Goal: Task Accomplishment & Management: Manage account settings

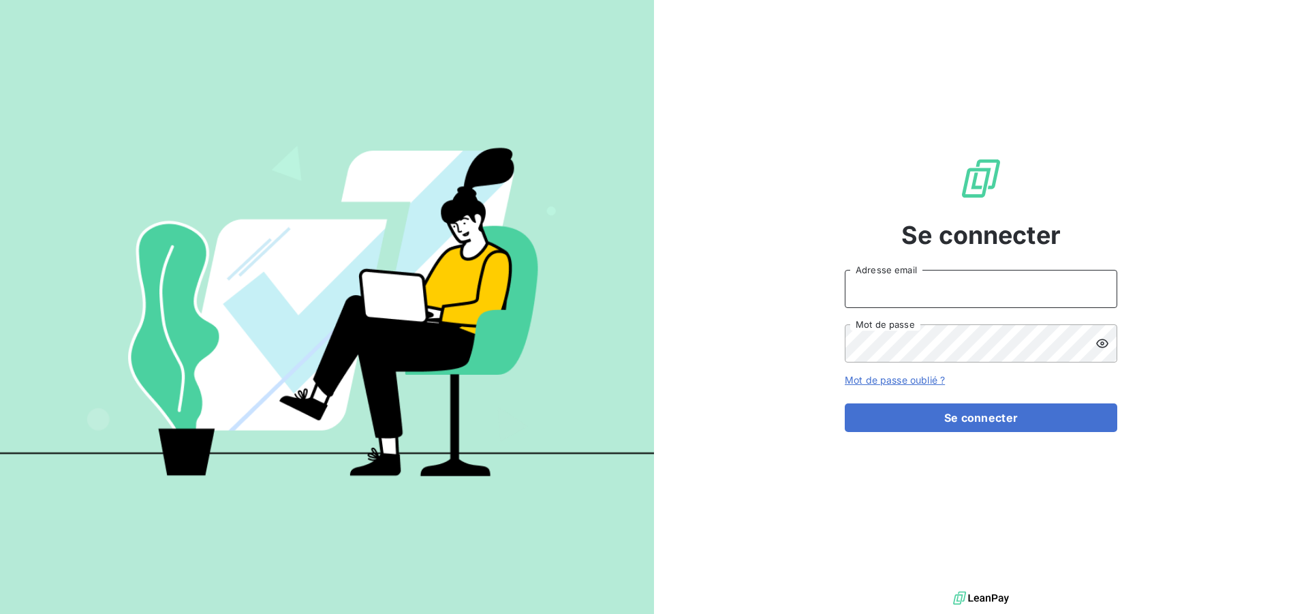
click at [890, 281] on input "Adresse email" at bounding box center [981, 289] width 272 height 38
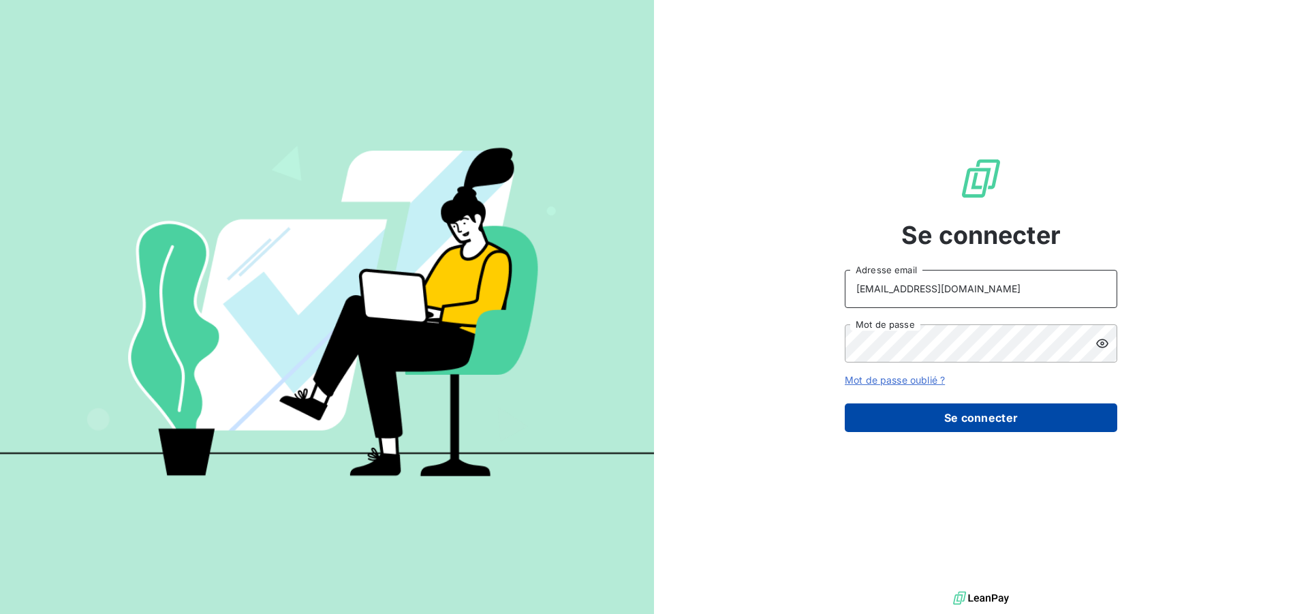
type input "[EMAIL_ADDRESS][DOMAIN_NAME]"
click at [922, 411] on button "Se connecter" at bounding box center [981, 417] width 272 height 29
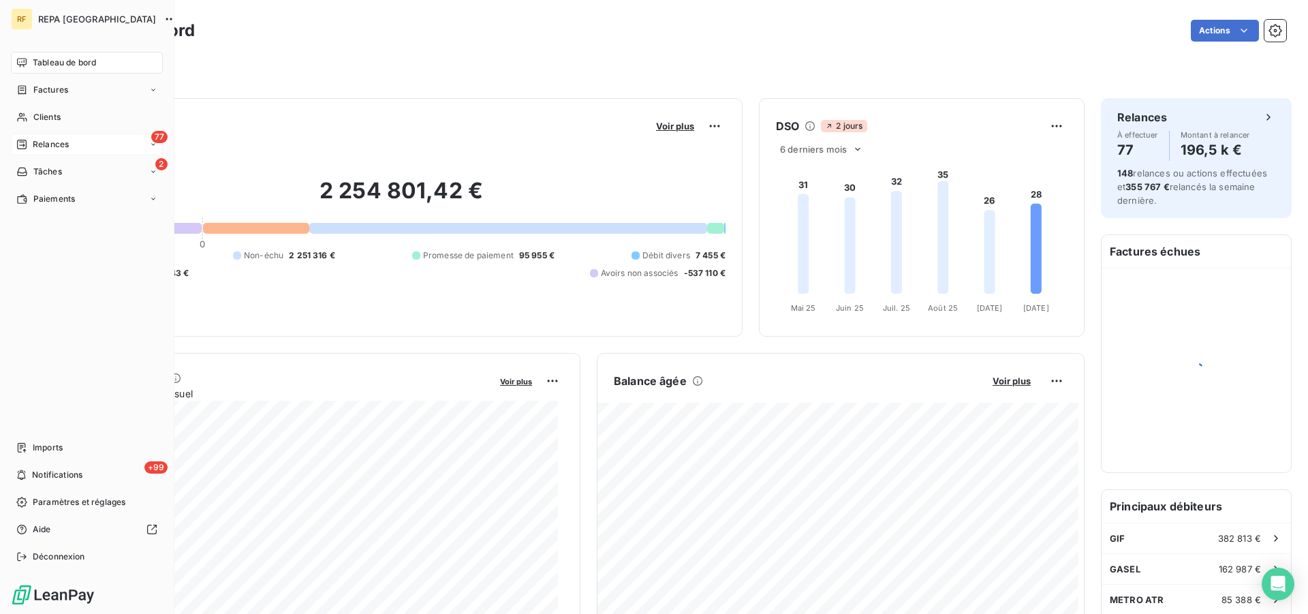
click at [48, 149] on span "Relances" at bounding box center [51, 144] width 36 height 12
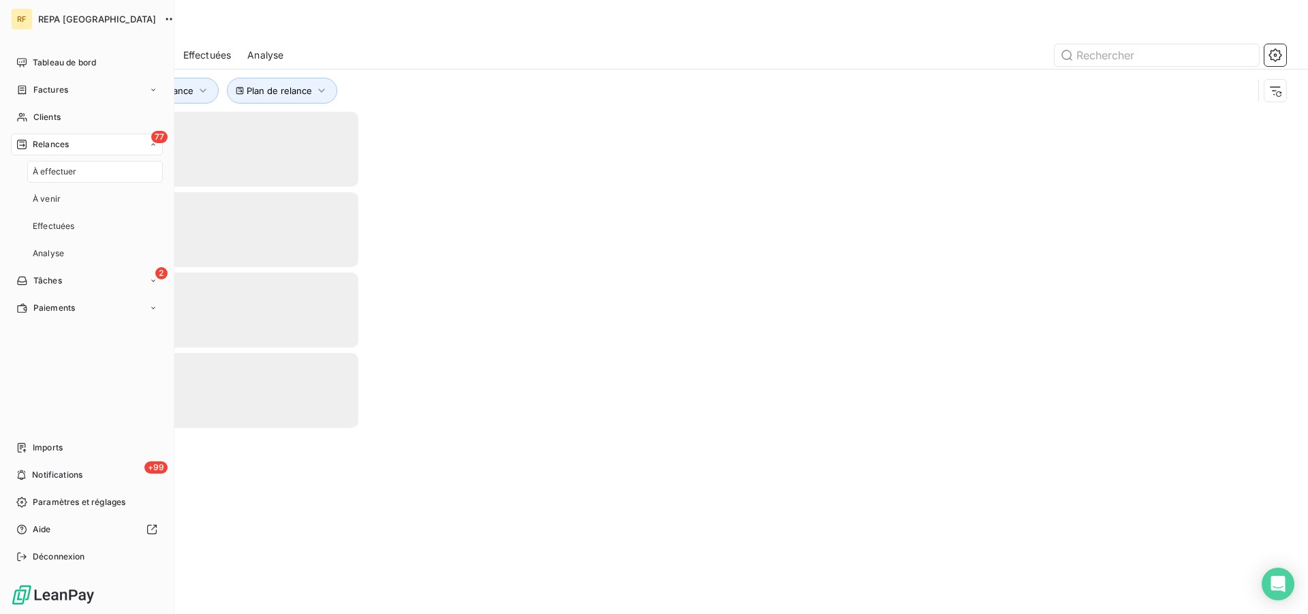
click at [48, 146] on span "Relances" at bounding box center [51, 144] width 36 height 12
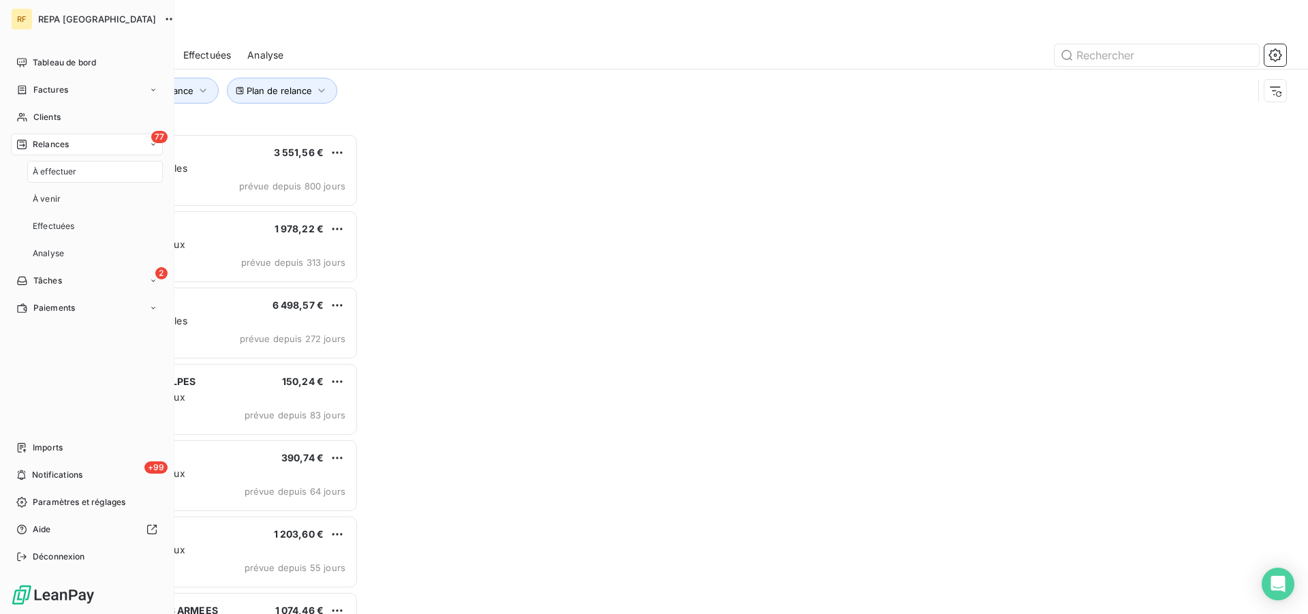
scroll to position [469, 281]
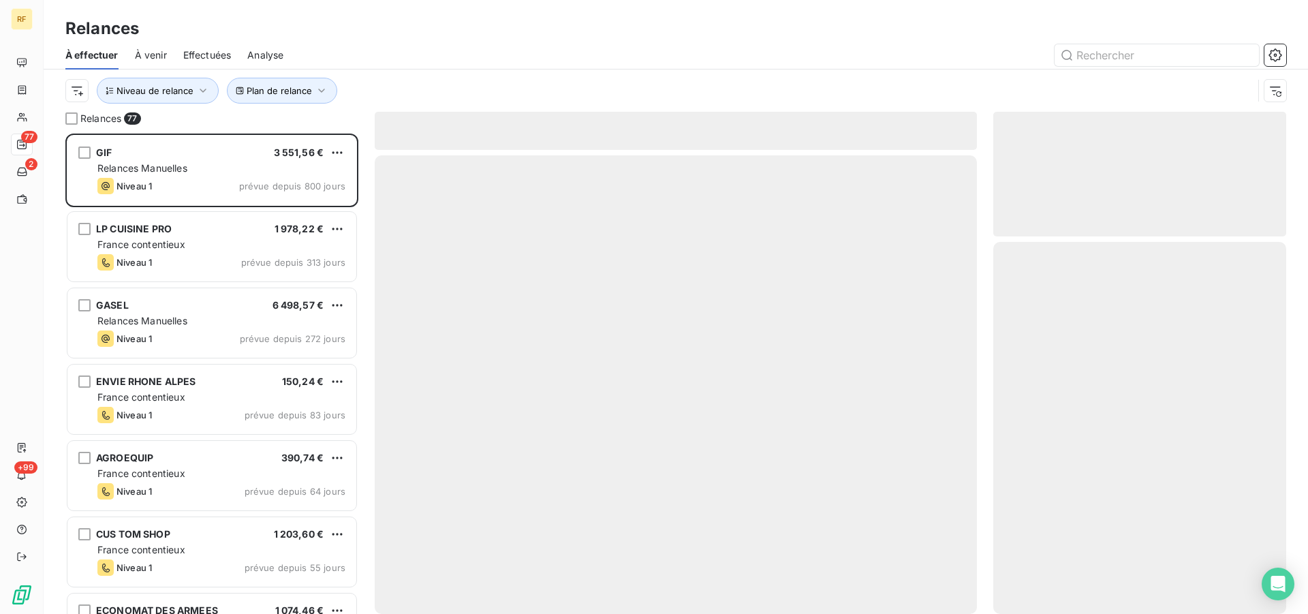
click at [582, 65] on div at bounding box center [793, 55] width 986 height 22
click at [1162, 44] on div "À effectuer À venir Effectuées Analyse" at bounding box center [676, 55] width 1264 height 29
click at [1159, 54] on input "text" at bounding box center [1157, 55] width 204 height 22
type input "49047"
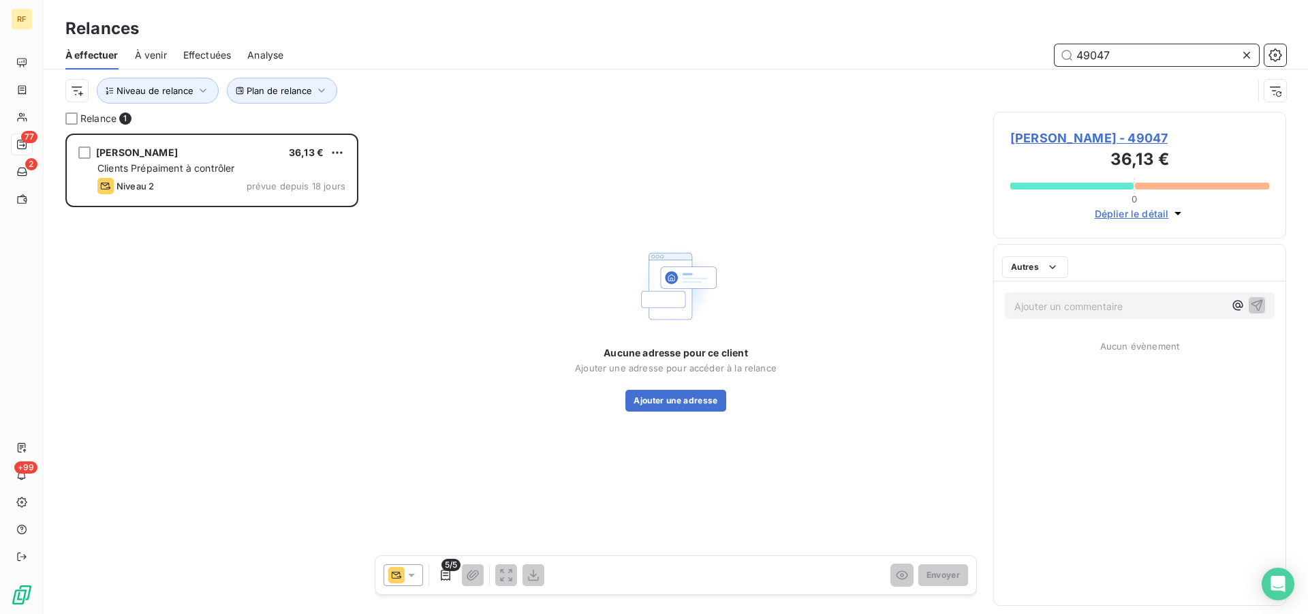
scroll to position [469, 281]
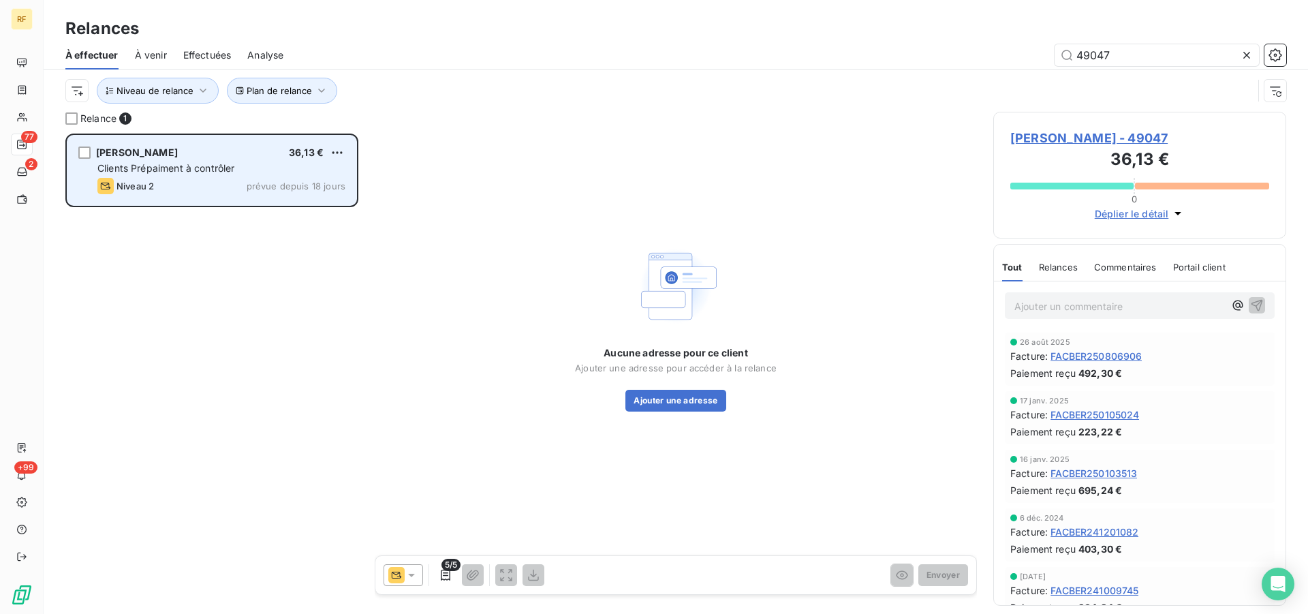
click at [166, 163] on span "Clients Prépaiment à contrôler" at bounding box center [166, 168] width 138 height 12
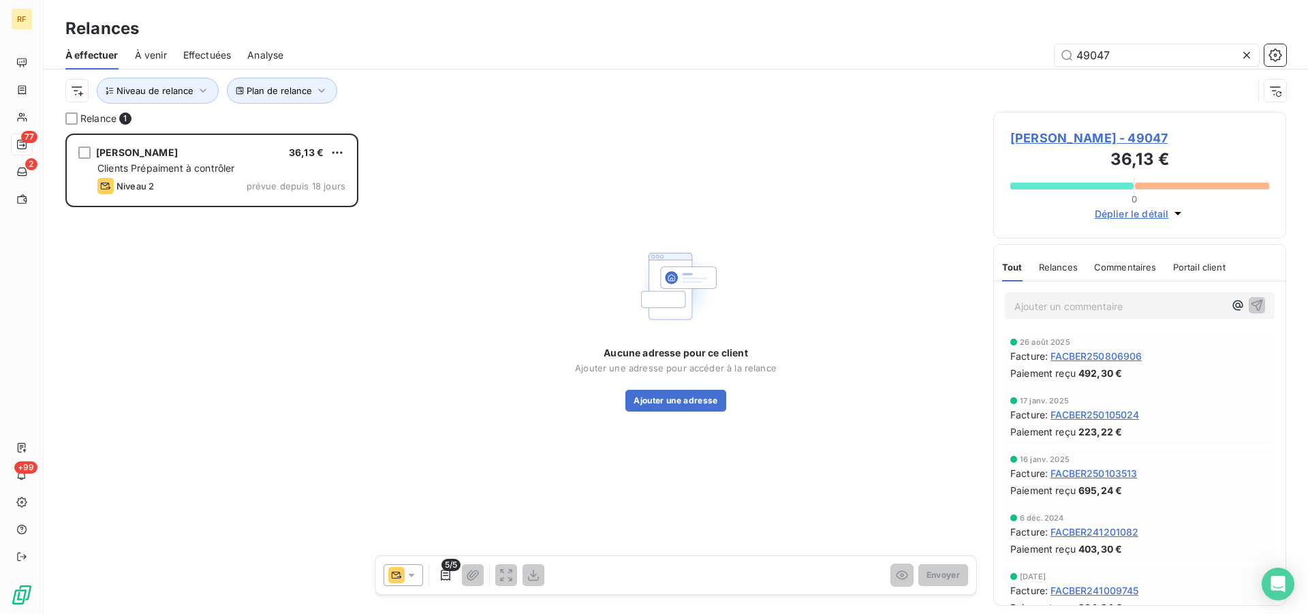
click at [1071, 270] on span "Relances" at bounding box center [1058, 267] width 39 height 11
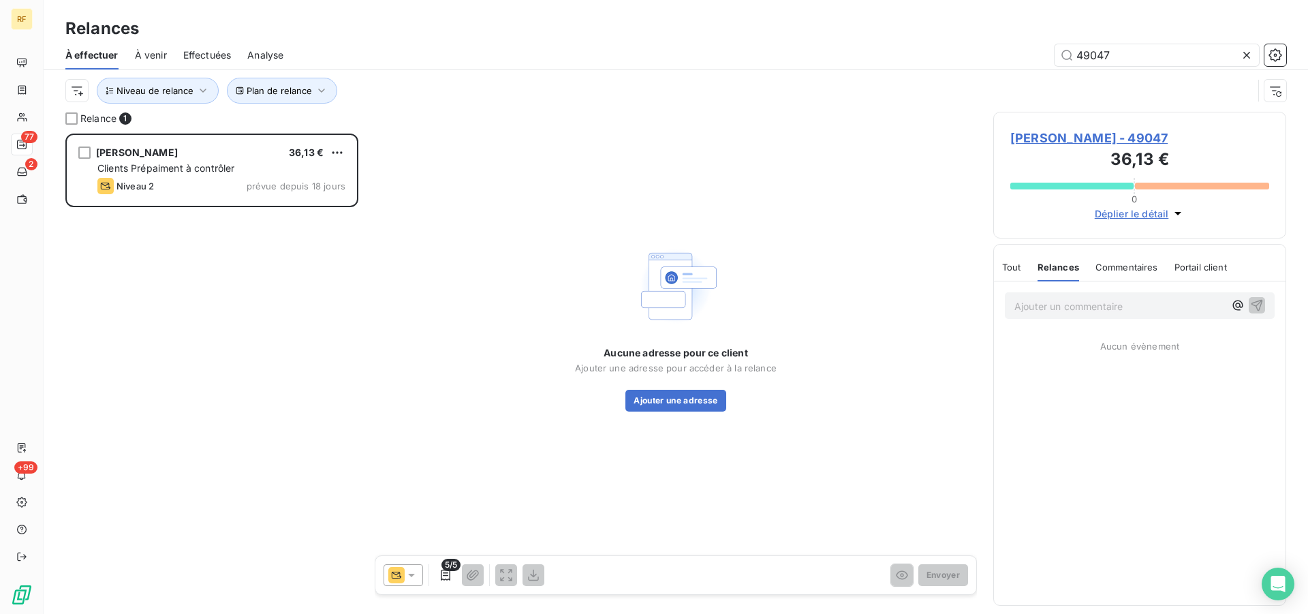
click at [419, 571] on div at bounding box center [404, 575] width 40 height 22
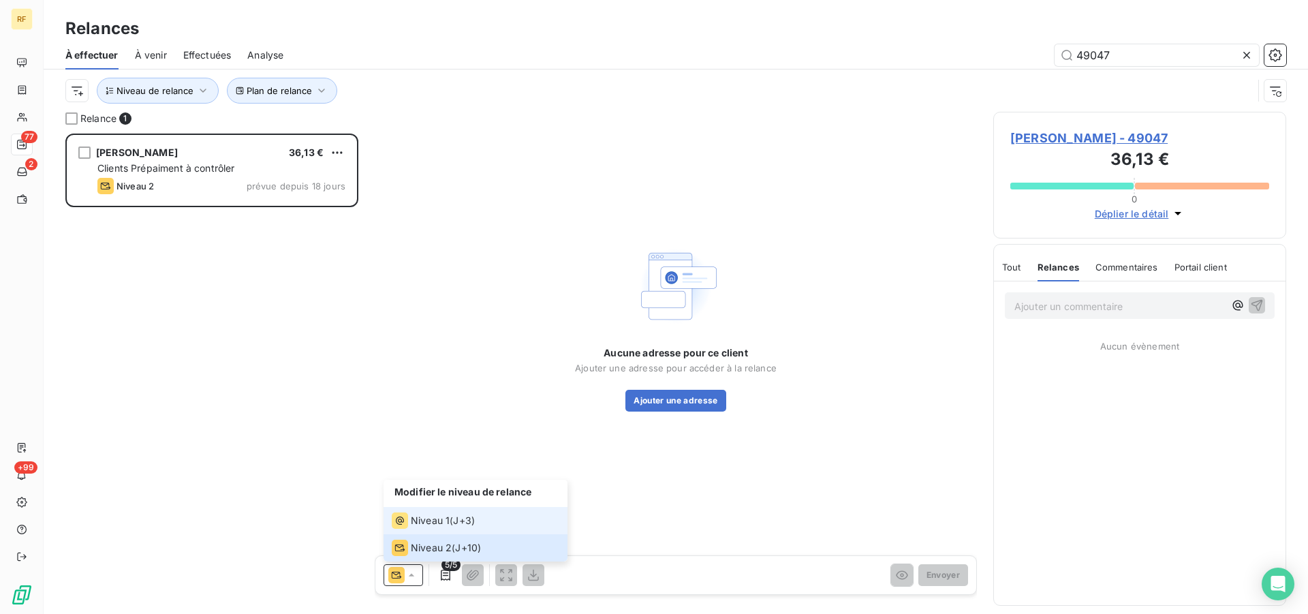
click at [423, 519] on span "Niveau 1" at bounding box center [430, 521] width 39 height 14
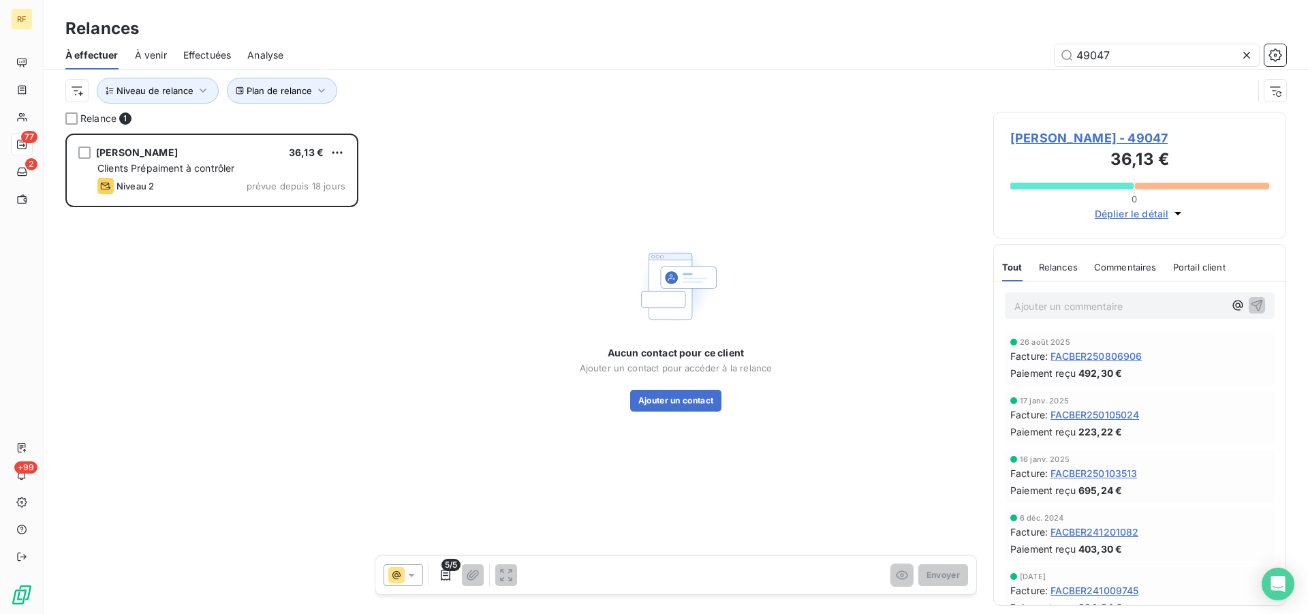
click at [1078, 137] on span "[PERSON_NAME] - 49047" at bounding box center [1139, 138] width 259 height 18
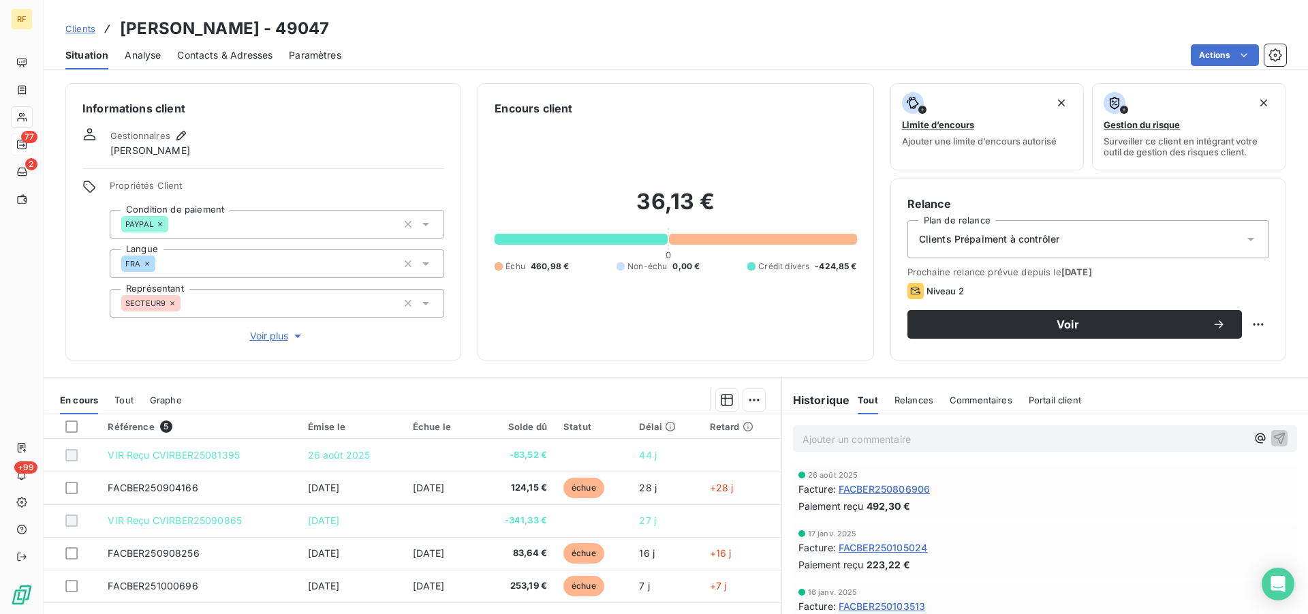
click at [255, 57] on span "Contacts & Adresses" at bounding box center [224, 55] width 95 height 14
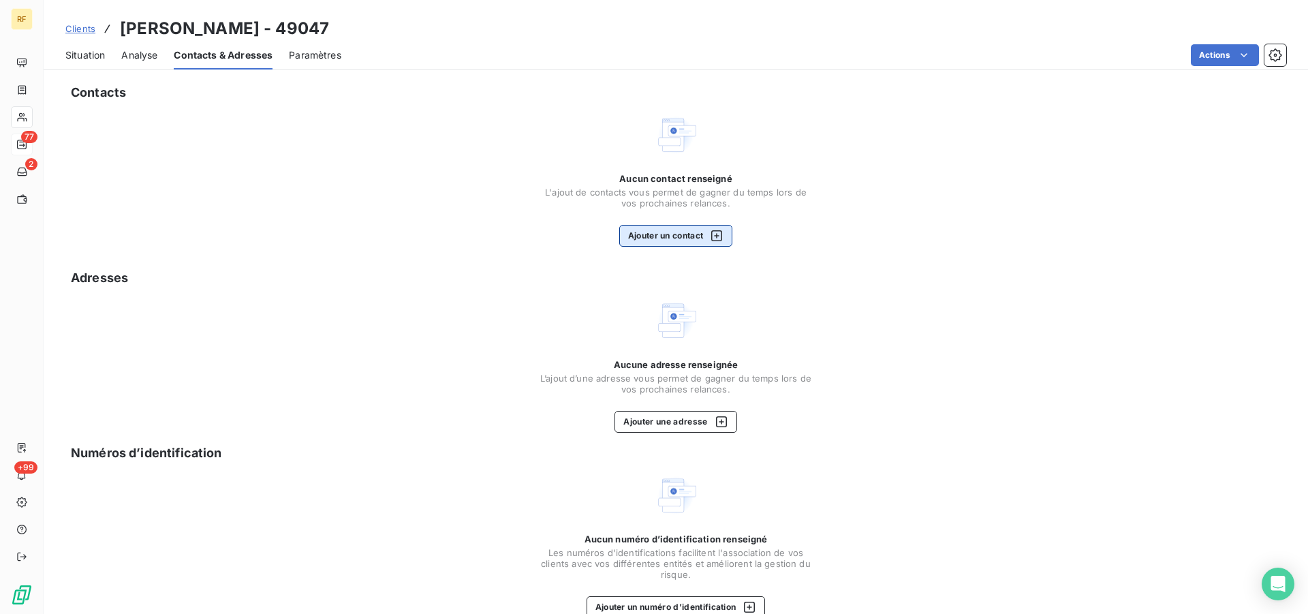
click at [674, 235] on button "Ajouter un contact" at bounding box center [676, 236] width 114 height 22
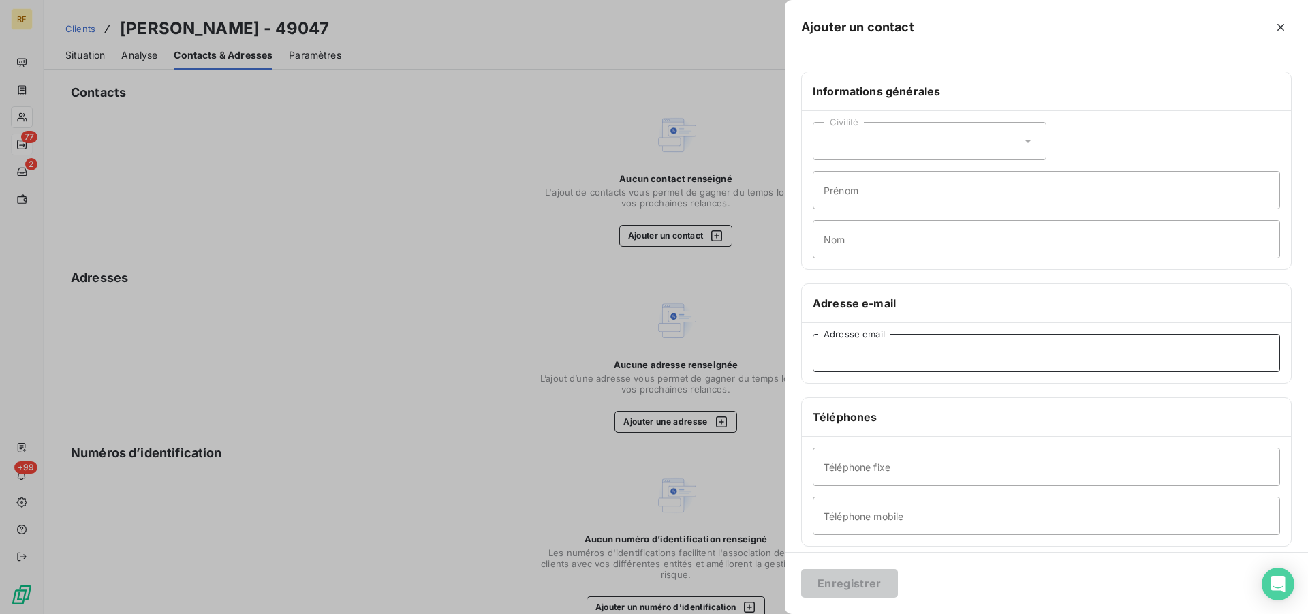
click at [880, 364] on input "Adresse email" at bounding box center [1046, 353] width 467 height 38
paste input "[PERSON_NAME][EMAIL_ADDRESS][DOMAIN_NAME]"
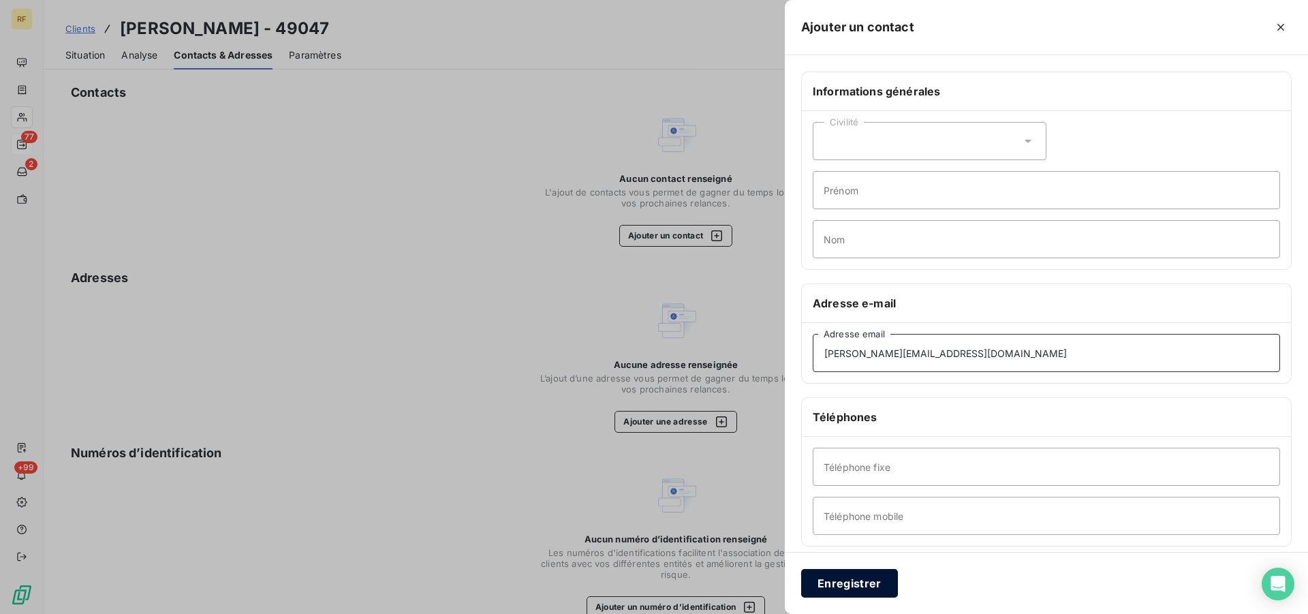
type input "[PERSON_NAME][EMAIL_ADDRESS][DOMAIN_NAME]"
click at [860, 583] on button "Enregistrer" at bounding box center [849, 583] width 97 height 29
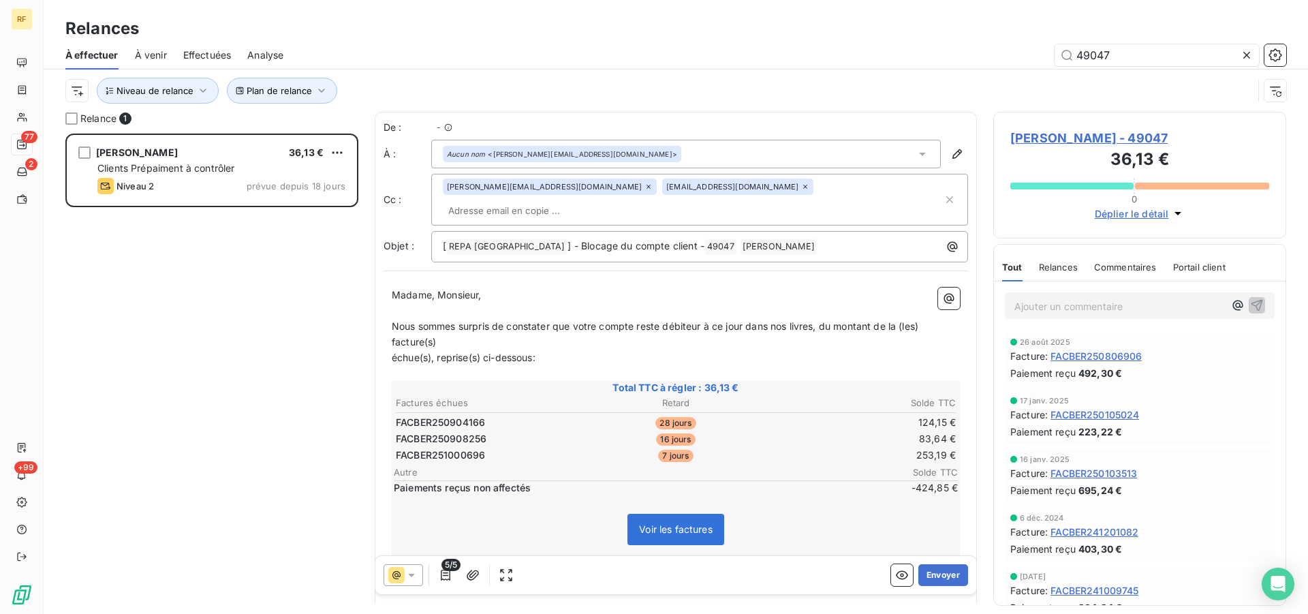
scroll to position [469, 281]
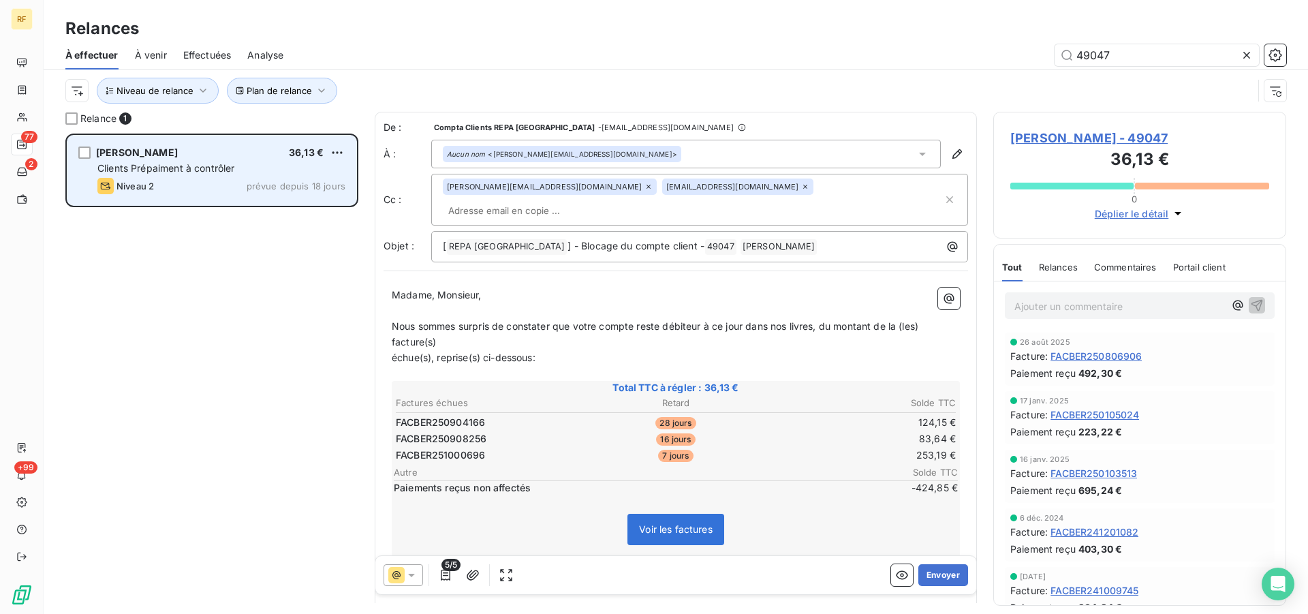
click at [239, 172] on div "Clients Prépaiment à contrôler" at bounding box center [221, 168] width 248 height 14
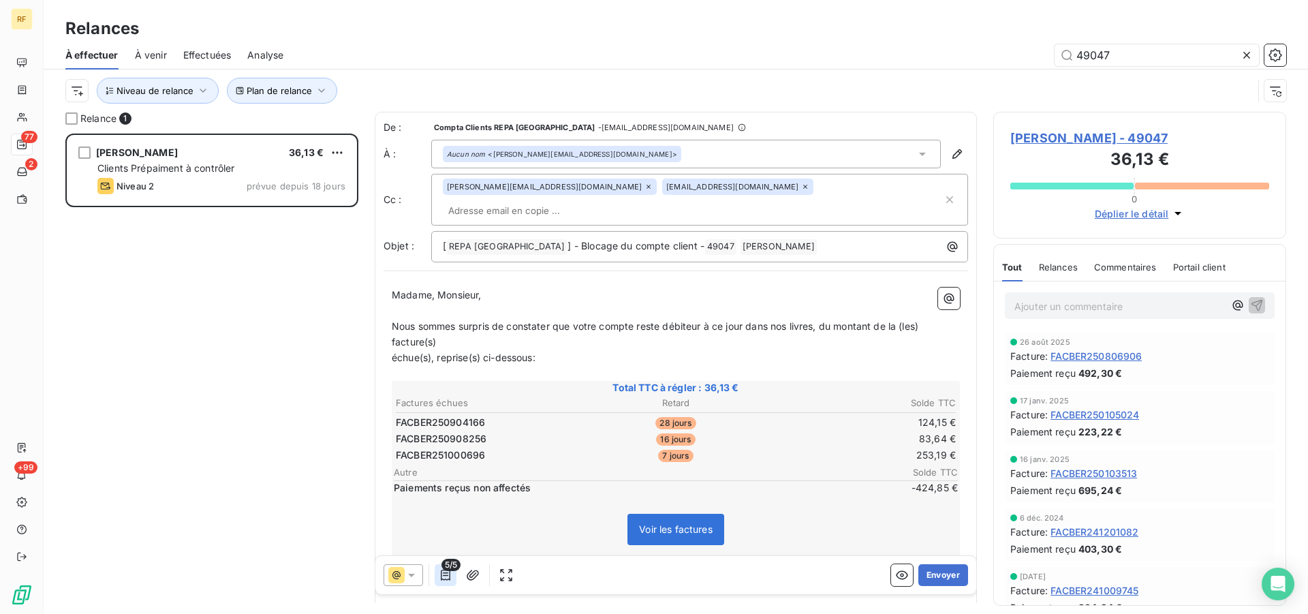
click at [447, 572] on icon "button" at bounding box center [446, 575] width 14 height 14
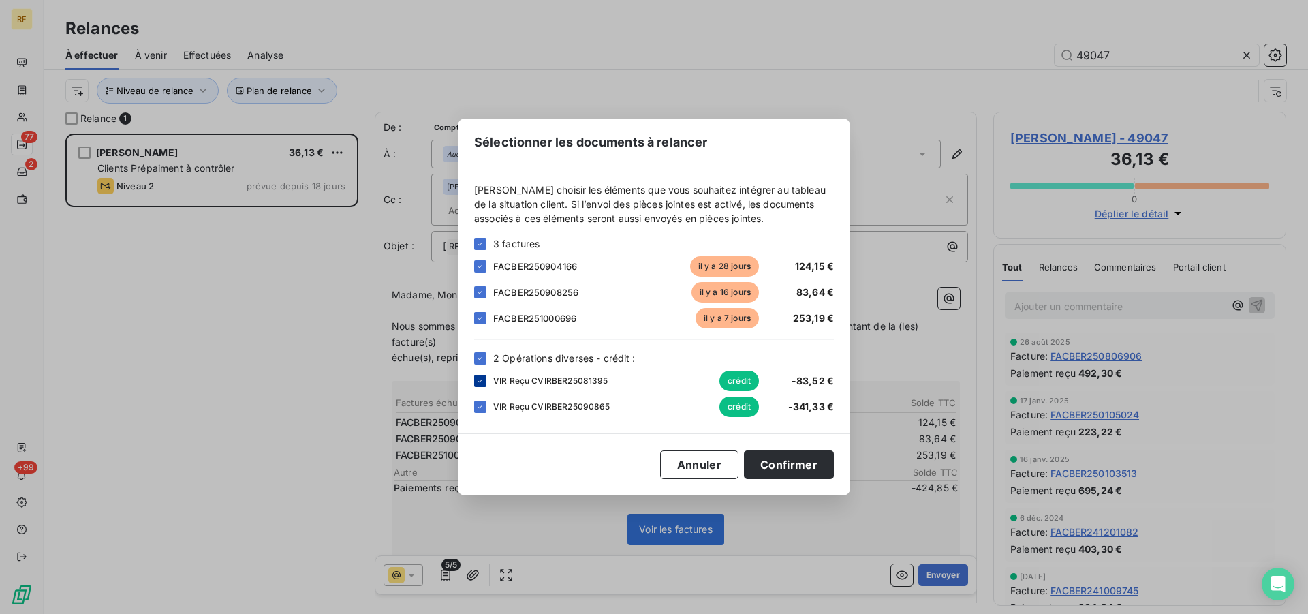
click at [483, 377] on icon at bounding box center [480, 381] width 8 height 8
click at [481, 288] on icon at bounding box center [480, 292] width 8 height 8
click at [820, 471] on button "Confirmer" at bounding box center [789, 464] width 90 height 29
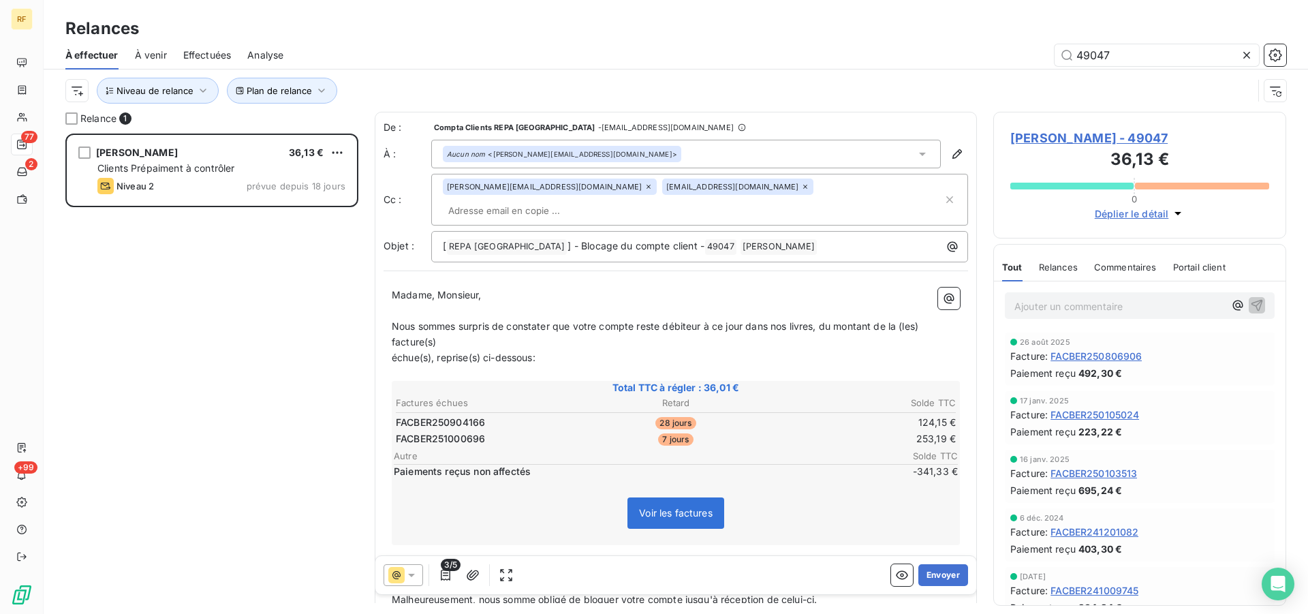
click at [411, 578] on icon at bounding box center [412, 575] width 14 height 14
click at [411, 577] on icon at bounding box center [412, 575] width 14 height 14
click at [936, 576] on button "Envoyer" at bounding box center [943, 575] width 50 height 22
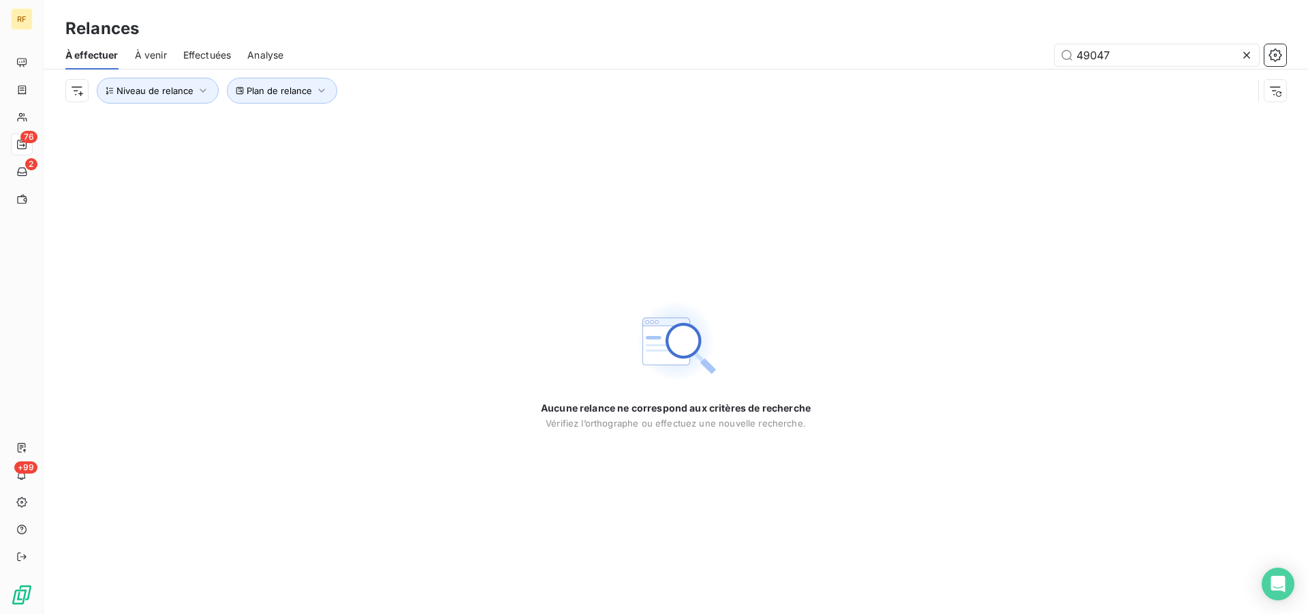
click at [1247, 55] on icon at bounding box center [1246, 55] width 7 height 7
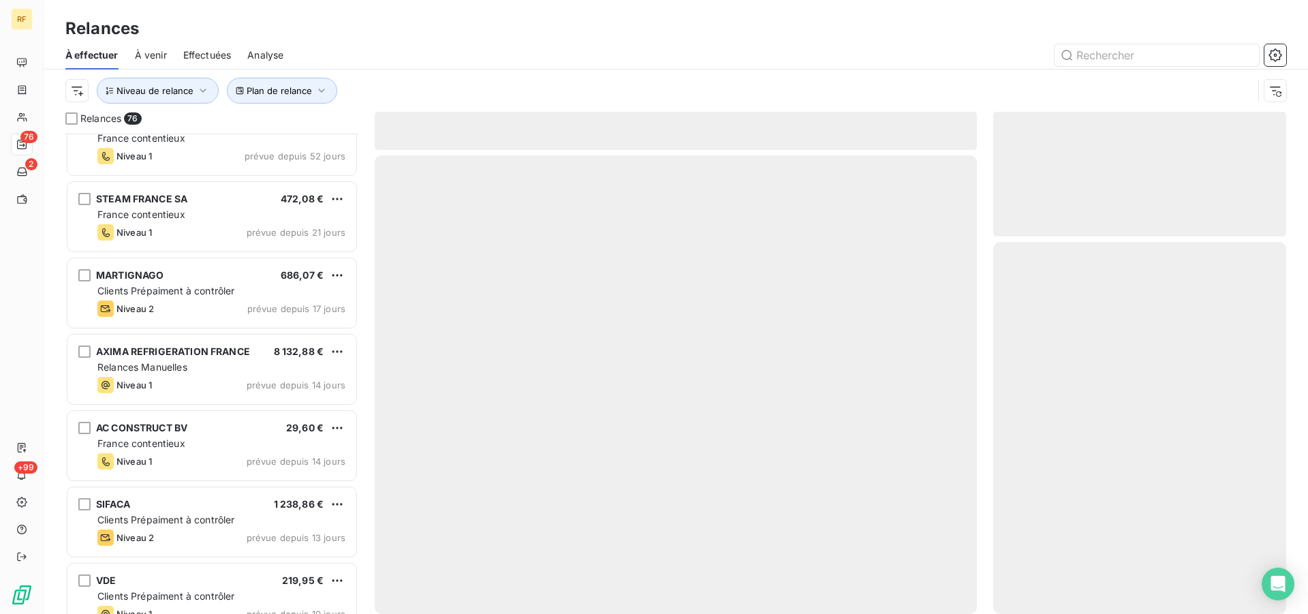
scroll to position [487, 0]
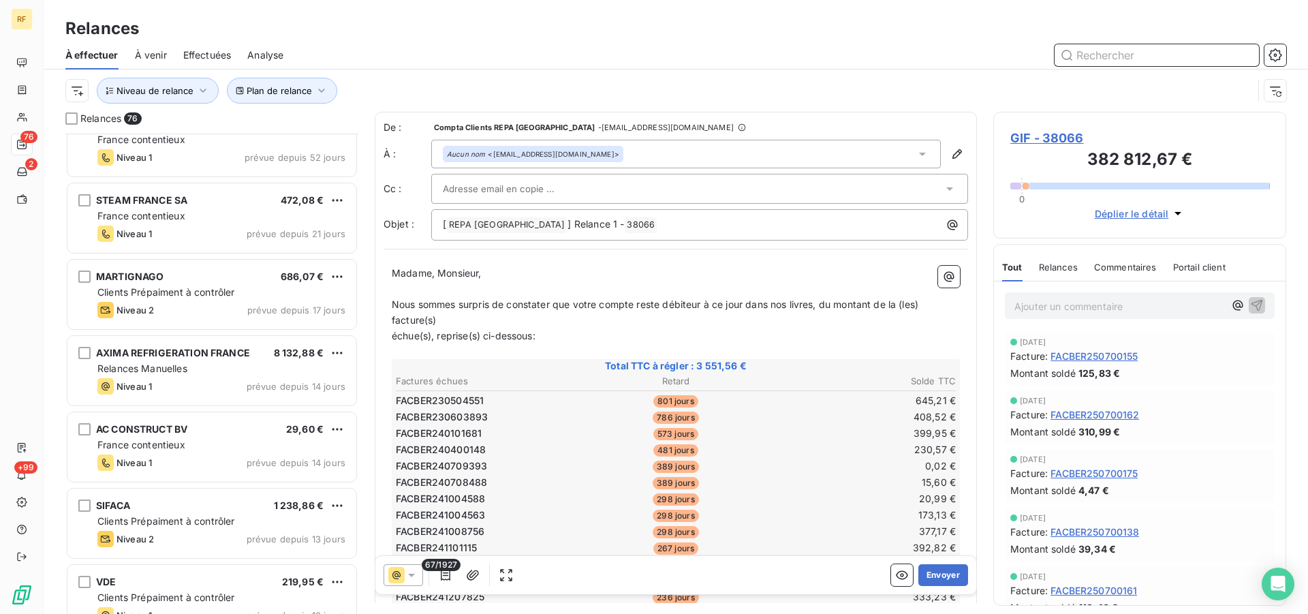
click at [1136, 57] on input "text" at bounding box center [1157, 55] width 204 height 22
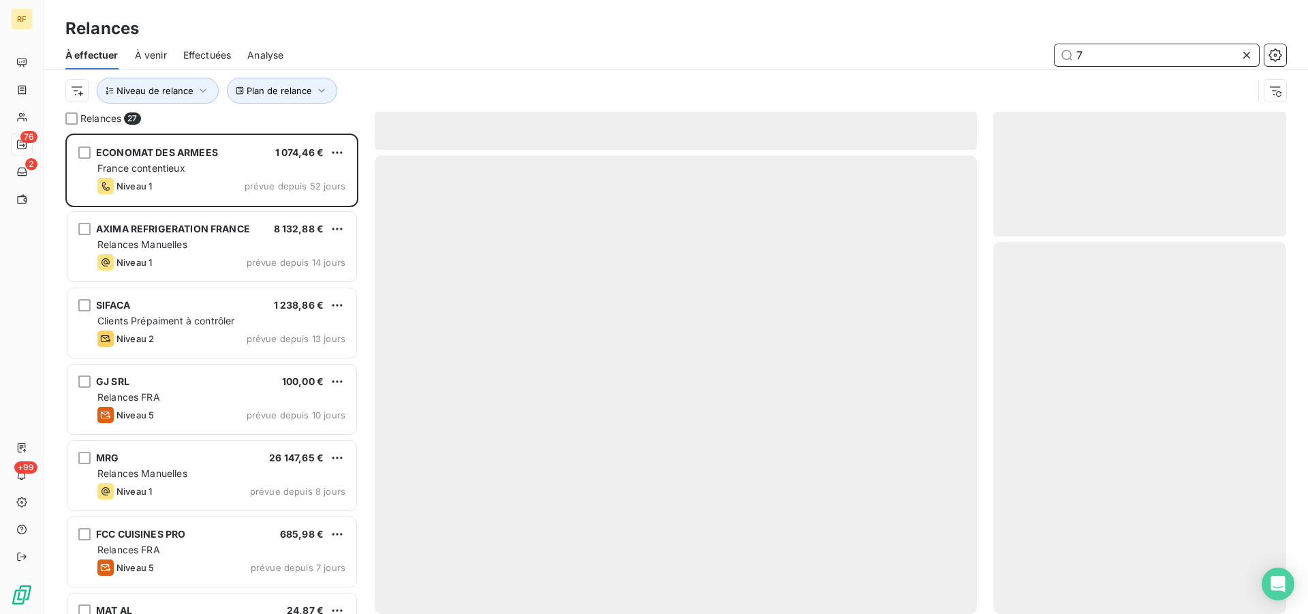
scroll to position [469, 281]
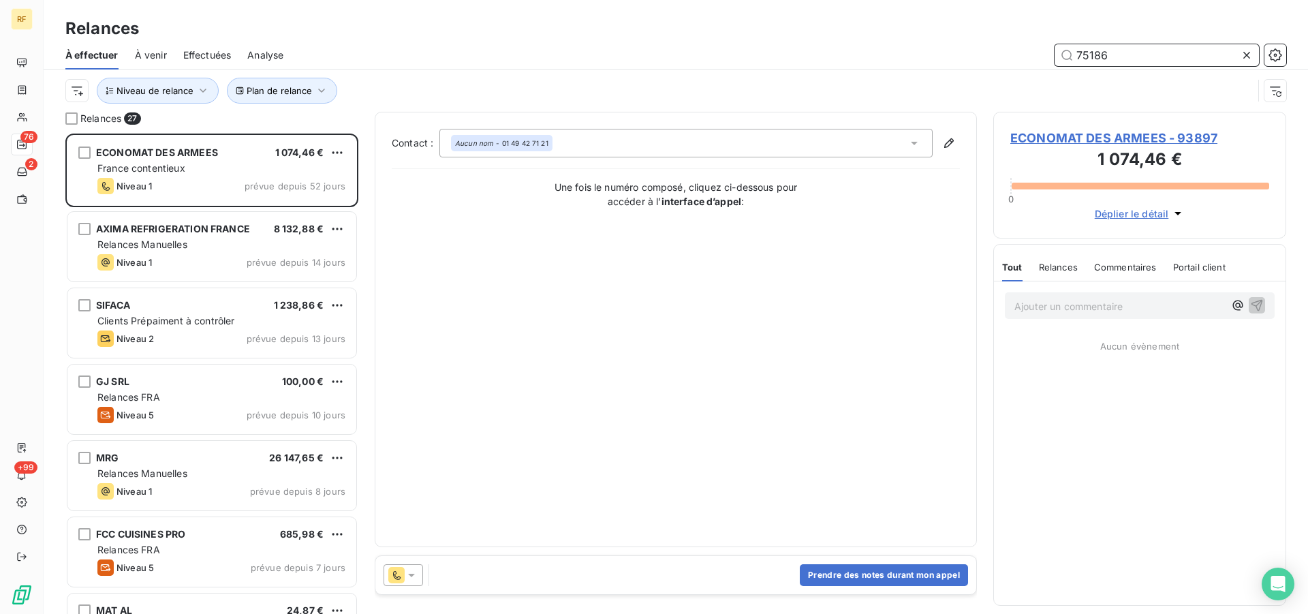
type input "75186"
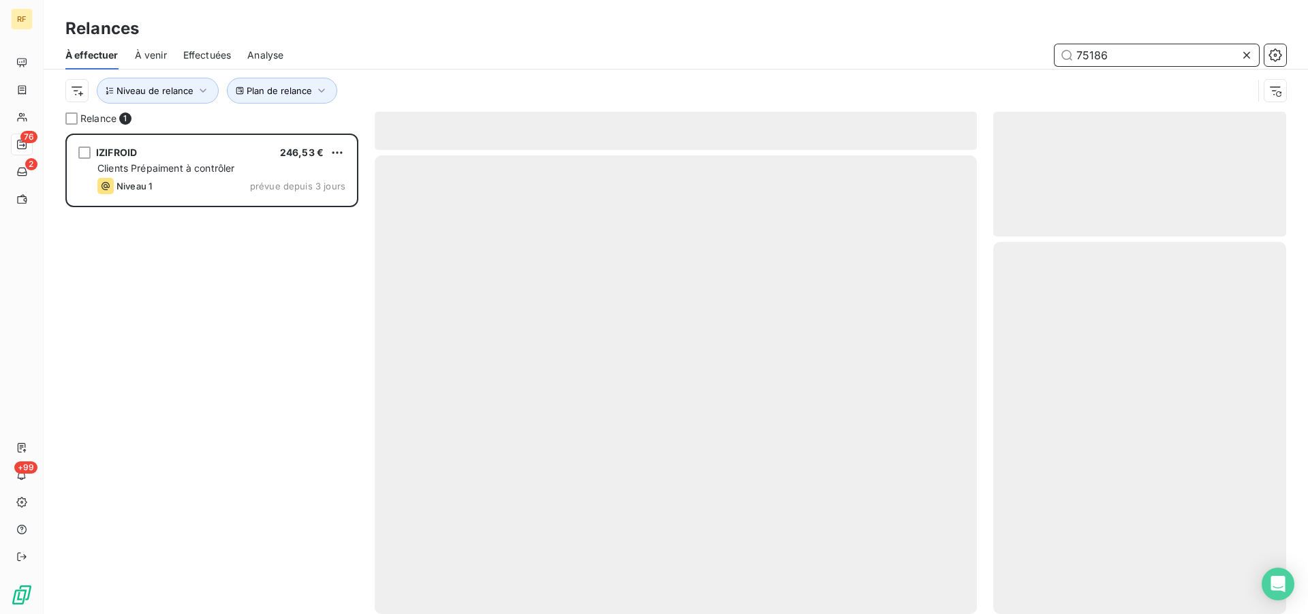
scroll to position [469, 281]
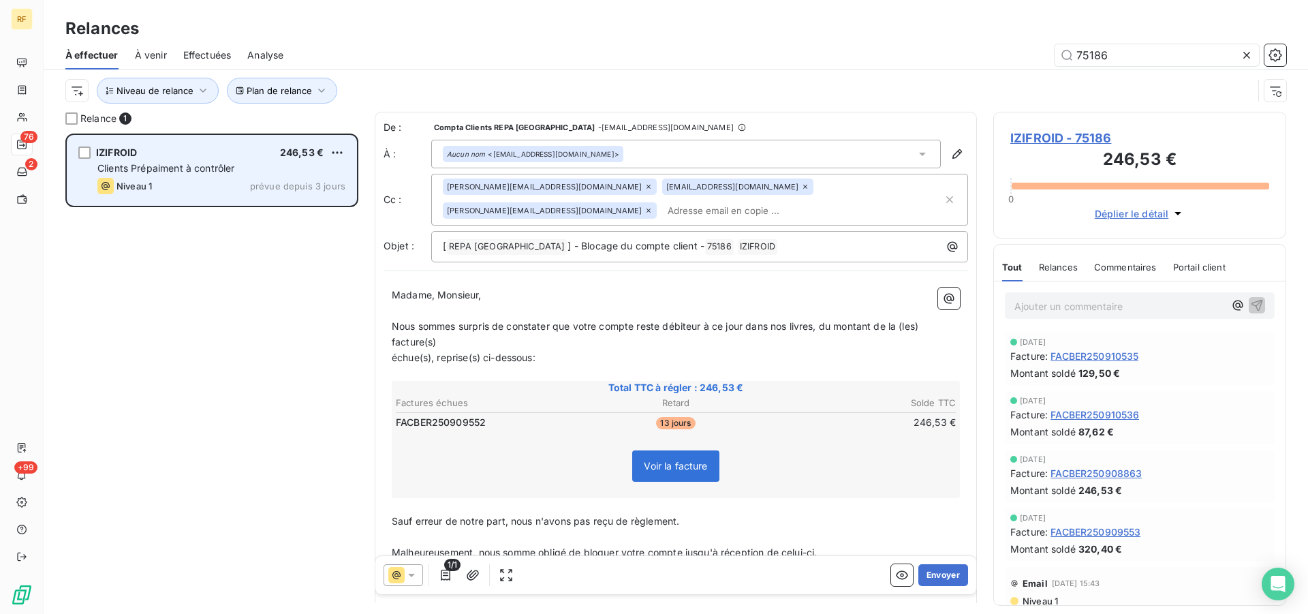
click at [186, 157] on div "IZIFROID 246,53 €" at bounding box center [221, 152] width 248 height 12
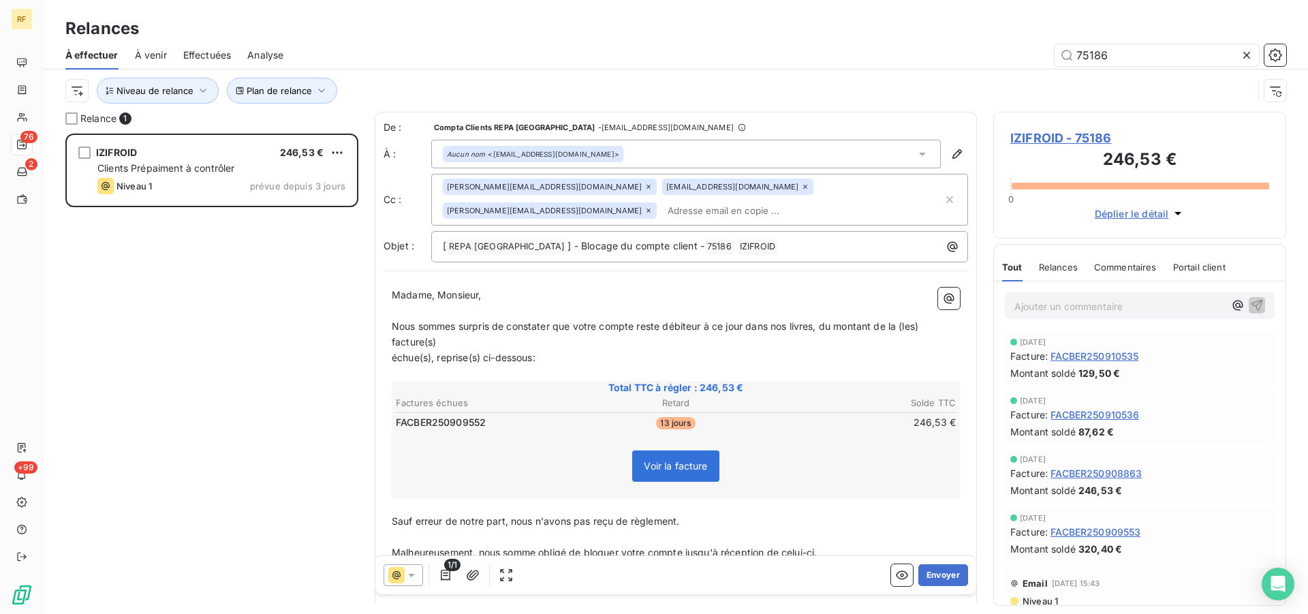
click at [1123, 263] on span "Commentaires" at bounding box center [1125, 267] width 63 height 11
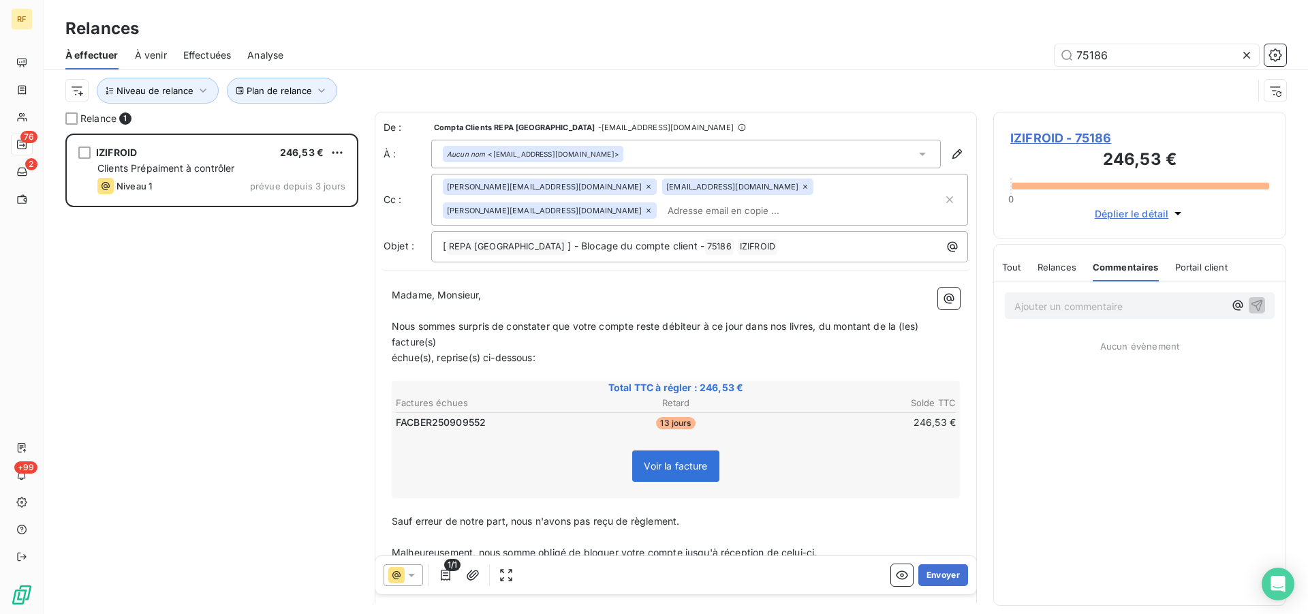
click at [1074, 263] on span "Relances" at bounding box center [1057, 267] width 39 height 11
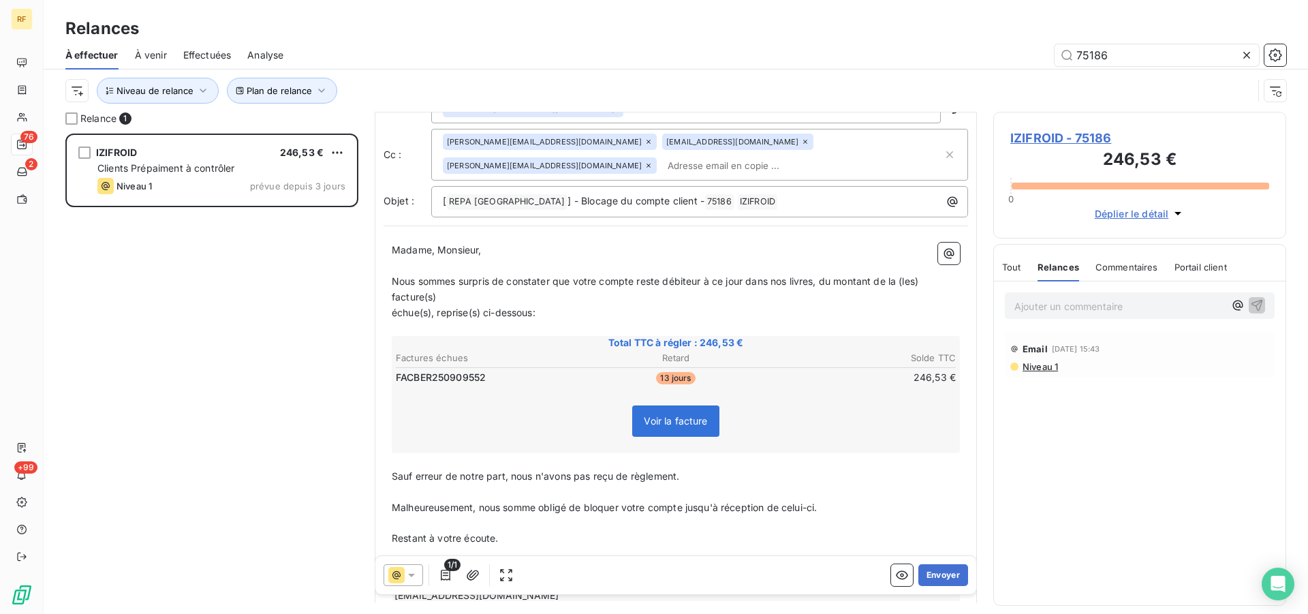
scroll to position [70, 0]
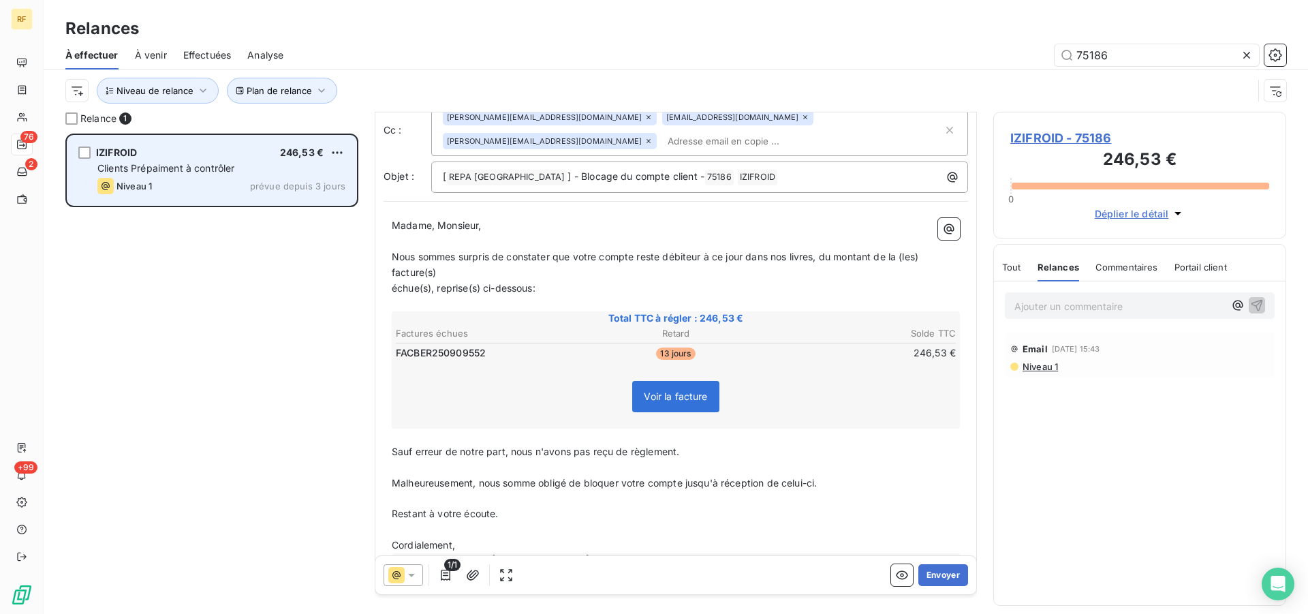
click at [221, 162] on div "Clients Prépaiment à contrôler" at bounding box center [221, 168] width 248 height 14
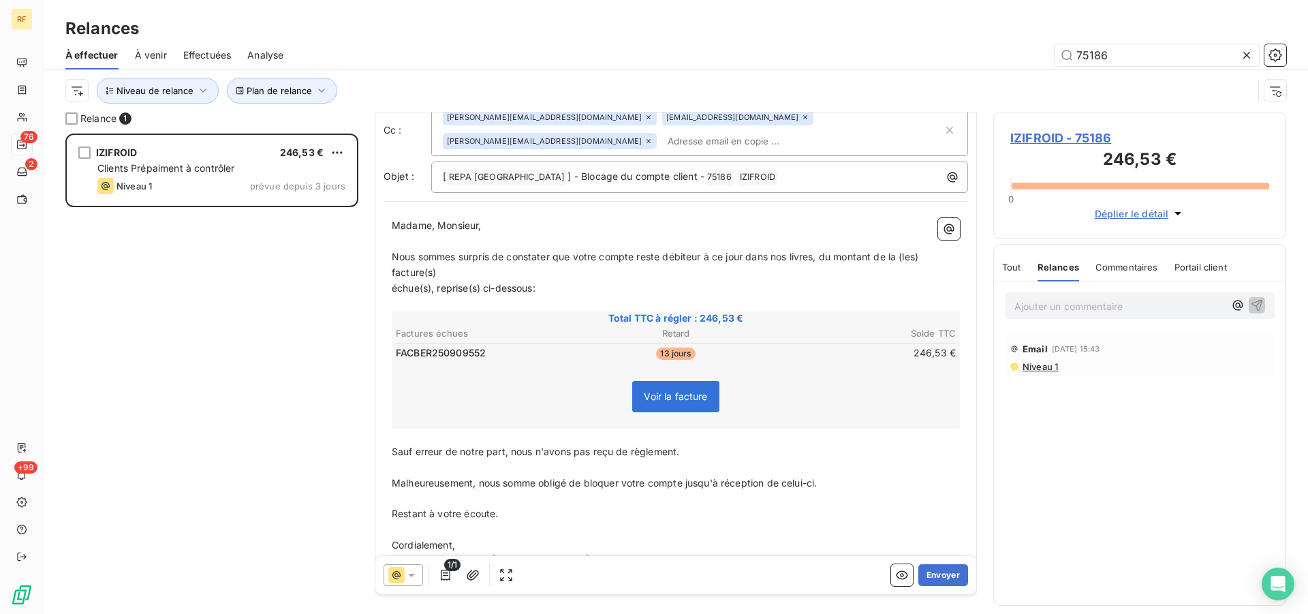
click at [415, 574] on icon at bounding box center [412, 575] width 14 height 14
click at [431, 529] on li "Niveau 1 ( J+3 )" at bounding box center [476, 520] width 184 height 27
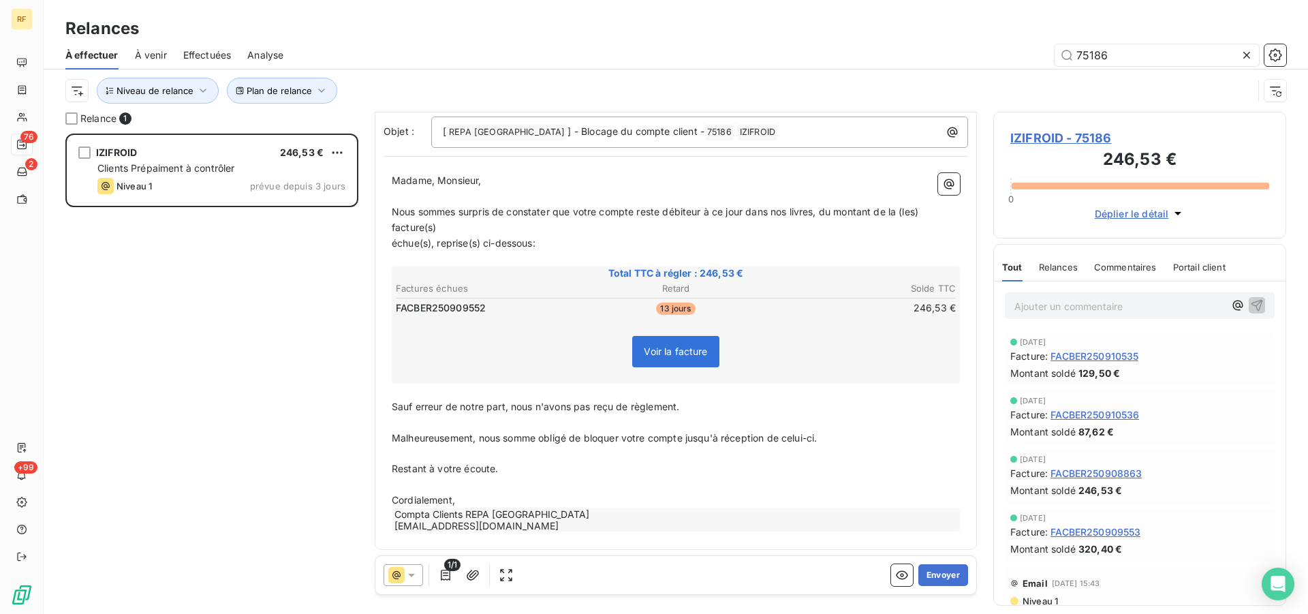
scroll to position [118, 0]
click at [928, 573] on button "Envoyer" at bounding box center [943, 575] width 50 height 22
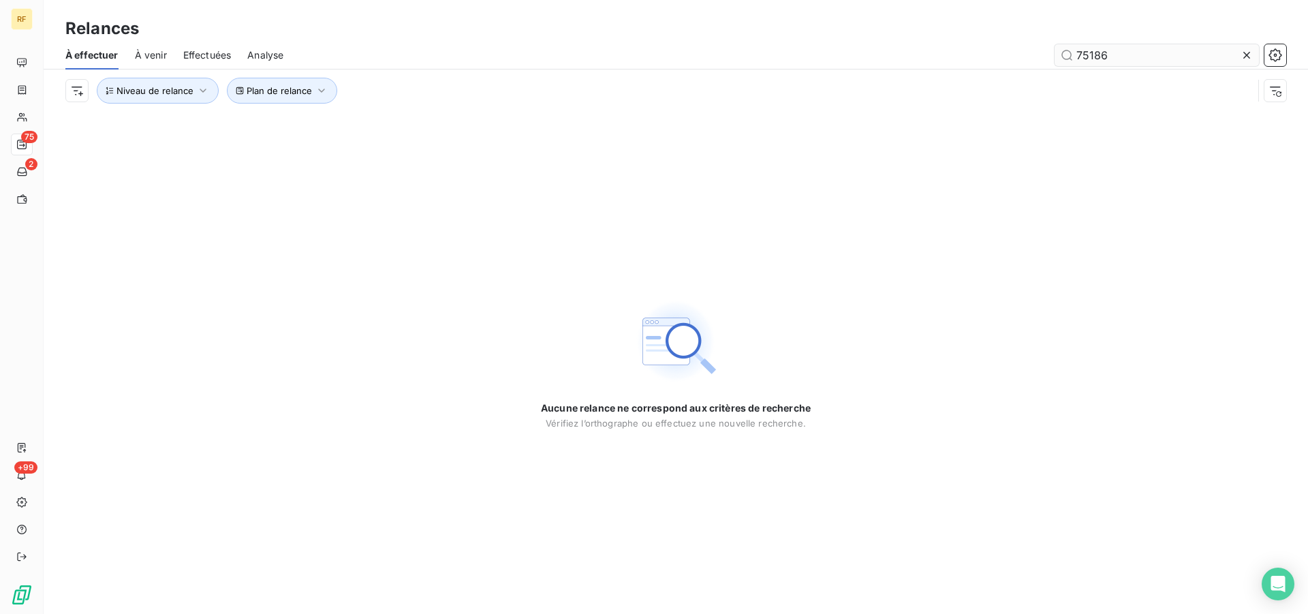
click at [1253, 57] on icon at bounding box center [1247, 55] width 14 height 14
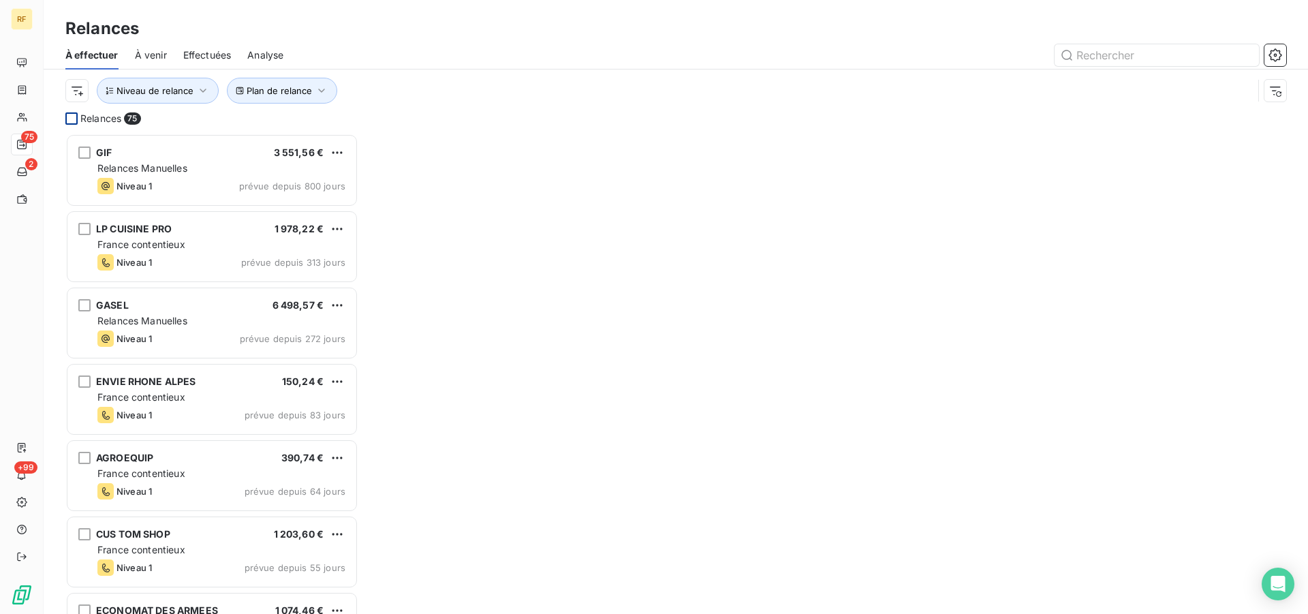
scroll to position [469, 281]
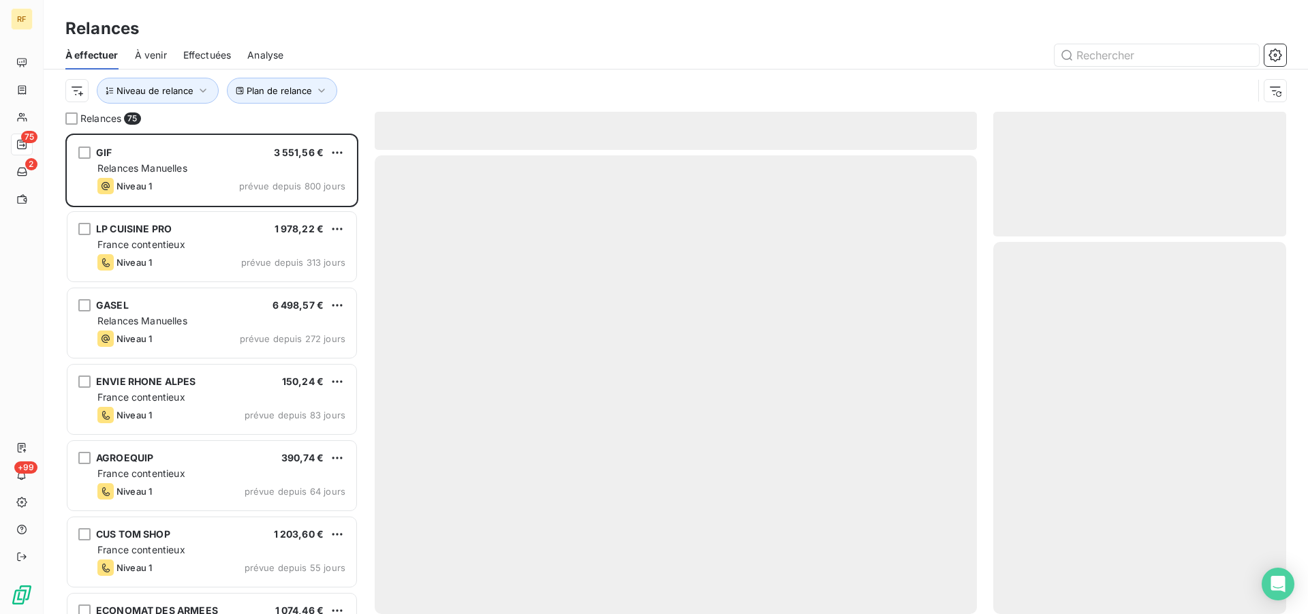
click at [522, 55] on div at bounding box center [793, 55] width 986 height 22
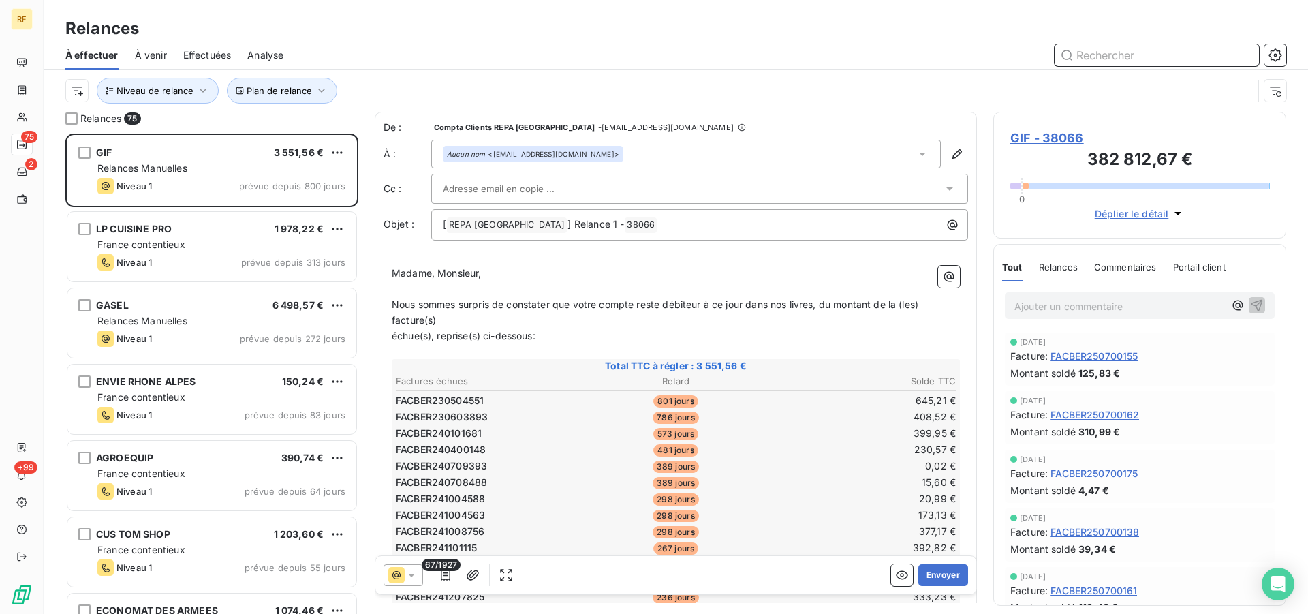
click at [1088, 59] on input "text" at bounding box center [1157, 55] width 204 height 22
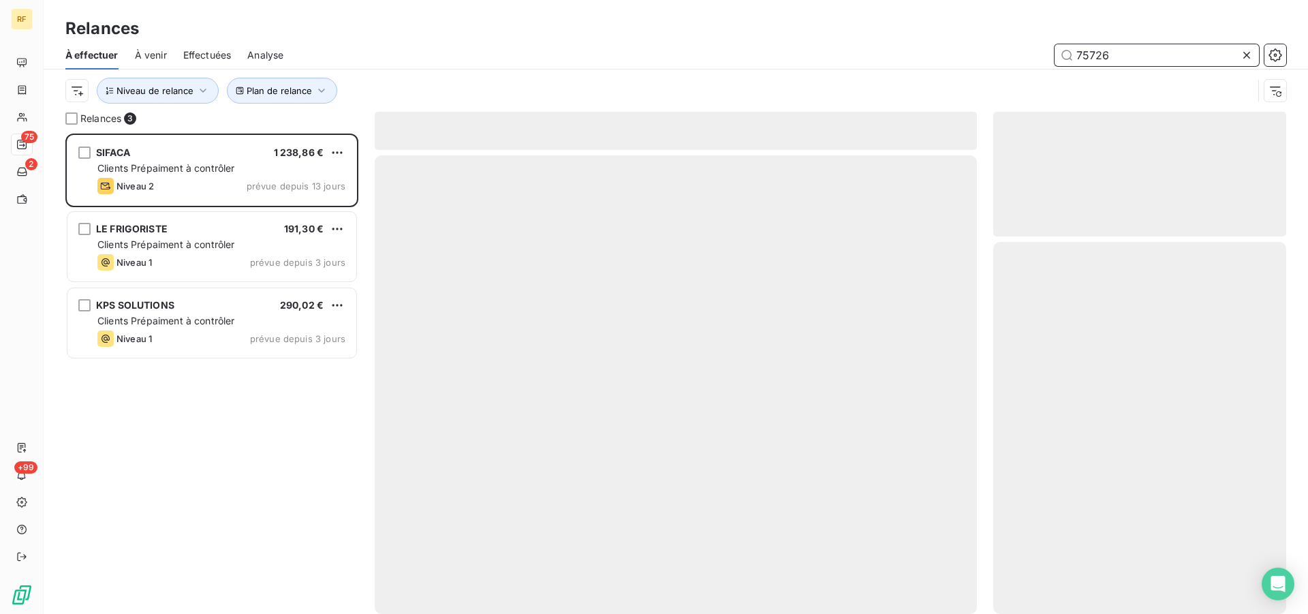
scroll to position [469, 281]
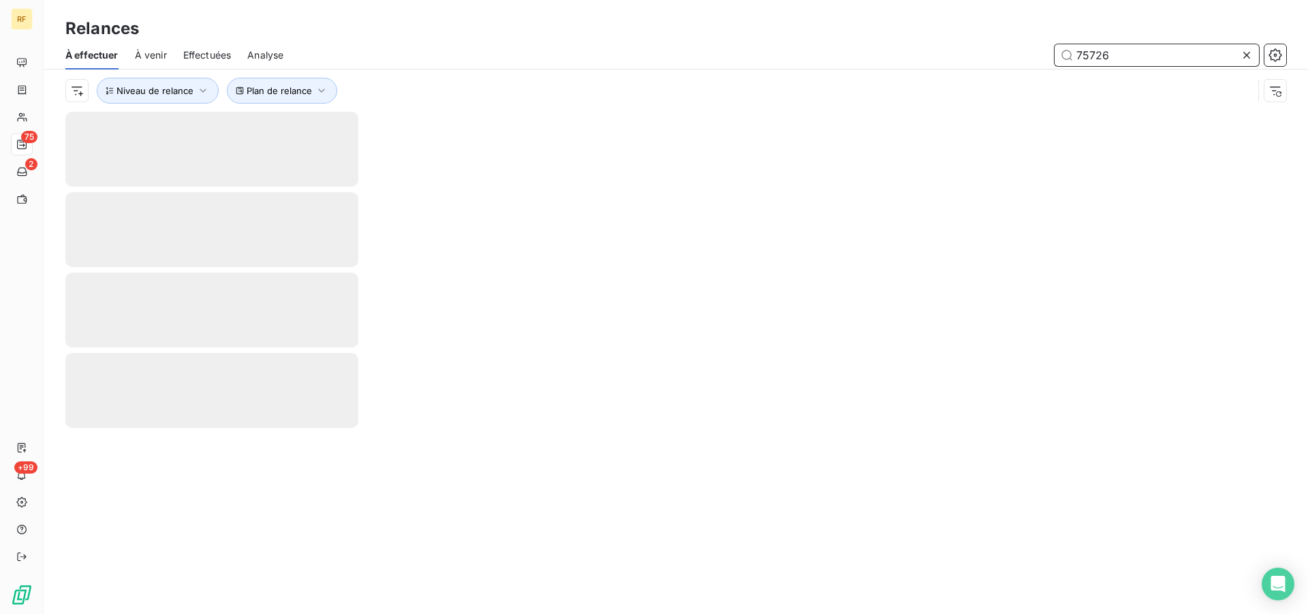
type input "75726"
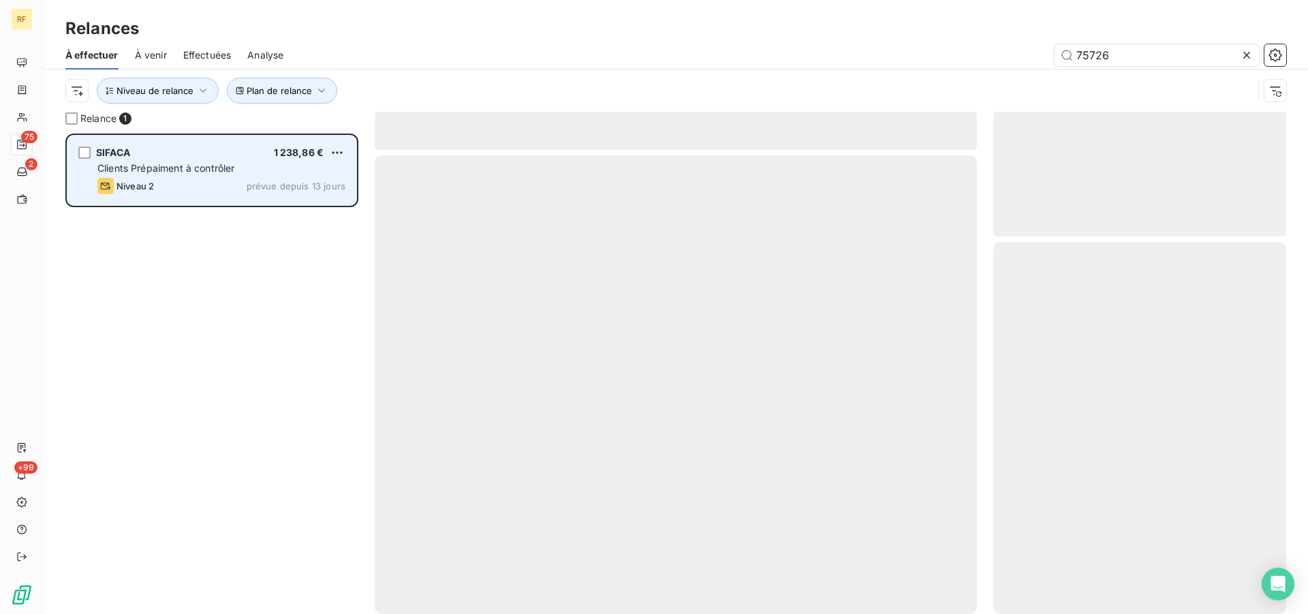
click at [292, 185] on span "prévue depuis 13 jours" at bounding box center [296, 186] width 99 height 11
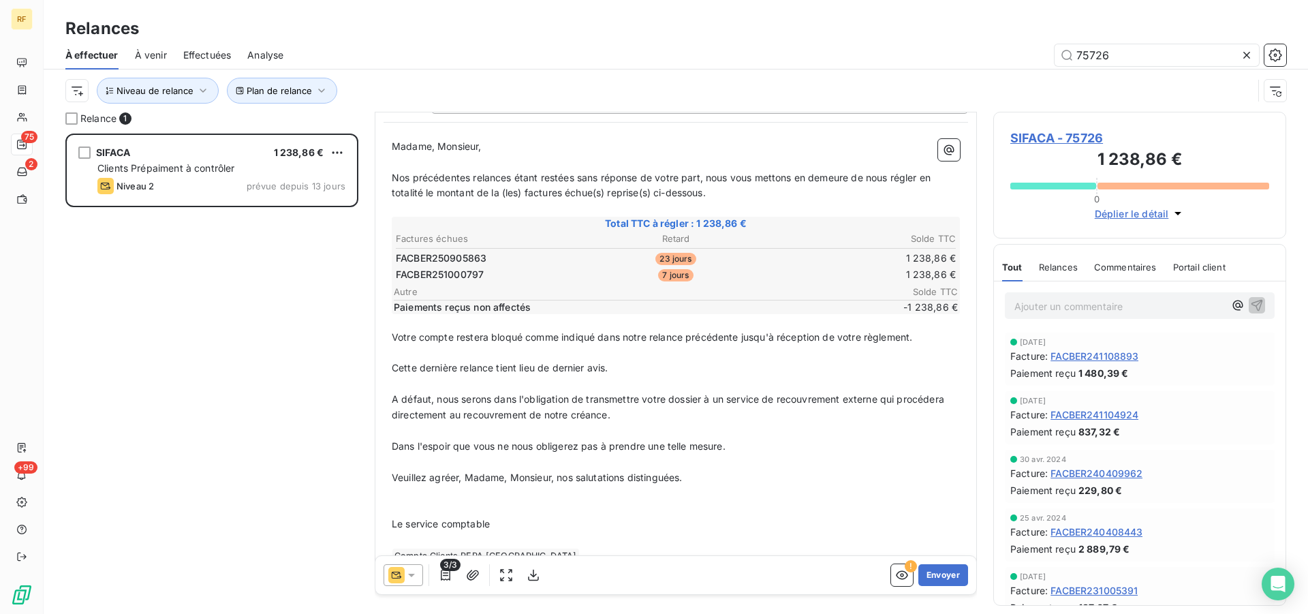
scroll to position [70, 0]
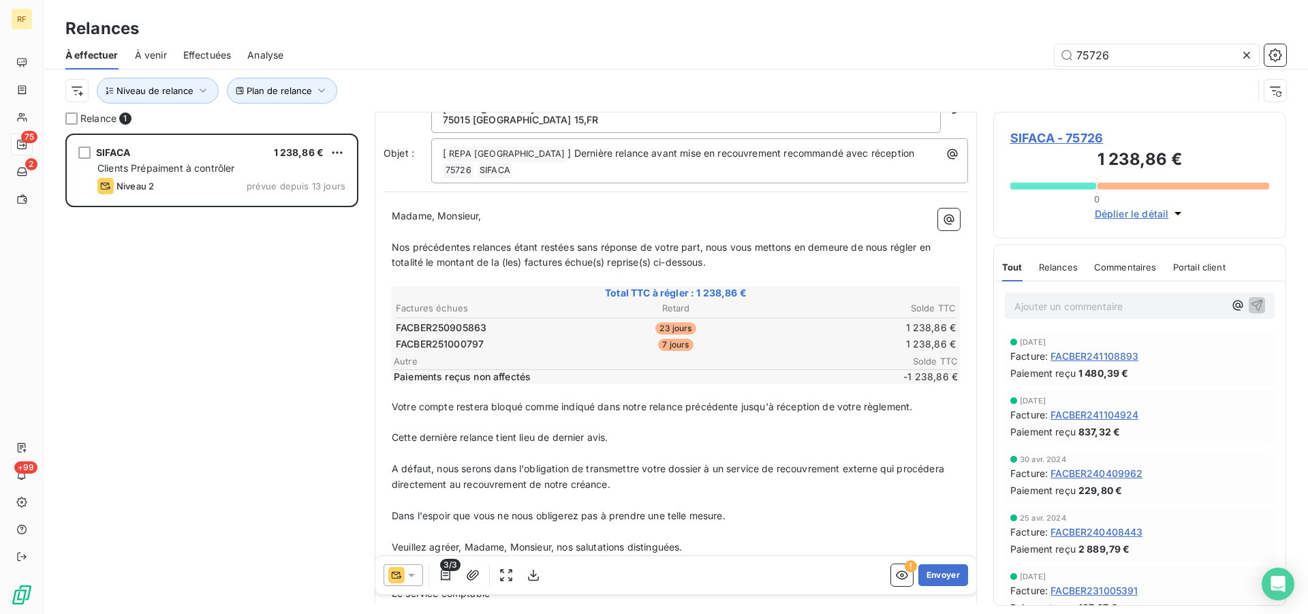
click at [1087, 313] on p "Ajouter un commentaire ﻿" at bounding box center [1119, 306] width 210 height 17
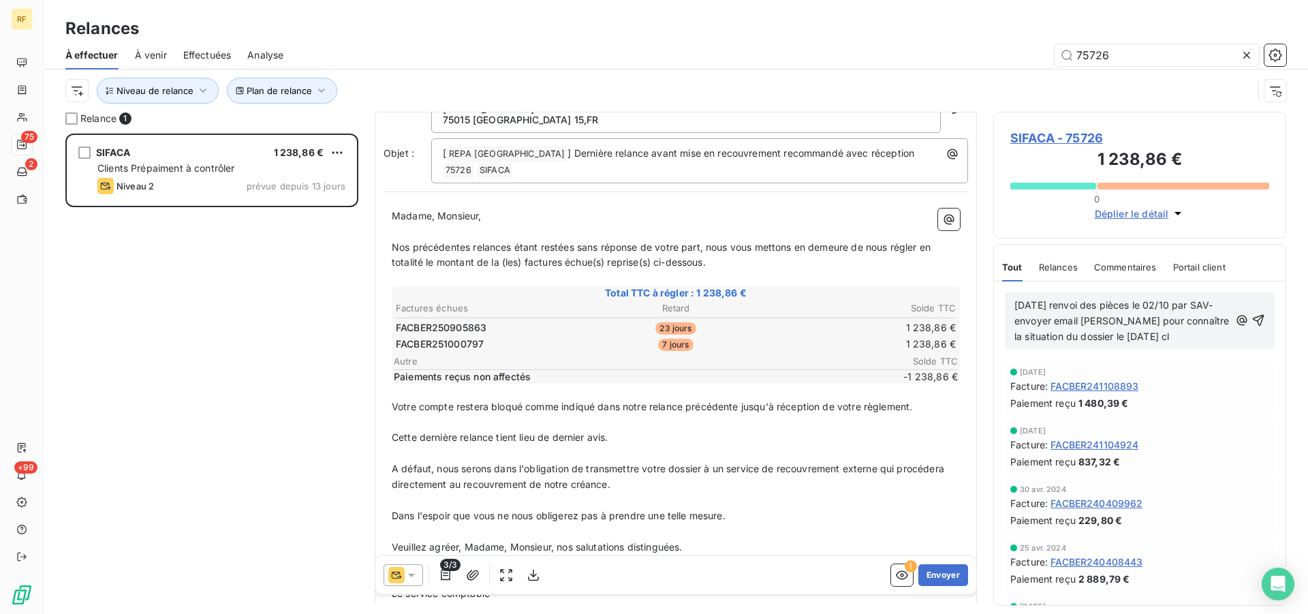
click at [1110, 322] on span "[DATE] renvoi des pièces le 02/10 par SAV- envoyer email [PERSON_NAME] pour con…" at bounding box center [1122, 320] width 217 height 43
click at [1252, 318] on icon "button" at bounding box center [1258, 320] width 14 height 14
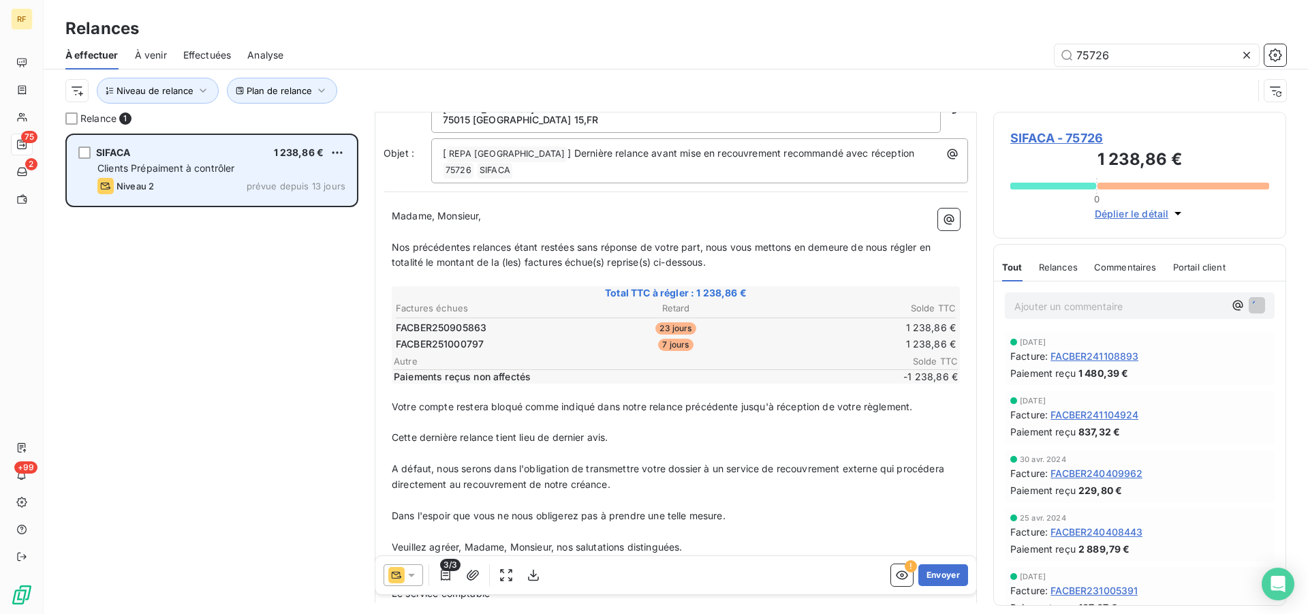
click at [181, 168] on span "Clients Prépaiment à contrôler" at bounding box center [166, 168] width 138 height 12
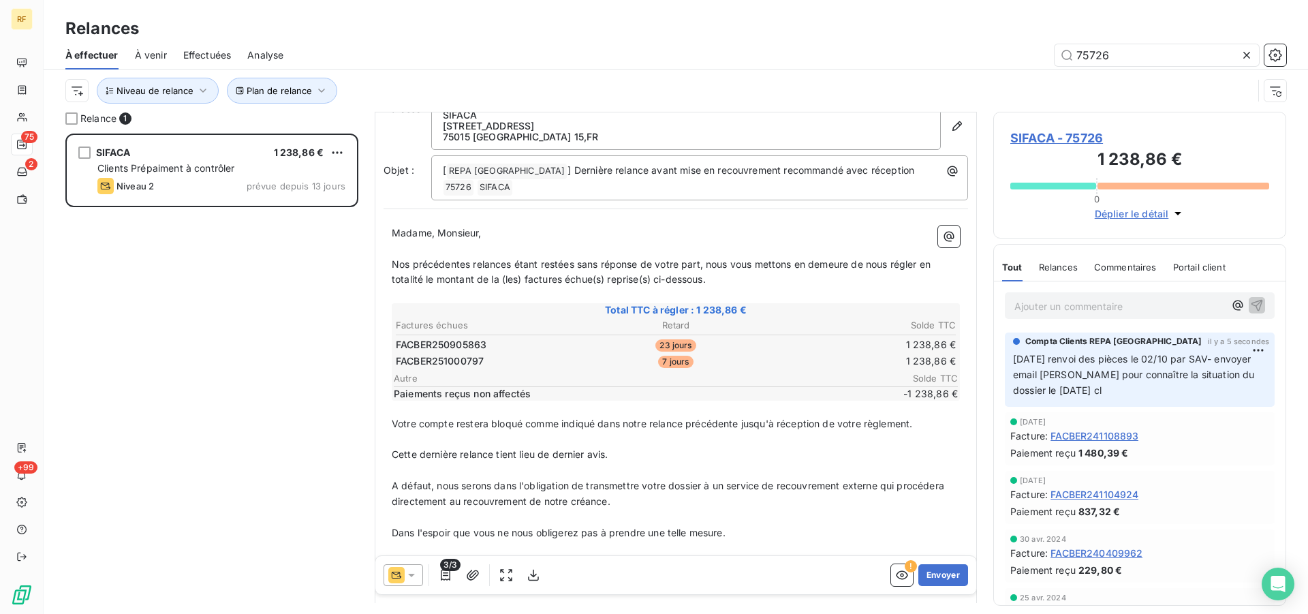
scroll to position [0, 0]
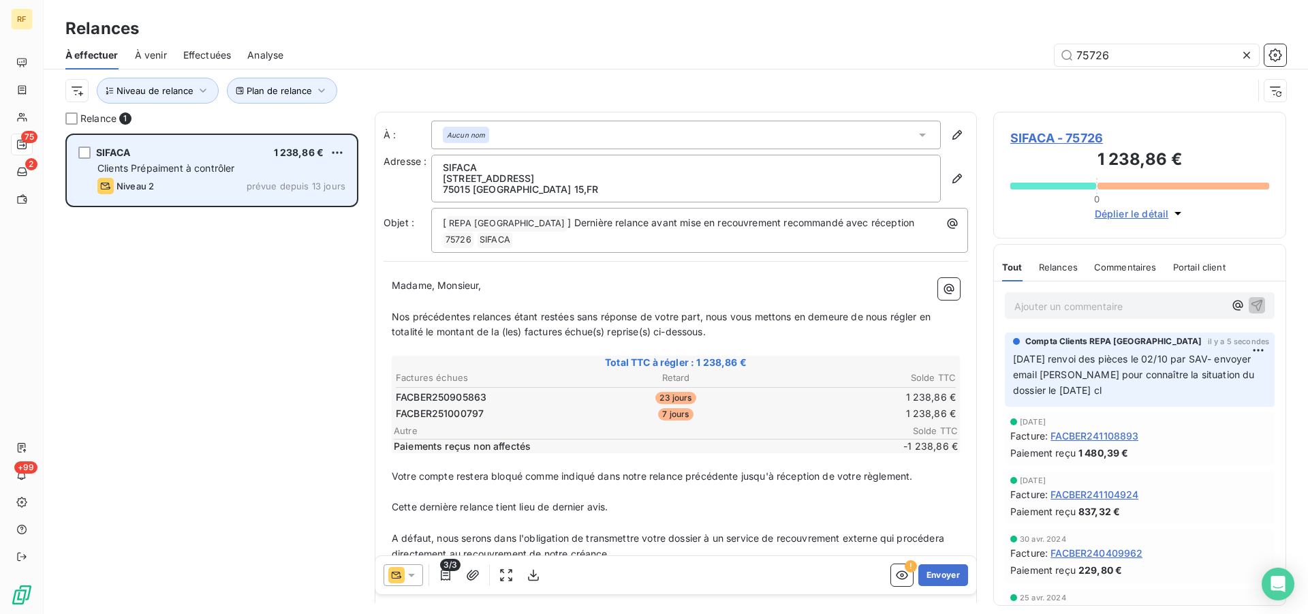
click at [227, 172] on span "Clients Prépaiment à contrôler" at bounding box center [166, 168] width 138 height 12
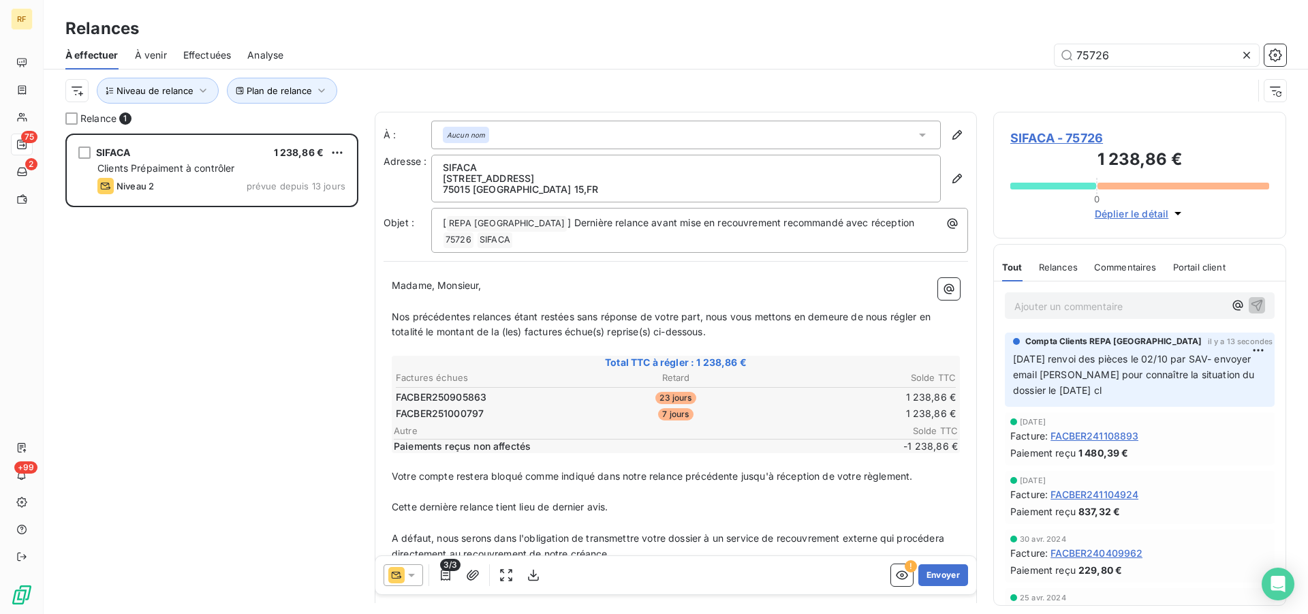
click at [1070, 137] on span "SIFACA - 75726" at bounding box center [1139, 138] width 259 height 18
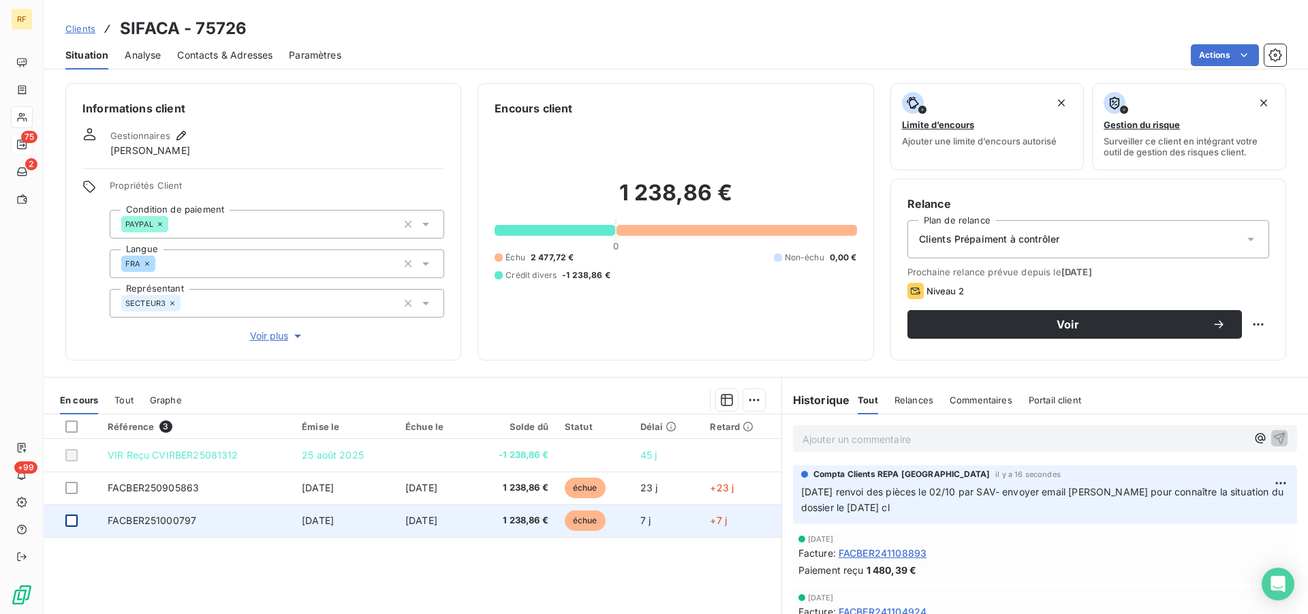
click at [72, 518] on div at bounding box center [71, 520] width 12 height 12
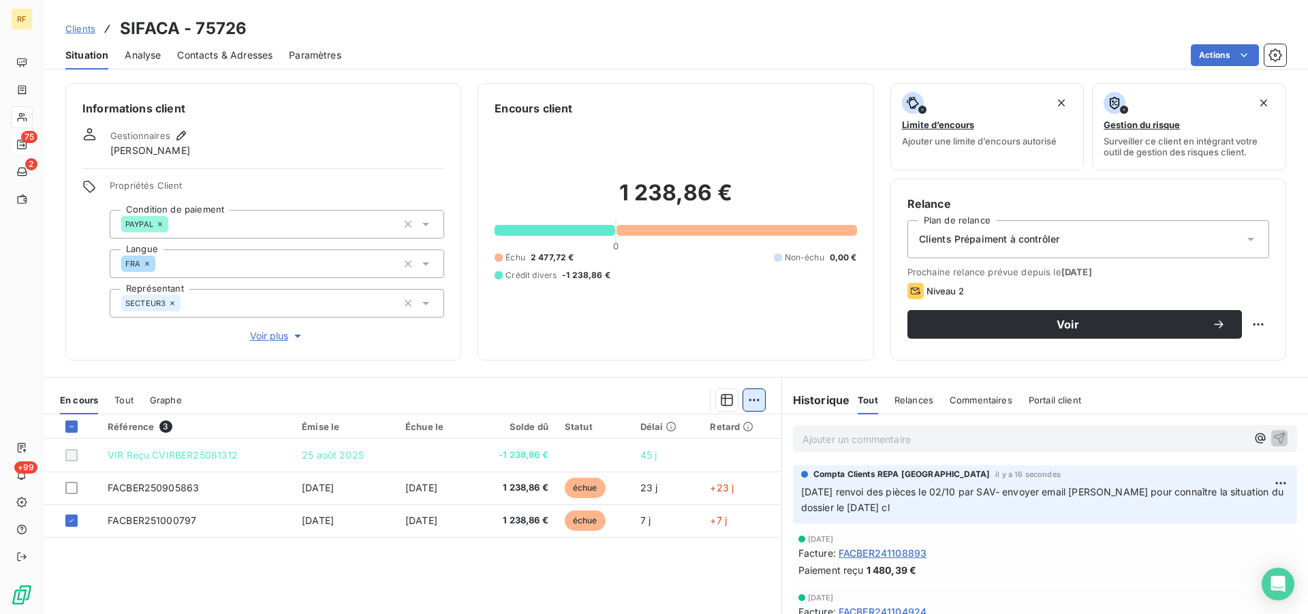
click at [752, 401] on html "RF 75 2 +99 Clients SIFACA - 75726 Situation Analyse Contacts & Adresses Paramè…" at bounding box center [654, 307] width 1308 height 614
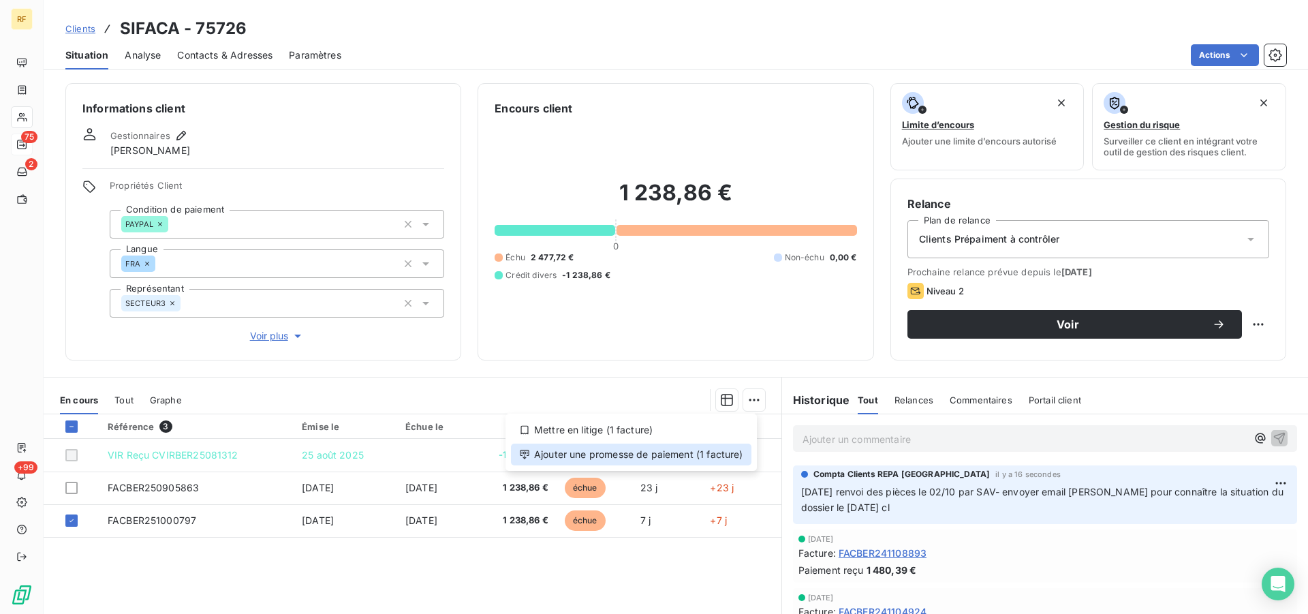
click at [643, 450] on div "Ajouter une promesse de paiement (1 facture)" at bounding box center [631, 454] width 240 height 22
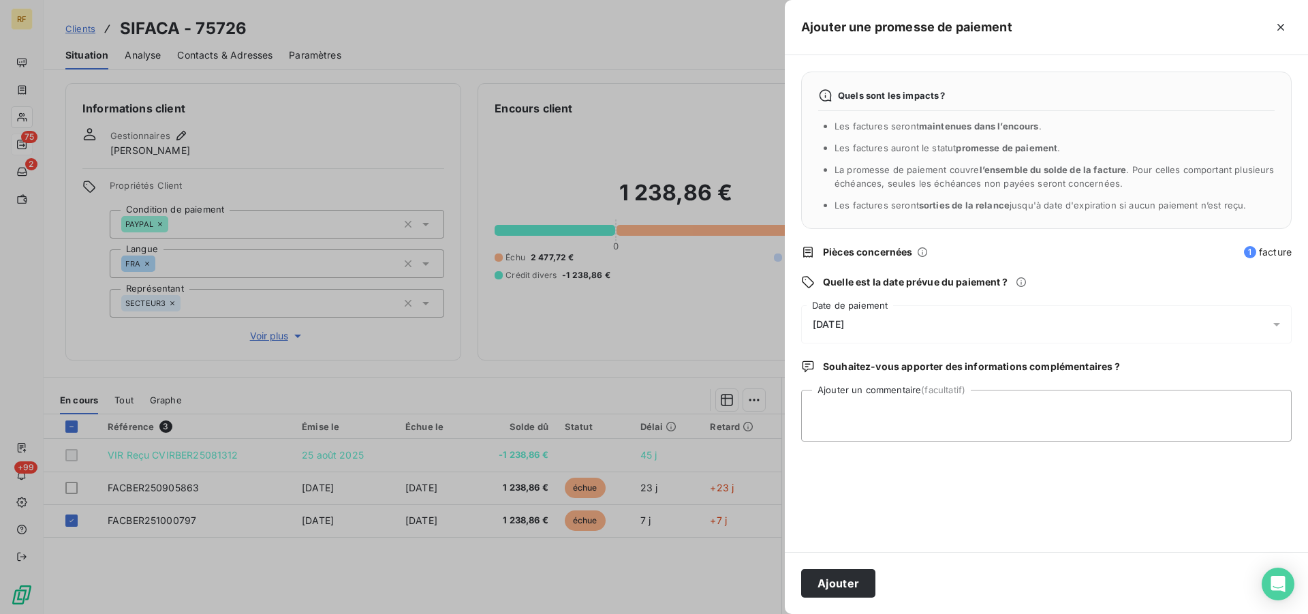
click at [844, 324] on span "[DATE]" at bounding box center [828, 324] width 31 height 11
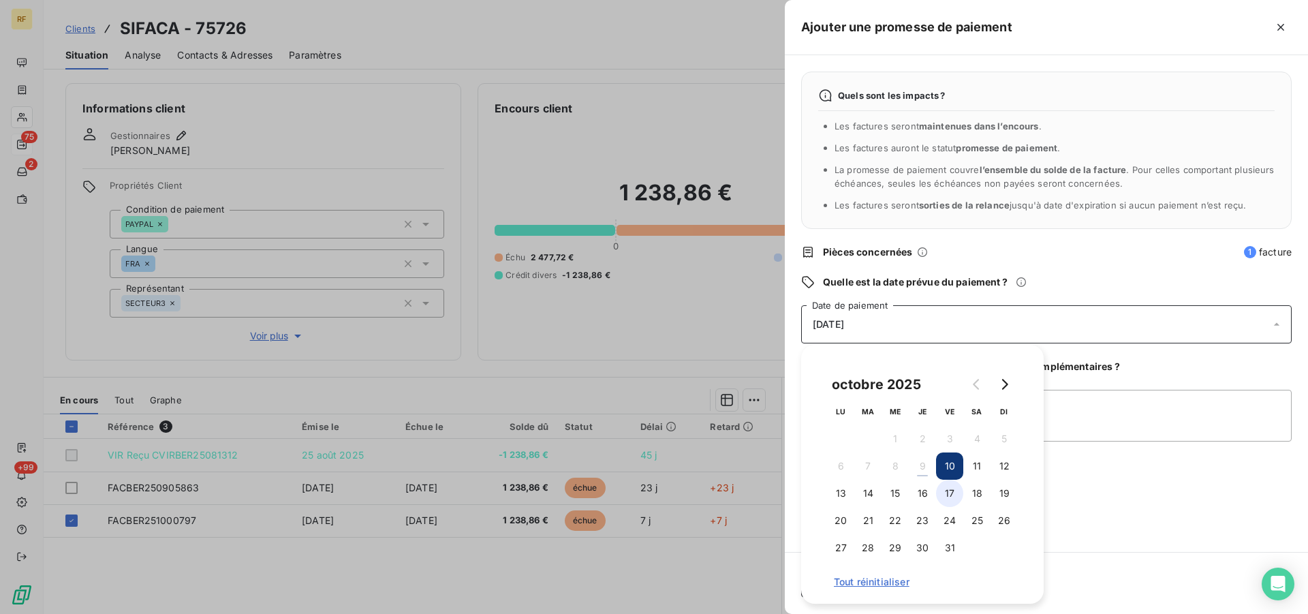
click at [949, 490] on button "17" at bounding box center [949, 493] width 27 height 27
click at [925, 492] on button "16" at bounding box center [922, 493] width 27 height 27
click at [1108, 417] on textarea "Ajouter un commentaire (facultatif)" at bounding box center [1046, 416] width 490 height 52
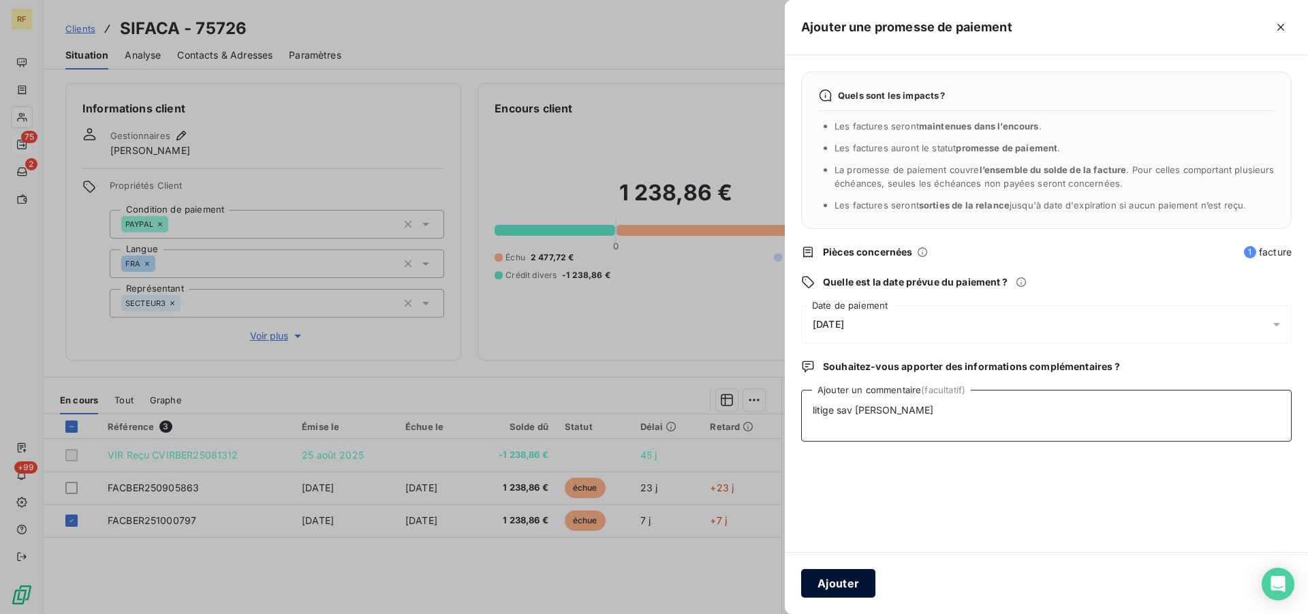
type textarea "litige sav [PERSON_NAME]"
click at [864, 571] on button "Ajouter" at bounding box center [838, 583] width 74 height 29
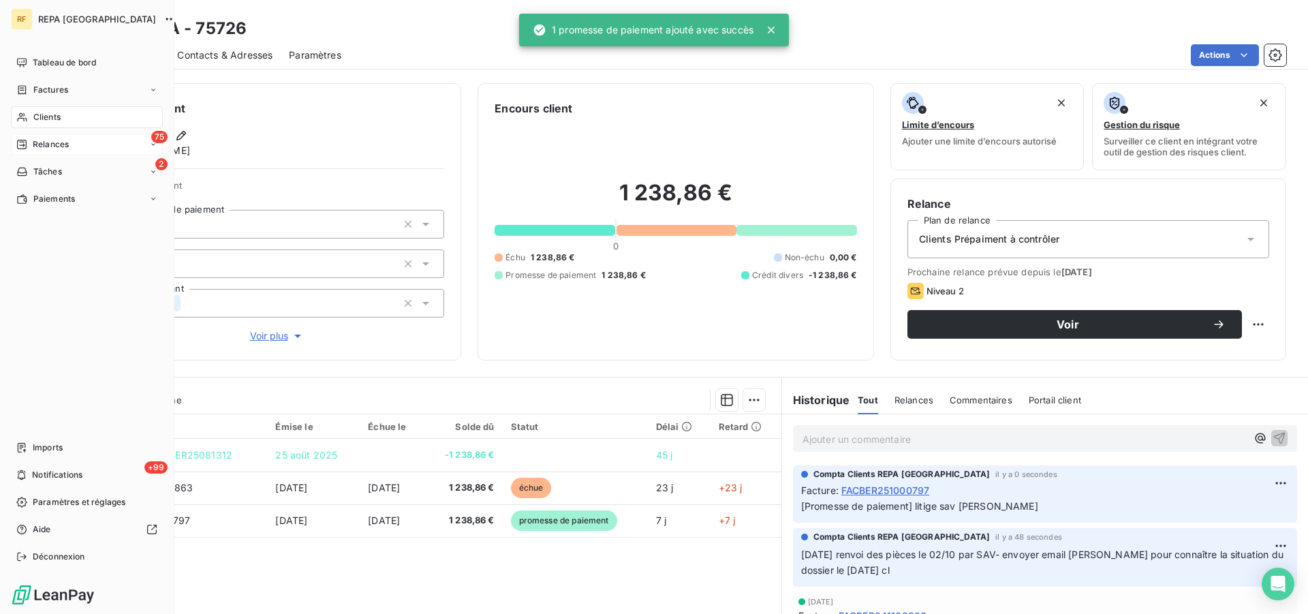
click at [52, 140] on span "Relances" at bounding box center [51, 144] width 36 height 12
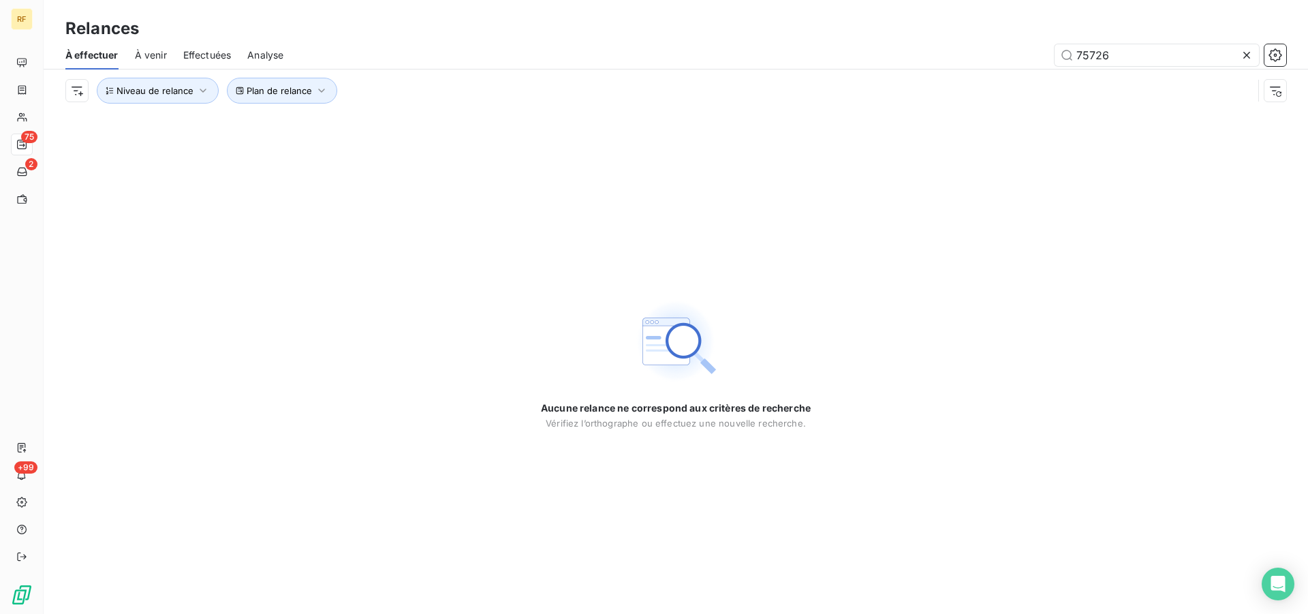
click at [1249, 57] on icon at bounding box center [1246, 55] width 7 height 7
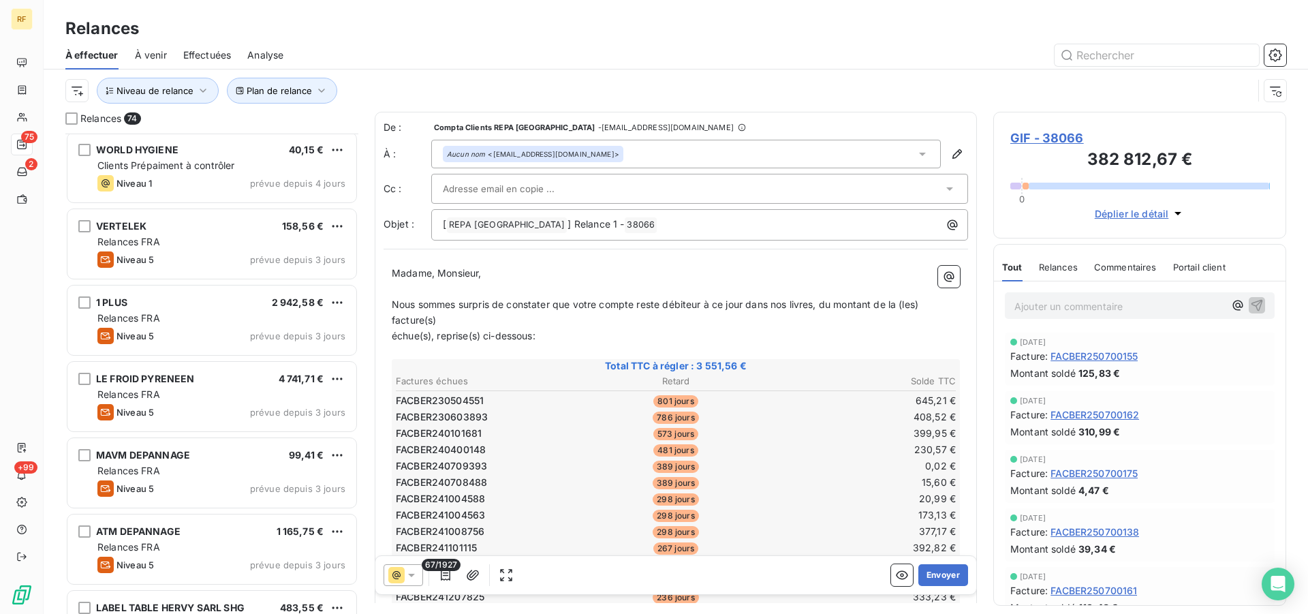
scroll to position [973, 0]
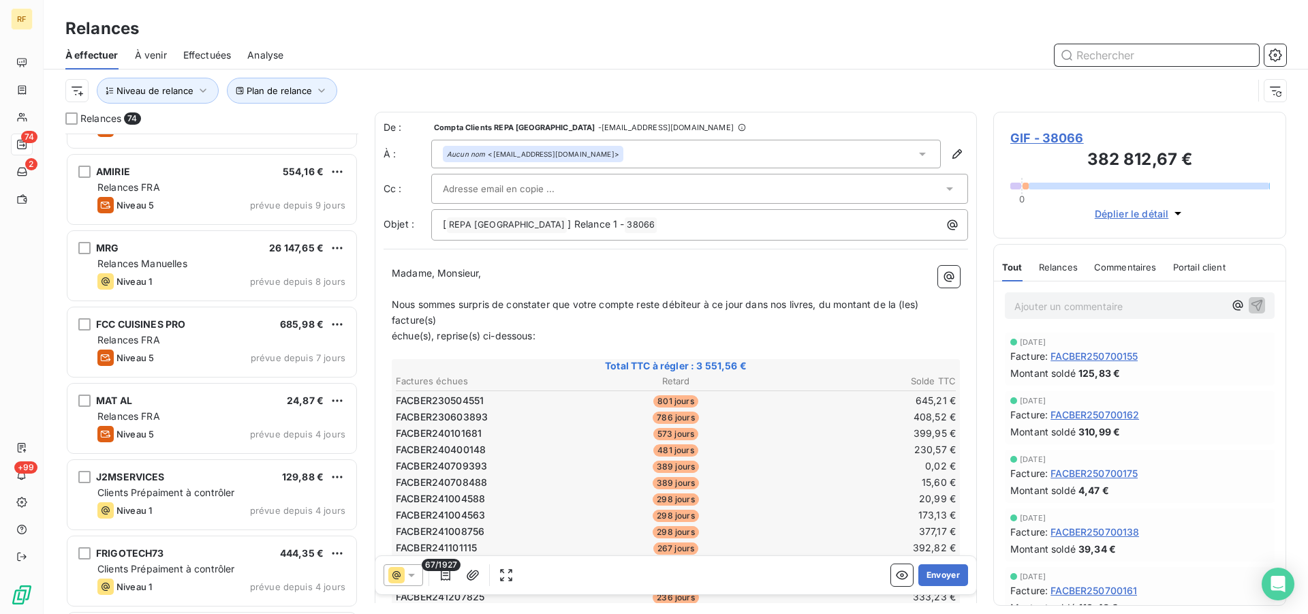
click at [1130, 54] on input "text" at bounding box center [1157, 55] width 204 height 22
click at [1110, 47] on input "text" at bounding box center [1157, 55] width 204 height 22
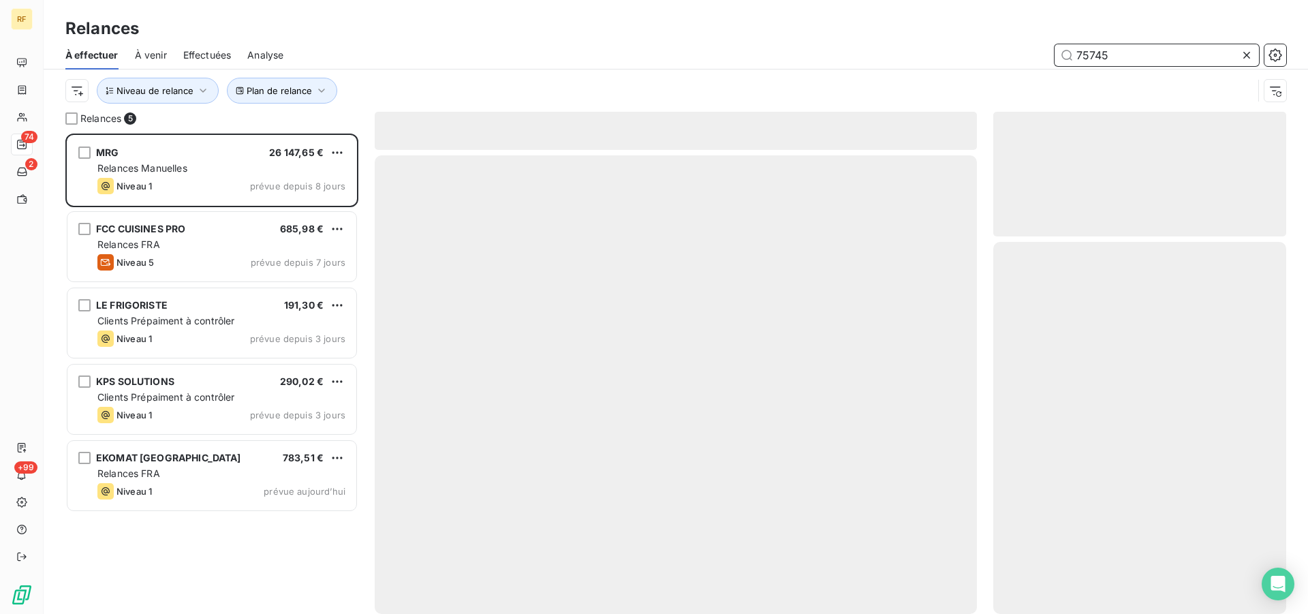
type input "75745"
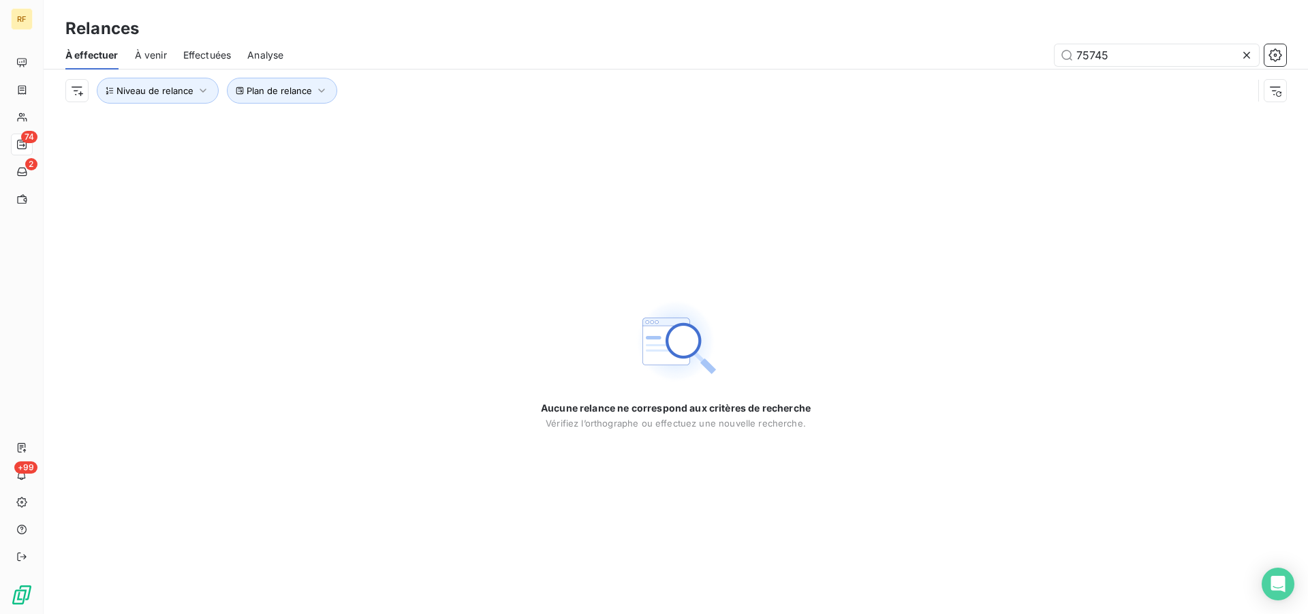
click at [1252, 55] on icon at bounding box center [1247, 55] width 14 height 14
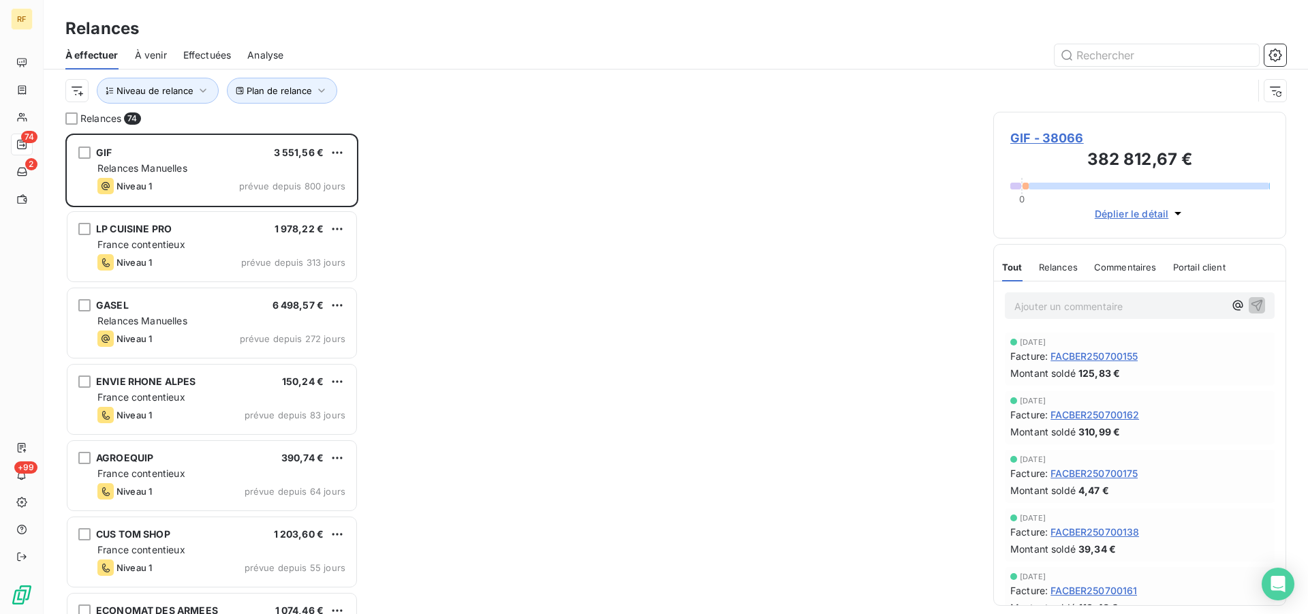
scroll to position [469, 281]
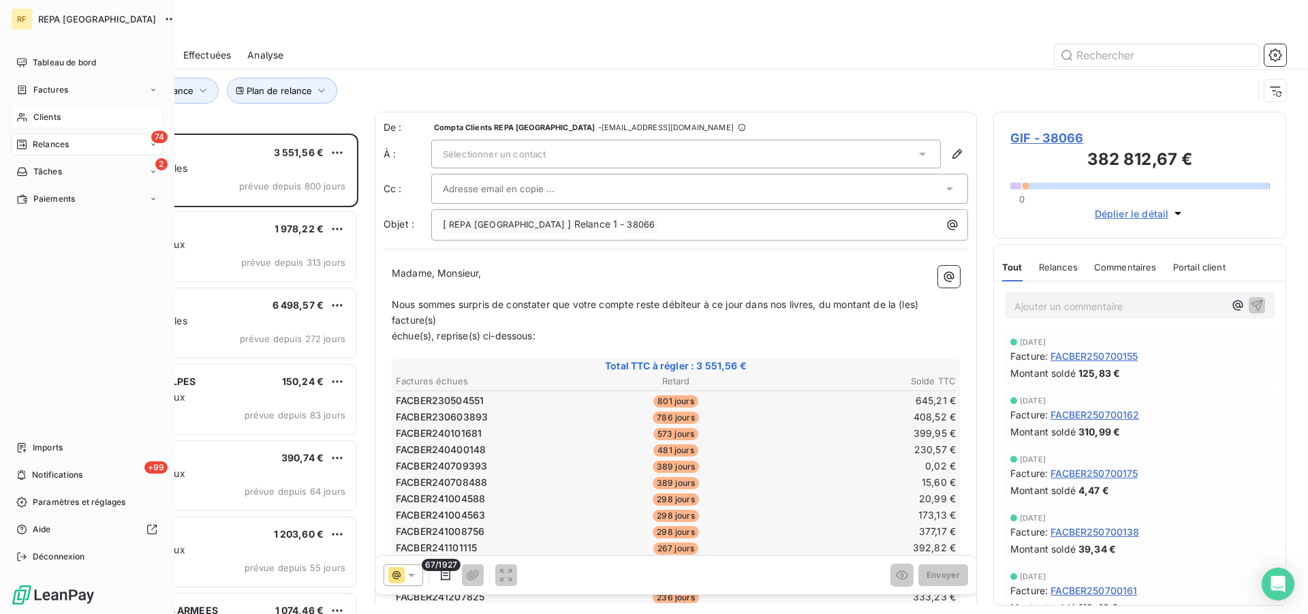
click at [42, 120] on span "Clients" at bounding box center [46, 117] width 27 height 12
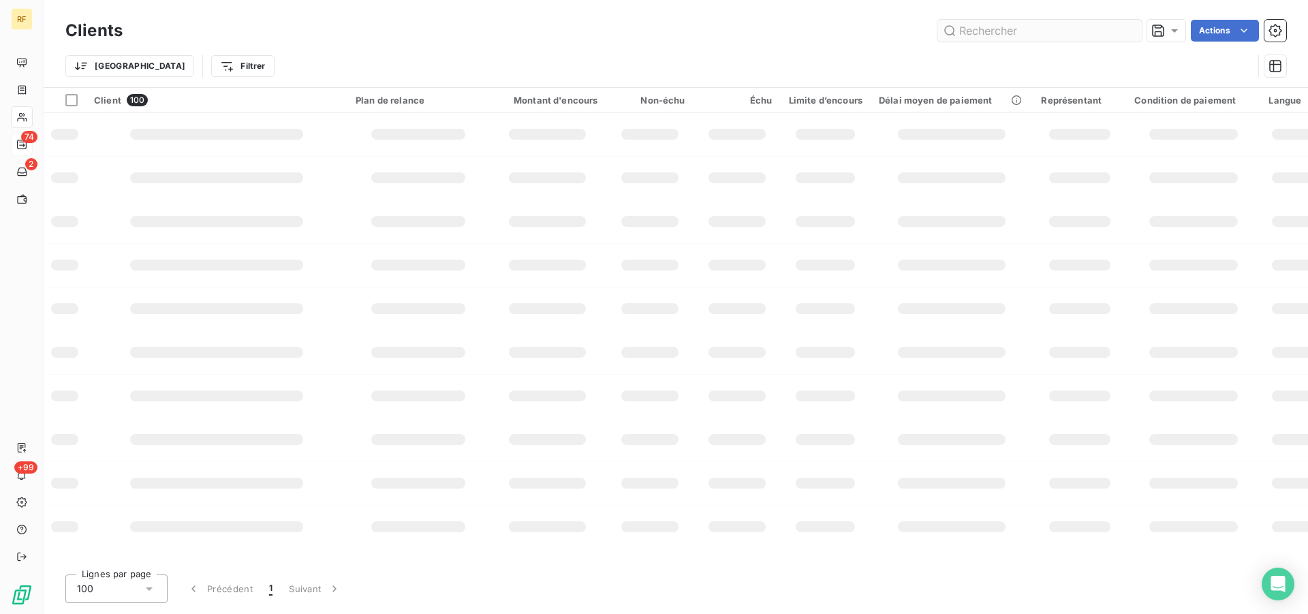
click at [1035, 29] on input "text" at bounding box center [1039, 31] width 204 height 22
type input "75745"
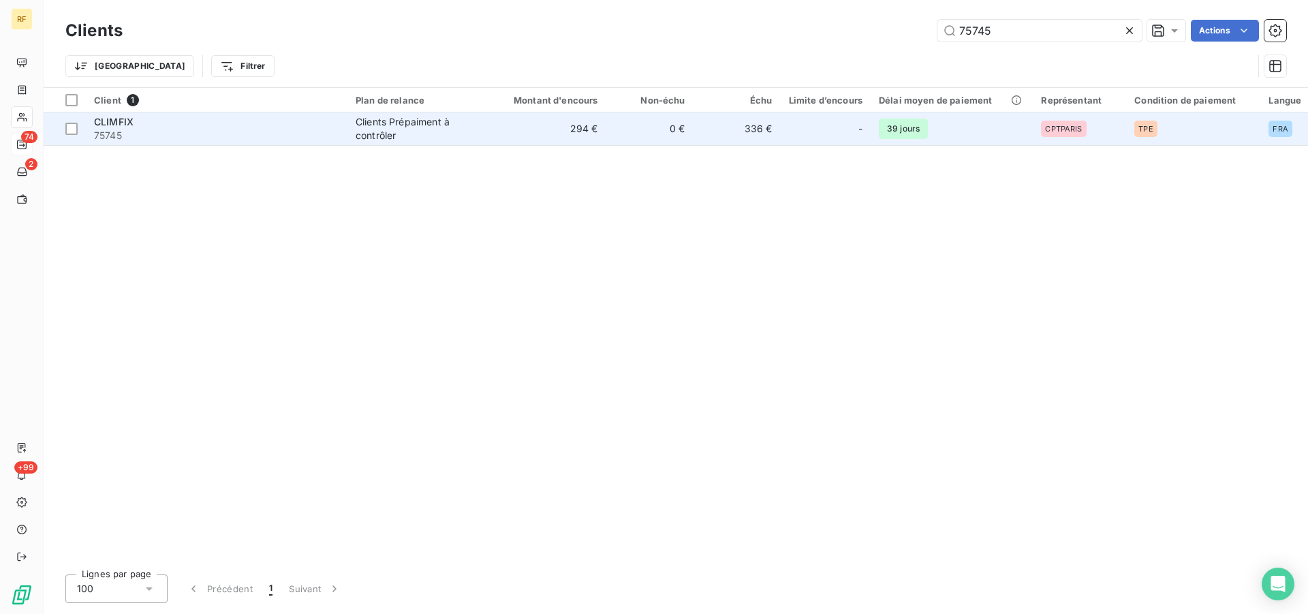
click at [400, 118] on div "Clients Prépaiment à contrôler" at bounding box center [418, 128] width 125 height 27
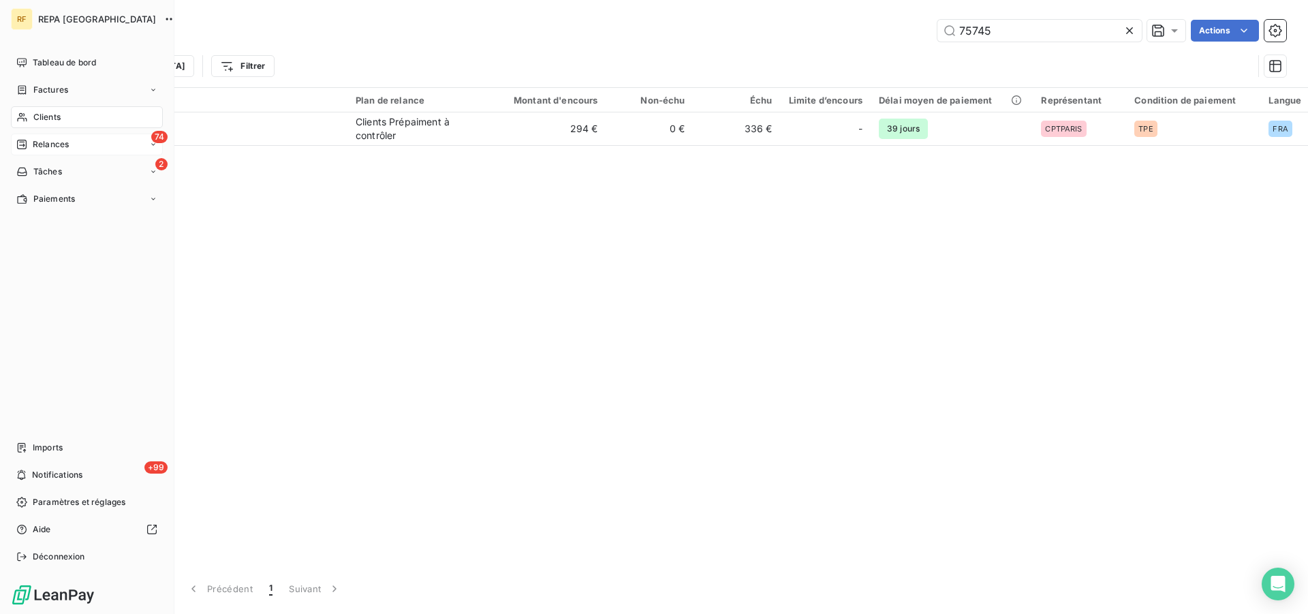
click at [40, 136] on div "74 Relances" at bounding box center [87, 145] width 152 height 22
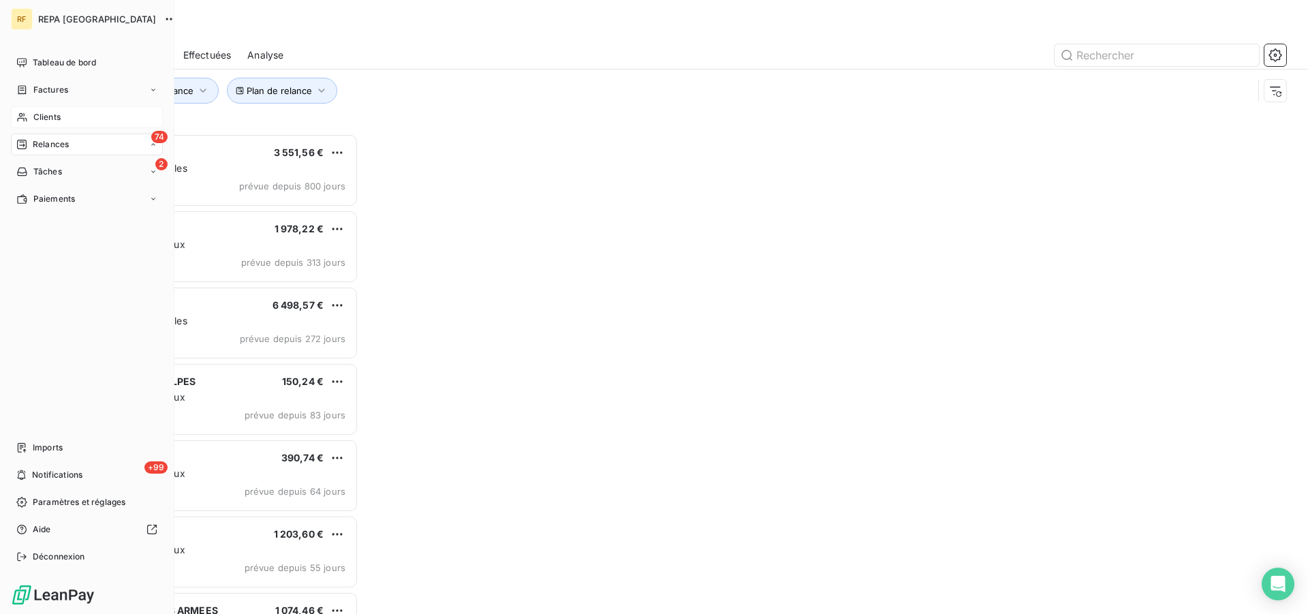
scroll to position [469, 281]
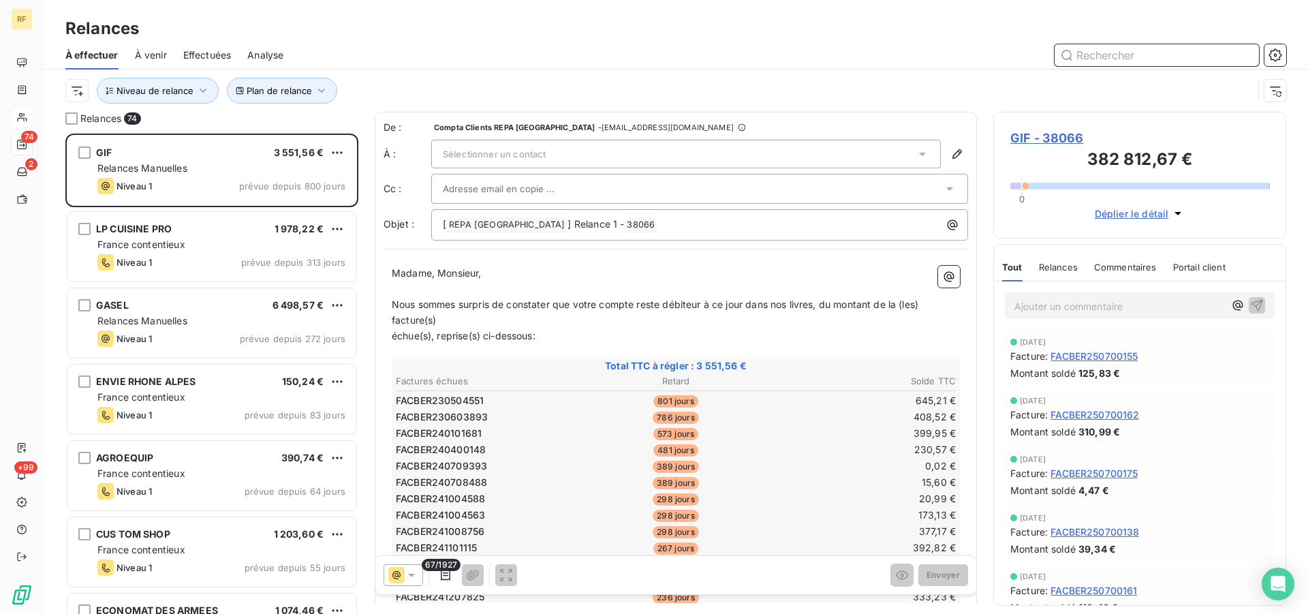
click at [1194, 54] on input "text" at bounding box center [1157, 55] width 204 height 22
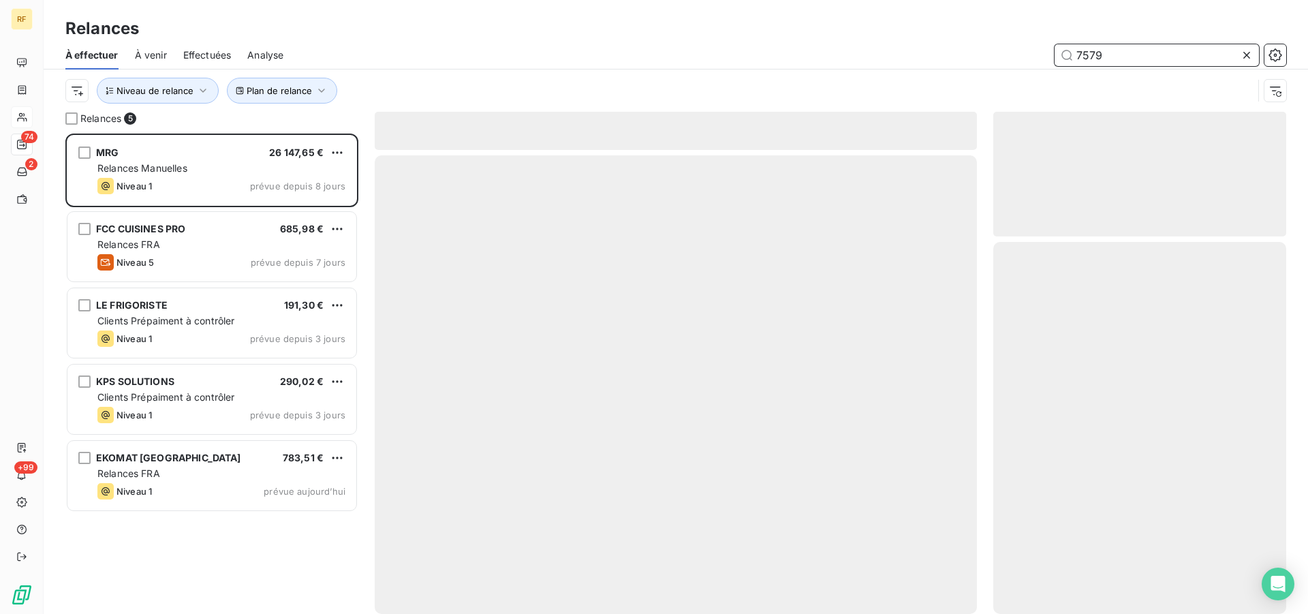
scroll to position [469, 281]
type input "75798"
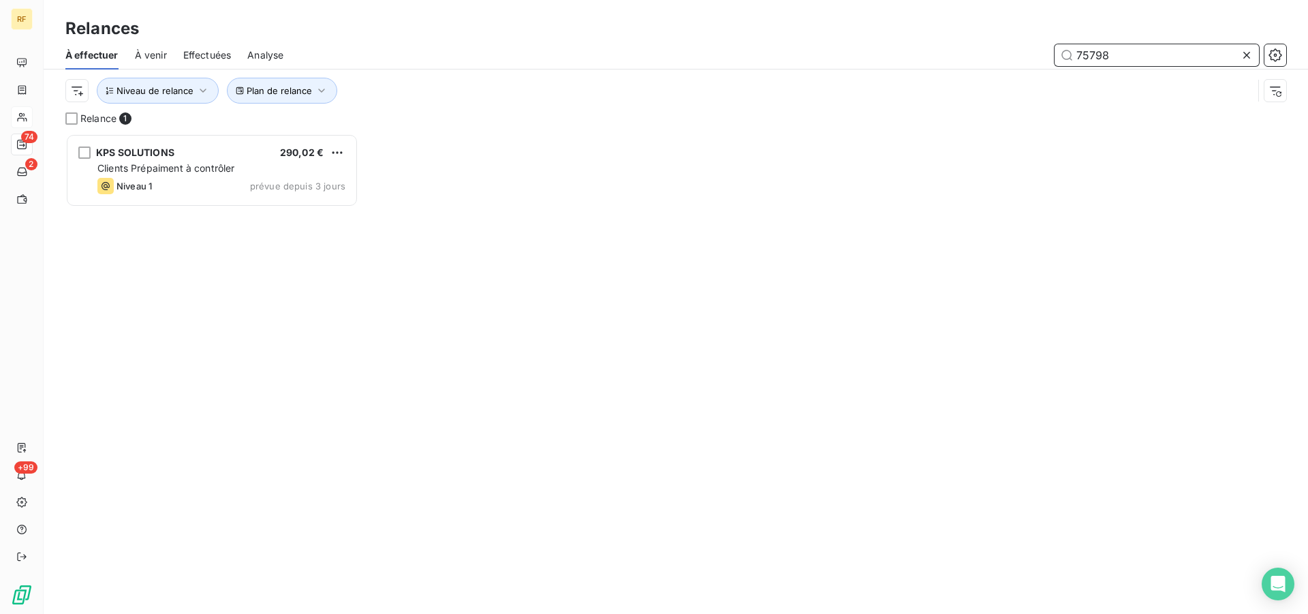
scroll to position [469, 281]
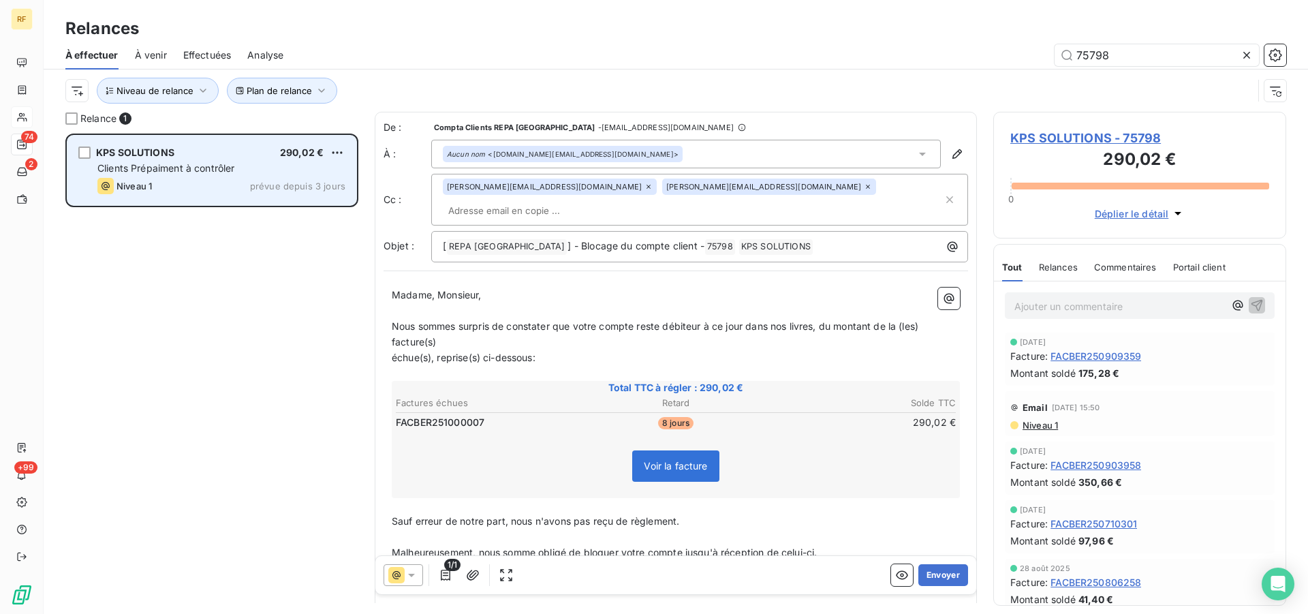
click at [175, 181] on div "Niveau 1 prévue depuis 3 jours" at bounding box center [221, 186] width 248 height 16
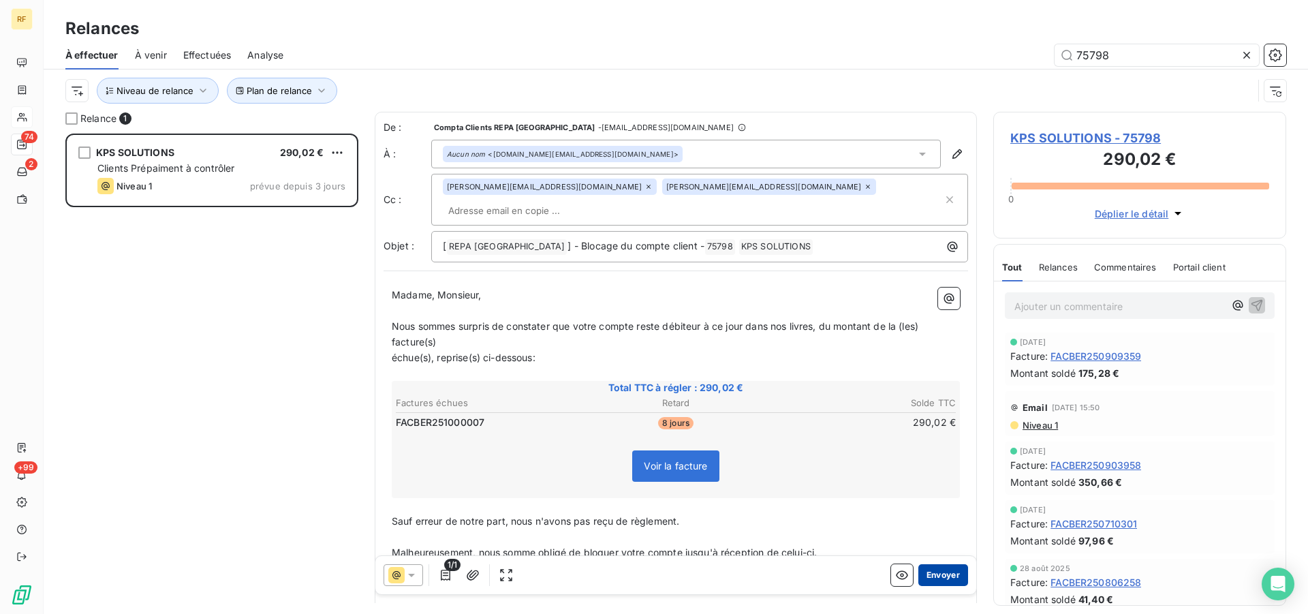
click at [937, 580] on button "Envoyer" at bounding box center [943, 575] width 50 height 22
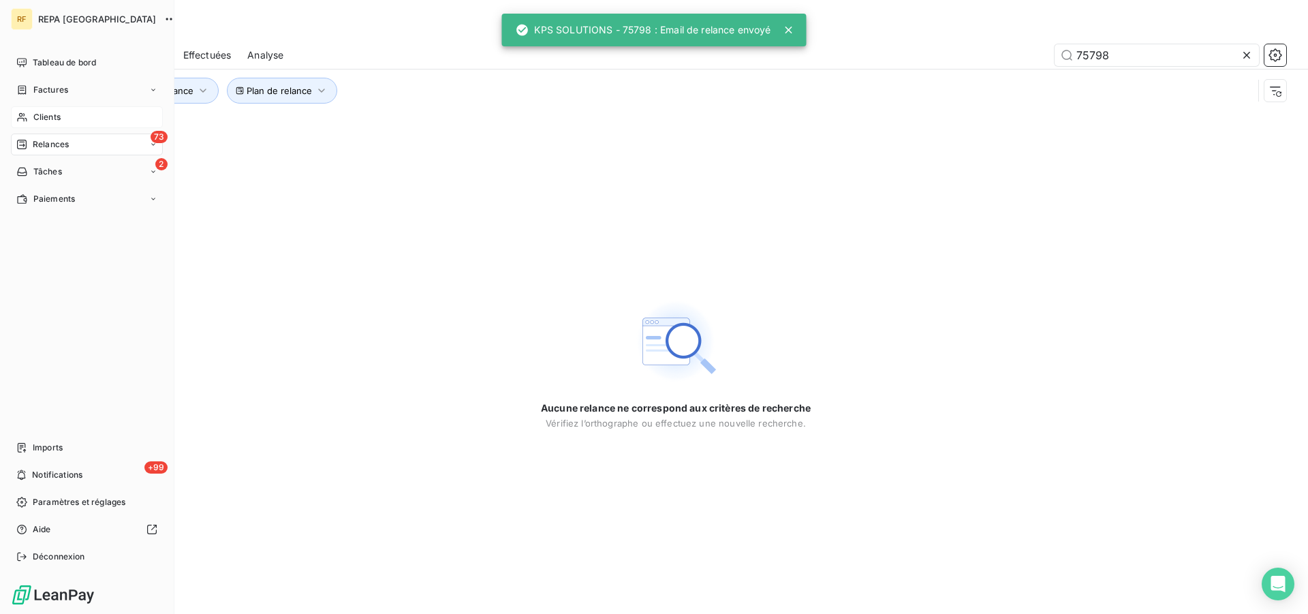
click at [44, 141] on span "Relances" at bounding box center [51, 144] width 36 height 12
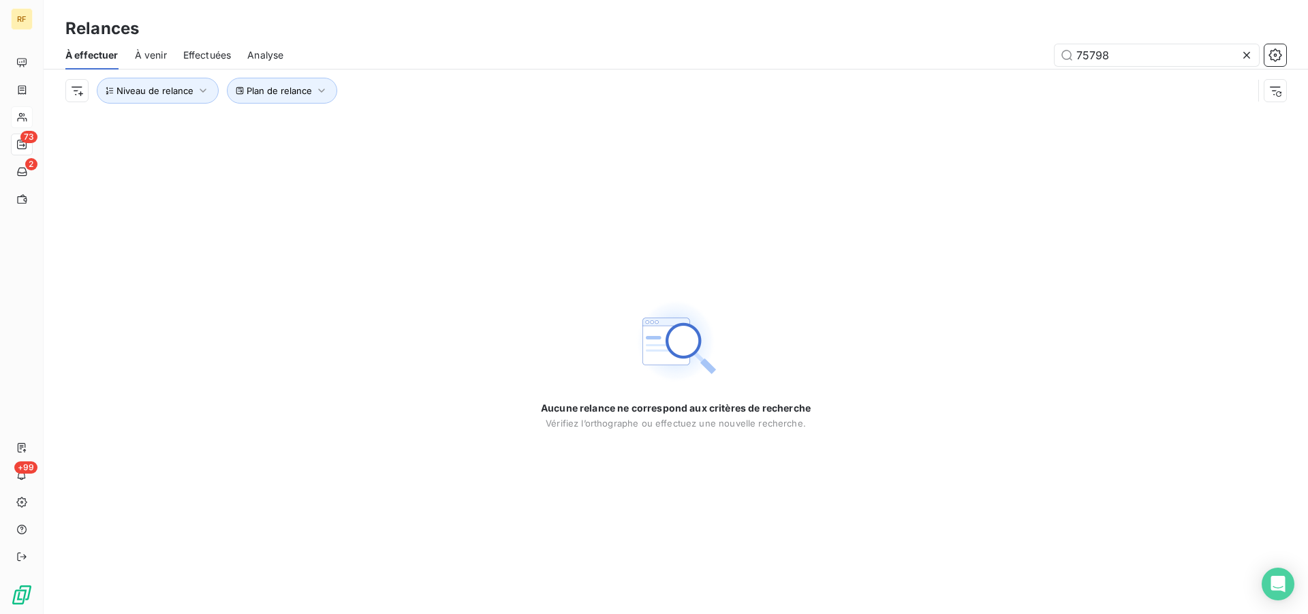
click at [1247, 59] on icon at bounding box center [1247, 55] width 14 height 14
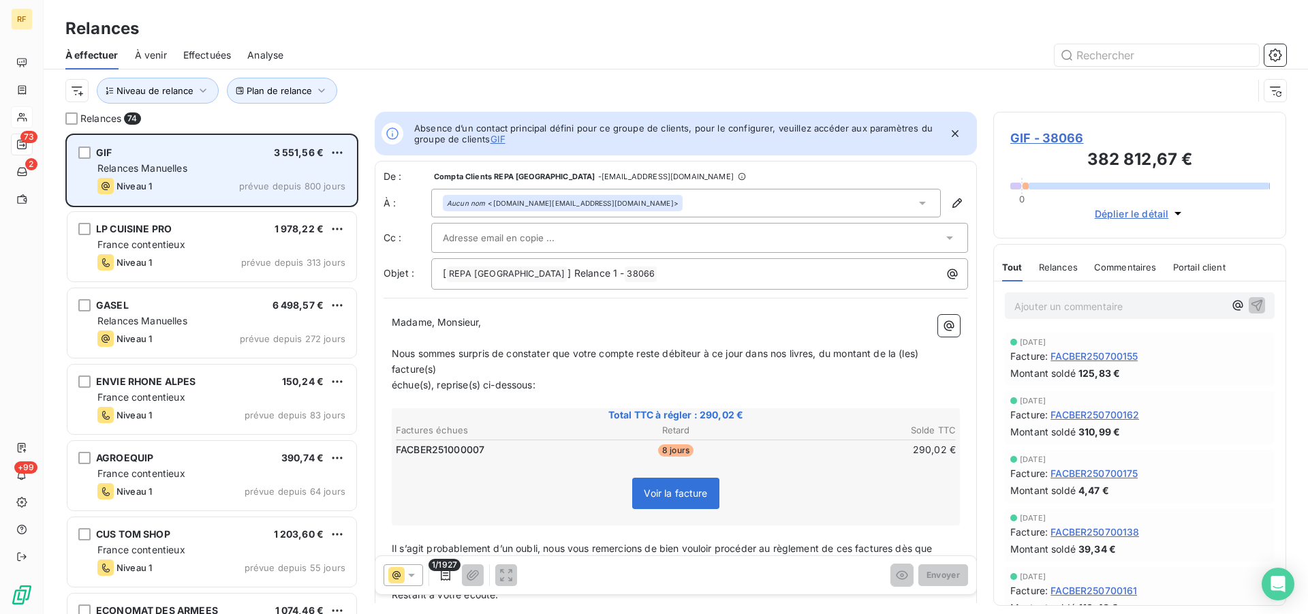
scroll to position [469, 281]
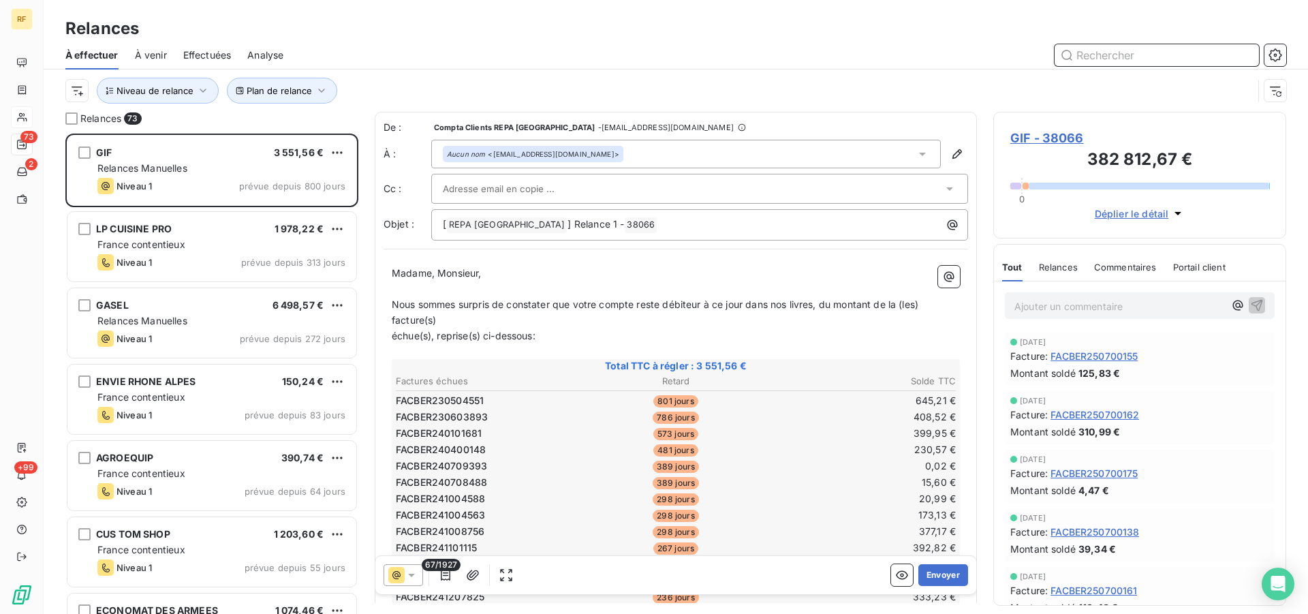
click at [1142, 54] on input "text" at bounding box center [1157, 55] width 204 height 22
type input "76109"
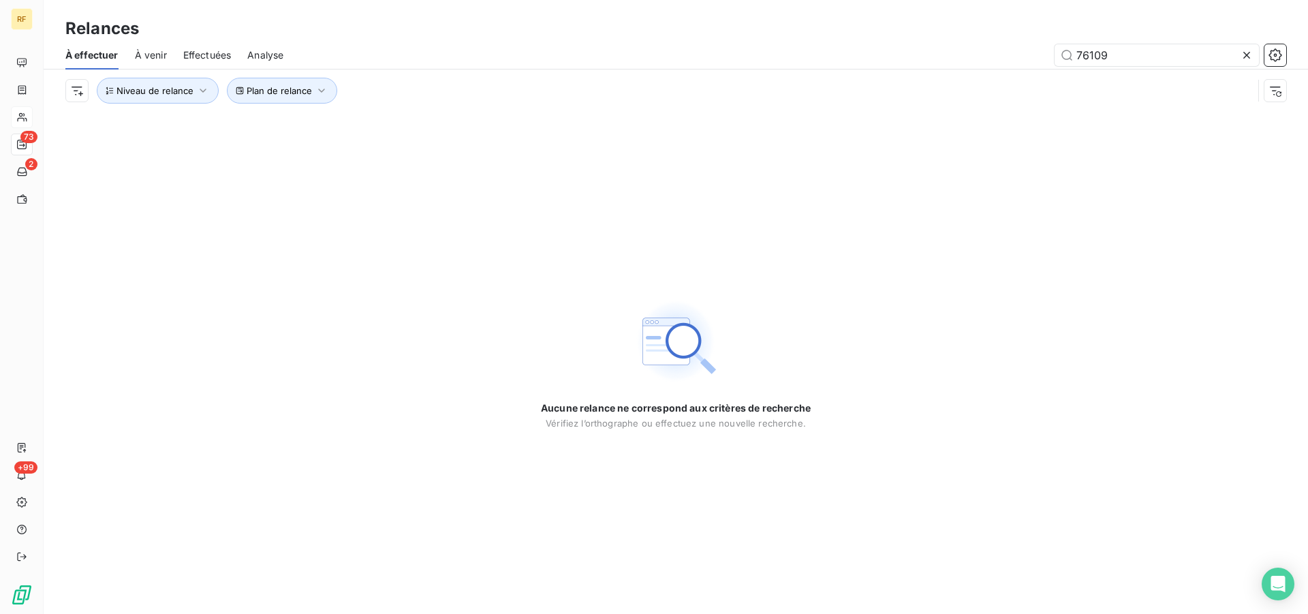
click at [1246, 54] on icon at bounding box center [1246, 55] width 7 height 7
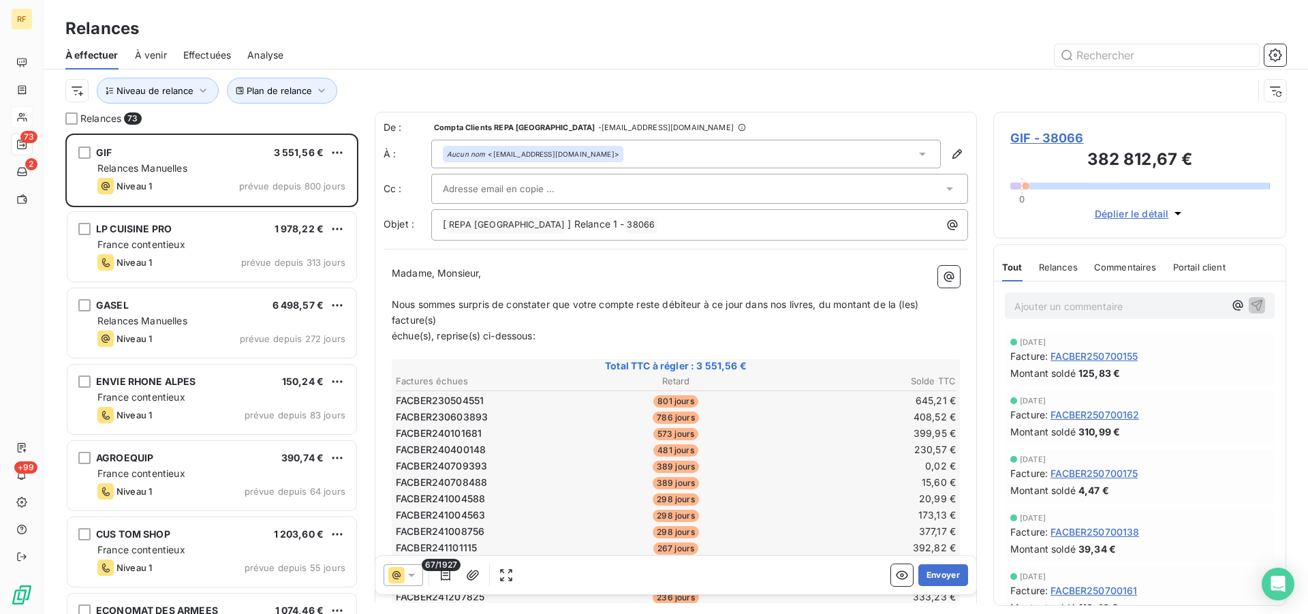
scroll to position [469, 281]
click at [1125, 57] on input "text" at bounding box center [1157, 55] width 204 height 22
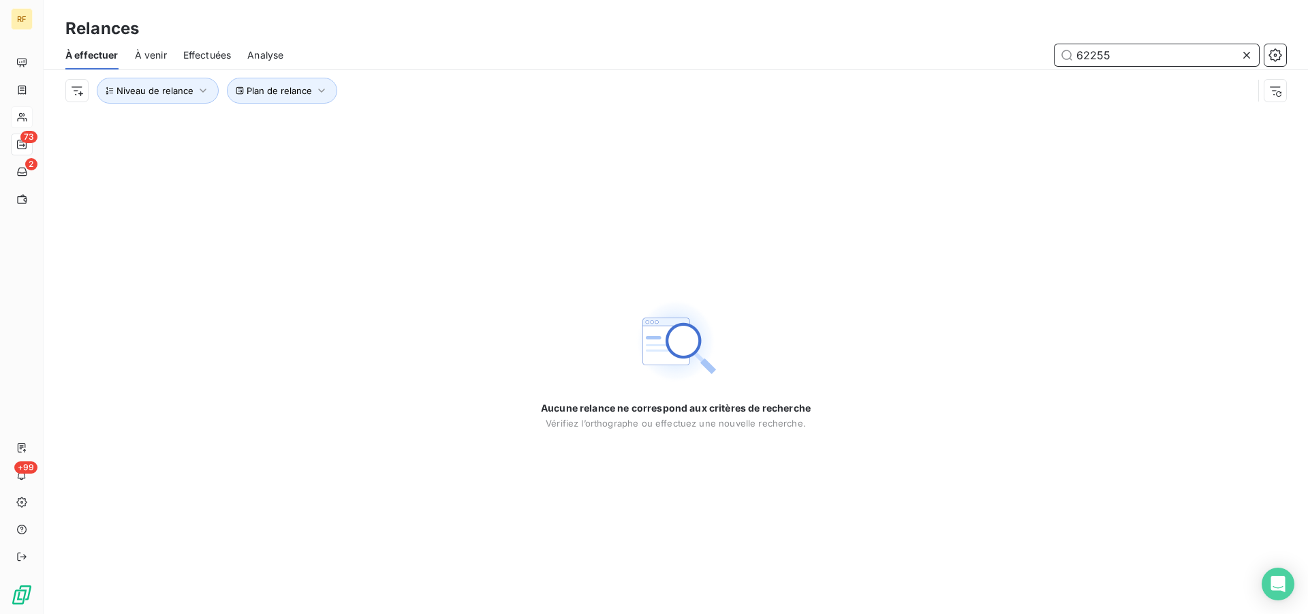
type input "62255"
click at [1249, 54] on icon at bounding box center [1247, 55] width 14 height 14
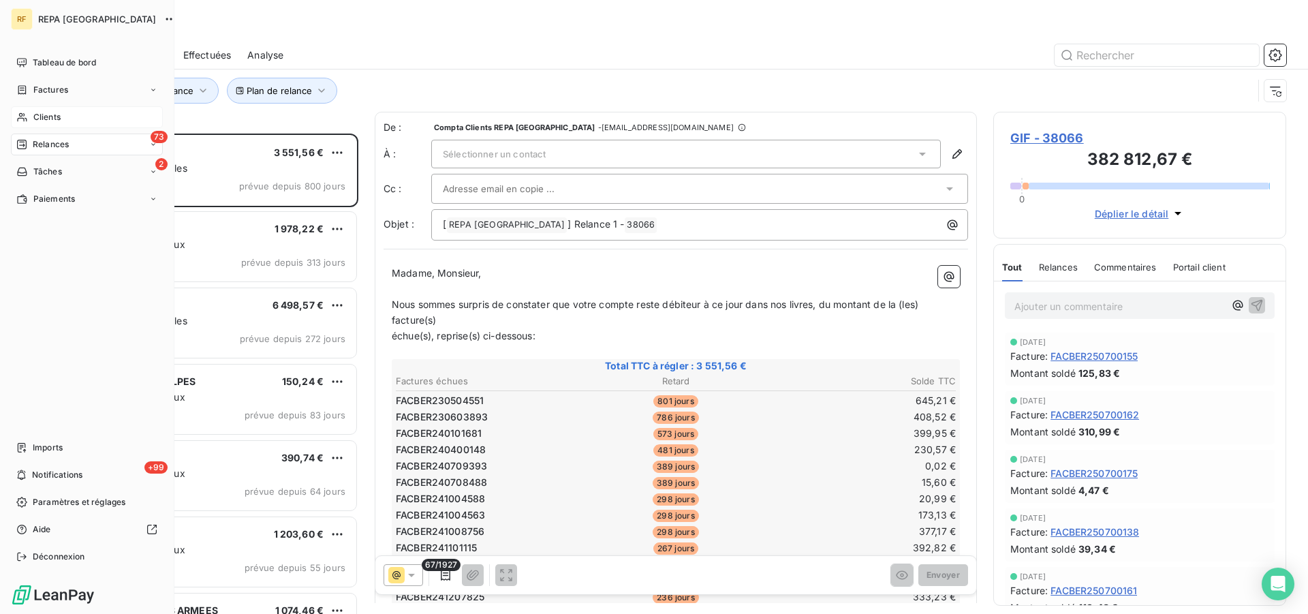
scroll to position [469, 281]
click at [48, 119] on span "Clients" at bounding box center [46, 117] width 27 height 12
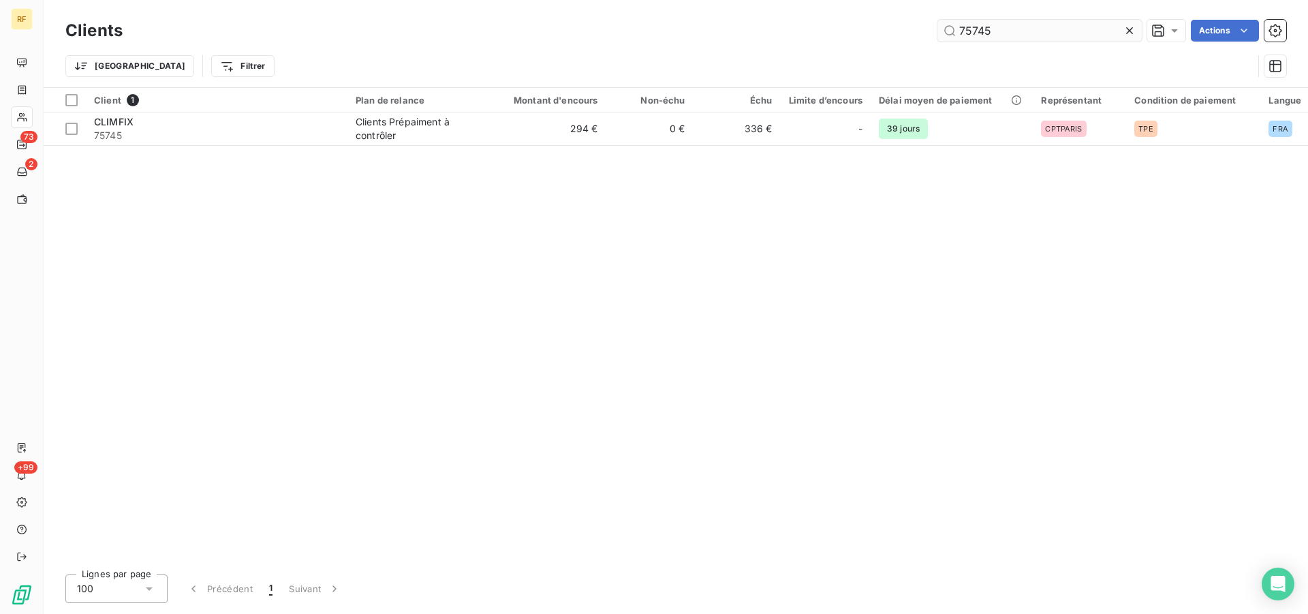
click at [1016, 25] on input "75745" at bounding box center [1039, 31] width 204 height 22
drag, startPoint x: 1014, startPoint y: 34, endPoint x: 875, endPoint y: 23, distance: 139.4
click at [937, 30] on input "75745" at bounding box center [1039, 31] width 204 height 22
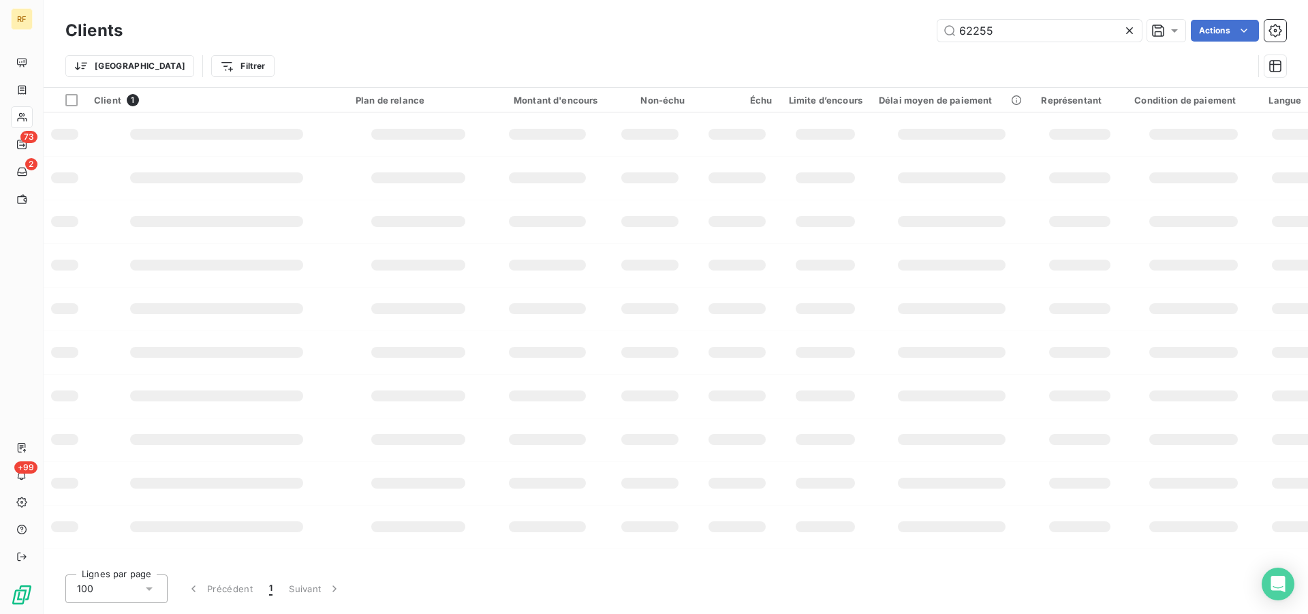
type input "62255"
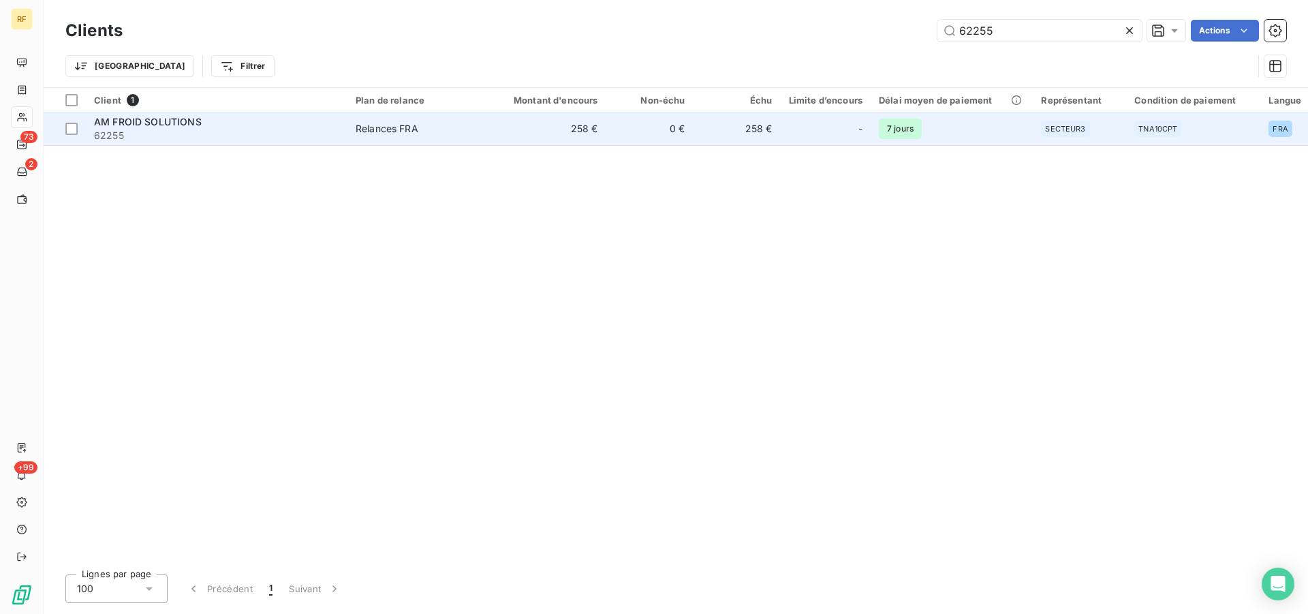
click at [359, 127] on div "Relances FRA" at bounding box center [387, 129] width 63 height 14
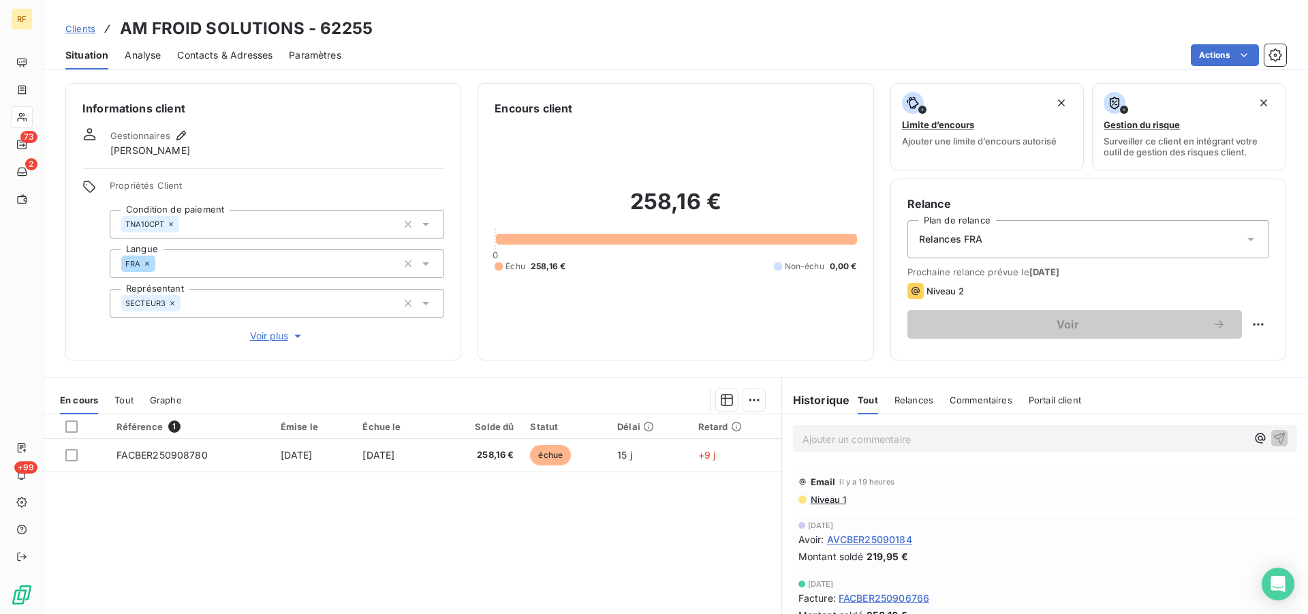
click at [914, 421] on div "Ajouter un commentaire ﻿" at bounding box center [1045, 438] width 526 height 48
click at [914, 431] on p "Ajouter un commentaire ﻿" at bounding box center [1025, 439] width 444 height 17
click at [912, 436] on p "Ajouter un commentaire ﻿" at bounding box center [1025, 439] width 444 height 17
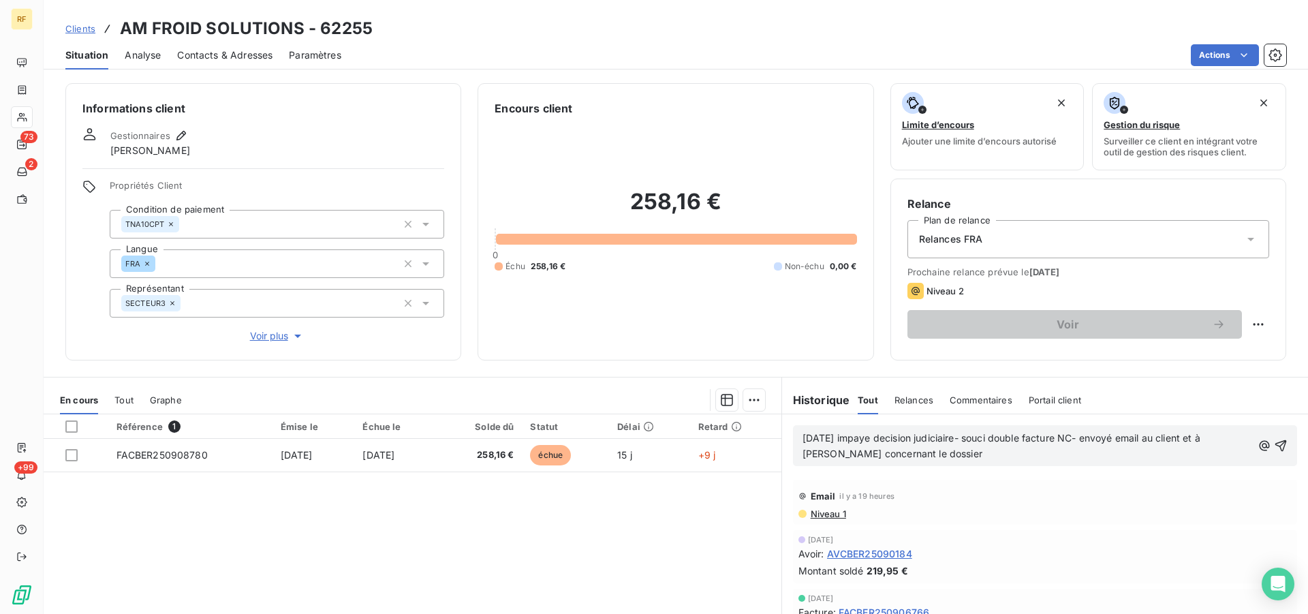
click at [1190, 435] on span "[DATE] impaye decision judiciaire- souci double facture NC- envoyé email au cli…" at bounding box center [1003, 445] width 401 height 27
click at [1059, 454] on p "[DATE] impaye decision judiciaire- souci double facture NC- envoyé email au cli…" at bounding box center [1028, 446] width 450 height 31
click at [873, 437] on span "[DATE] impaye decision judiciaire- souci double facture NC- envoyé email au cli…" at bounding box center [1028, 445] width 450 height 27
click at [884, 439] on span "[DATE] impayé decision judiciaire- souci double facture NC- envoyé email au cli…" at bounding box center [1028, 445] width 450 height 27
click at [1102, 455] on p "[DATE] impayé décision judiciaire- souci double facture NC- envoyé email au cli…" at bounding box center [1028, 446] width 450 height 31
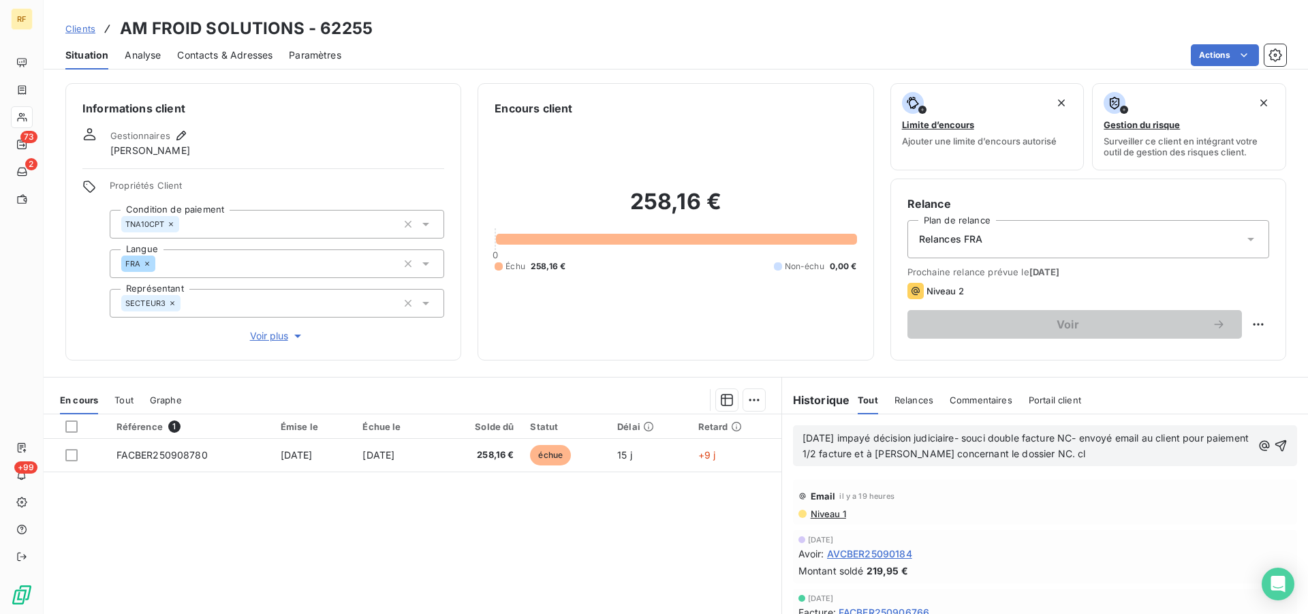
click at [1264, 448] on div "[DATE] impayé décision judiciaire- souci double facture NC- envoyé email au cli…" at bounding box center [1045, 445] width 504 height 41
click at [1275, 446] on icon "button" at bounding box center [1281, 446] width 12 height 12
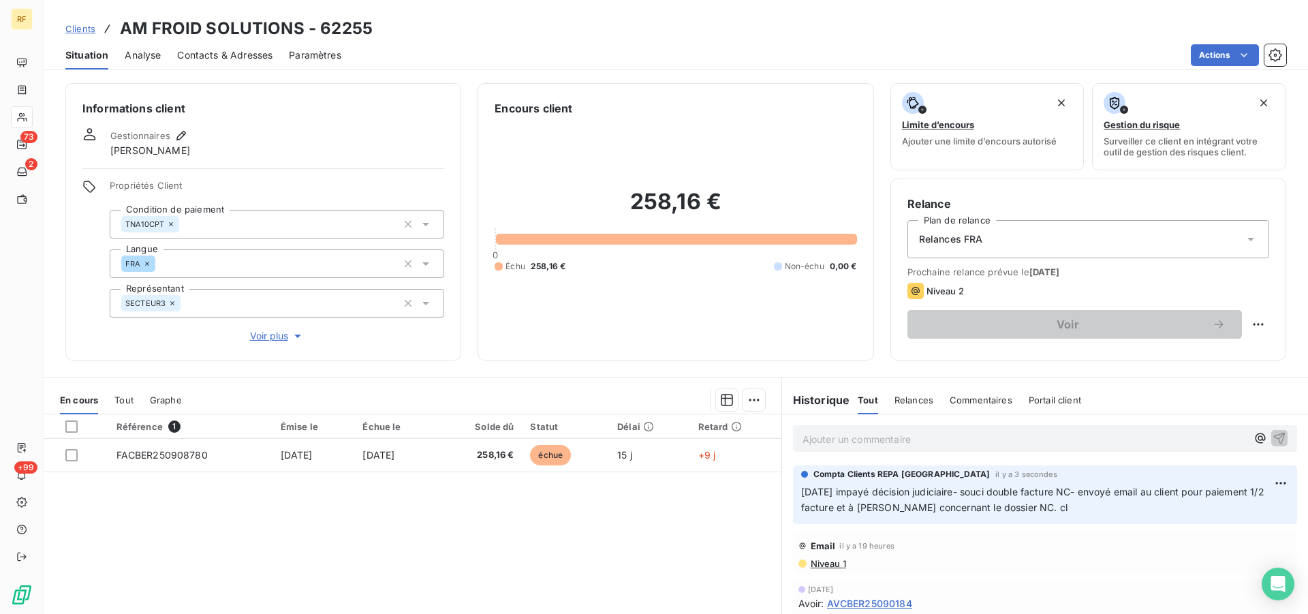
click at [1053, 508] on p "[DATE] impayé décision judiciaire- souci double facture NC- envoyé email au cli…" at bounding box center [1045, 499] width 488 height 31
click at [1020, 510] on span "[DATE] impayé décision judiciaire- souci double facture NC- envoyé email au cli…" at bounding box center [1034, 499] width 466 height 27
click at [1018, 509] on span "[DATE] impayé décision judiciaire- souci double facture NC- envoyé email au cli…" at bounding box center [1034, 499] width 466 height 27
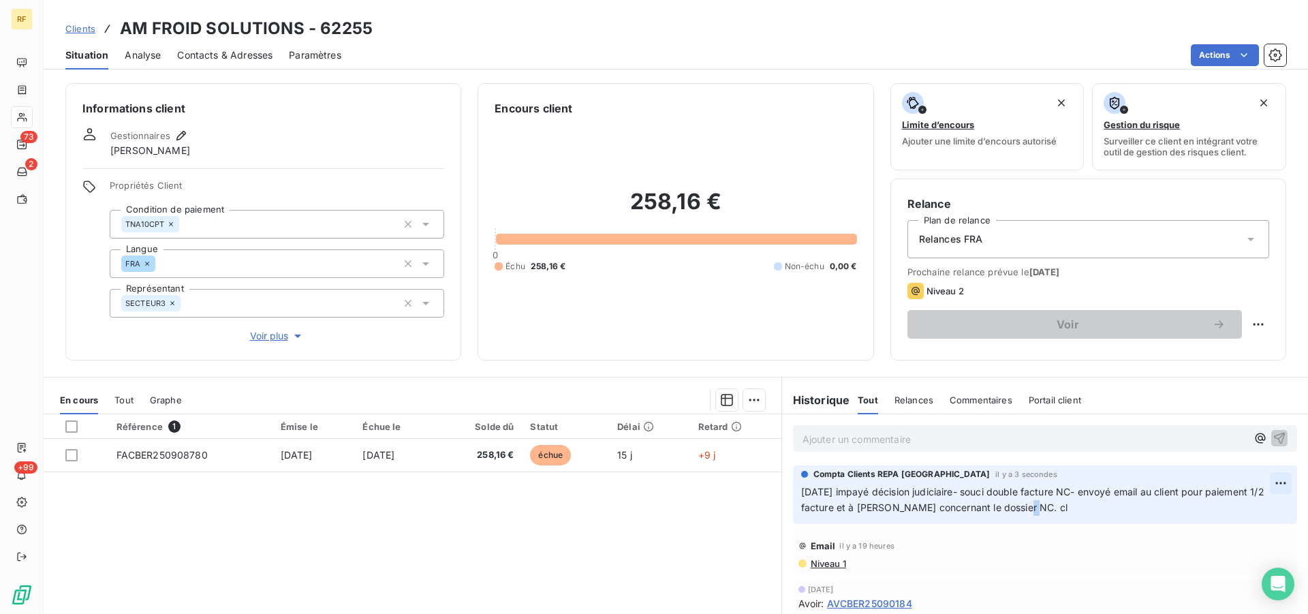
click at [1258, 485] on html "RF 73 2 +99 Clients AM FROID SOLUTIONS - 62255 Situation Analyse Contacts & Adr…" at bounding box center [654, 307] width 1308 height 614
click at [1212, 513] on div "Editer" at bounding box center [1225, 514] width 76 height 22
click at [1063, 512] on span "[DATE] impayé décision judiciaire- souci double facture NC- envoyé email au cli…" at bounding box center [1034, 499] width 466 height 27
click at [1277, 502] on icon "button" at bounding box center [1283, 499] width 12 height 12
click at [1126, 512] on span "[DATE] impayé décision judiciaire- souci double facture NC- envoyé email au cli…" at bounding box center [1034, 499] width 466 height 27
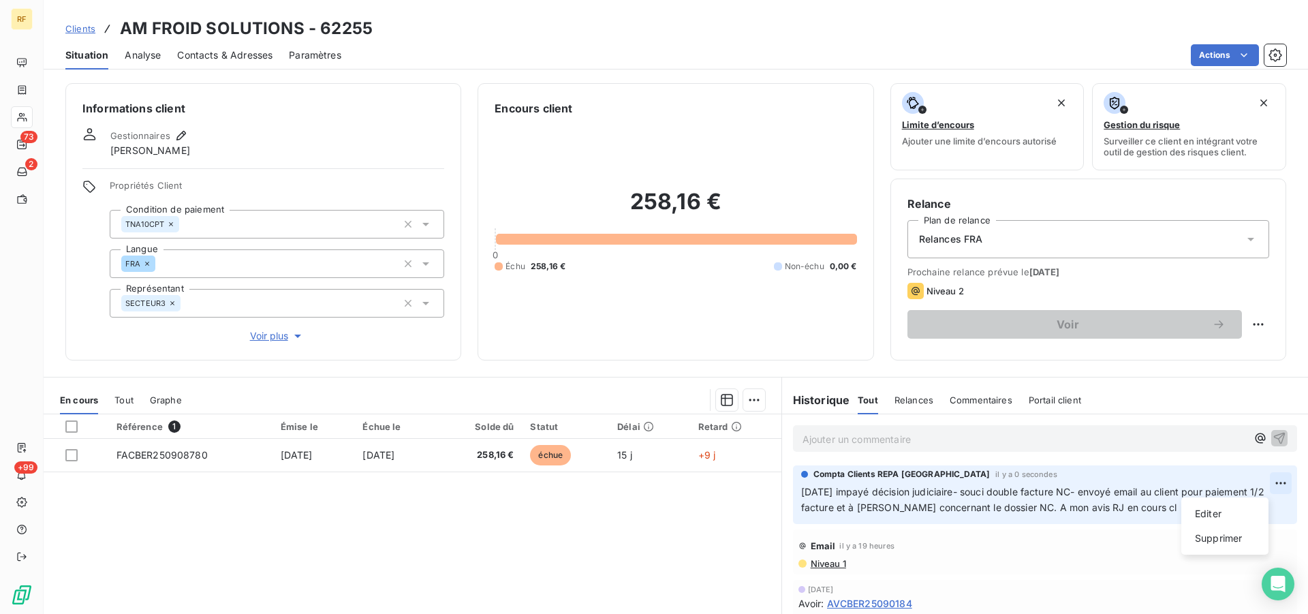
click at [1259, 486] on html "RF 73 2 +99 Clients AM FROID SOLUTIONS - 62255 Situation Analyse Contacts & Adr…" at bounding box center [654, 307] width 1308 height 614
click at [1224, 512] on div "Editer" at bounding box center [1225, 514] width 76 height 22
click at [1172, 512] on span "[DATE] impayé décision judiciaire- souci double facture NC- envoyé email au cli…" at bounding box center [1034, 499] width 466 height 27
click at [1277, 500] on icon "button" at bounding box center [1283, 499] width 12 height 12
click at [1224, 501] on p "[DATE] impayé décision judiciaire- souci double facture NC- envoyé email au cli…" at bounding box center [1045, 499] width 488 height 31
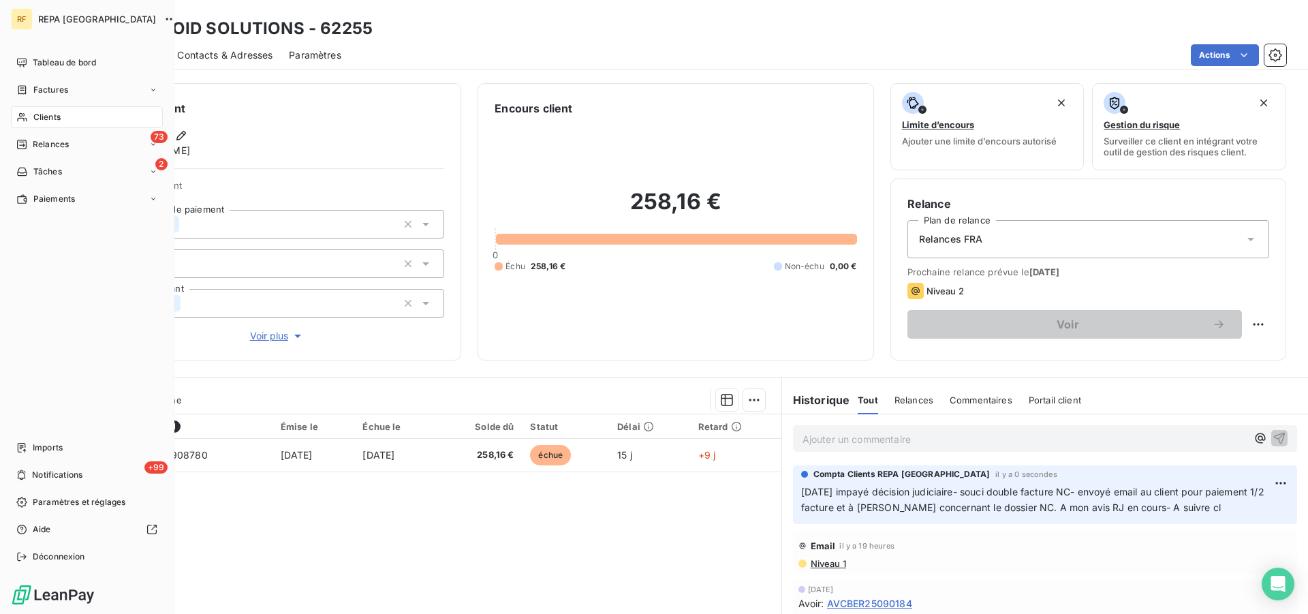
click at [33, 149] on div "Relances" at bounding box center [42, 144] width 52 height 12
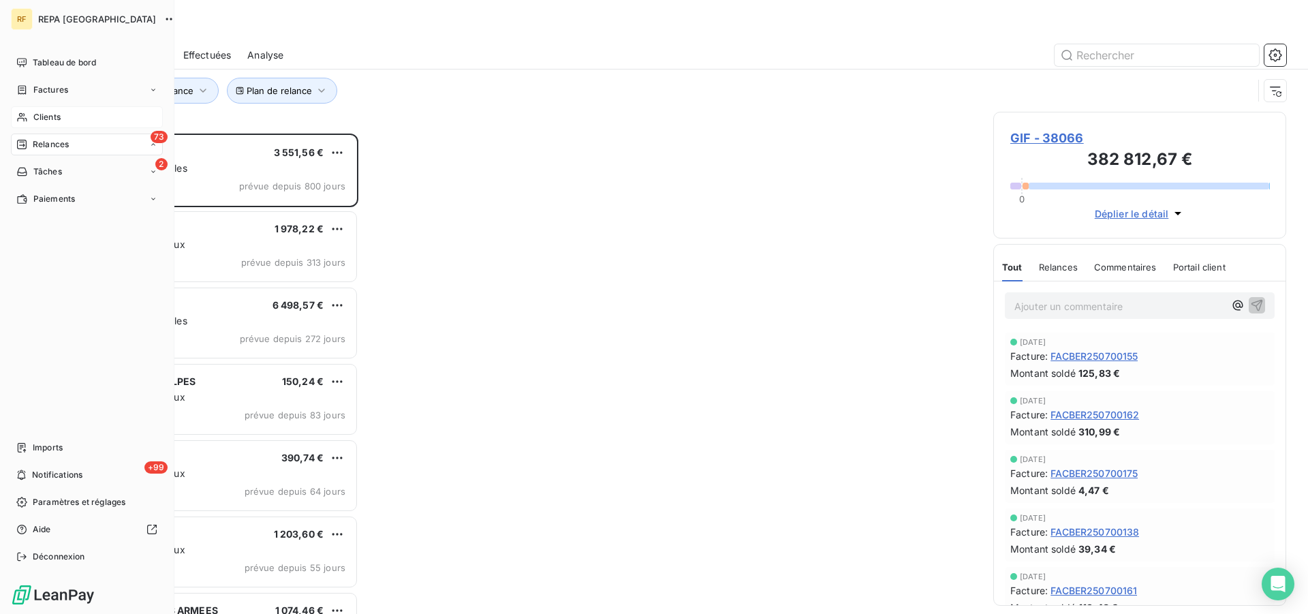
scroll to position [469, 281]
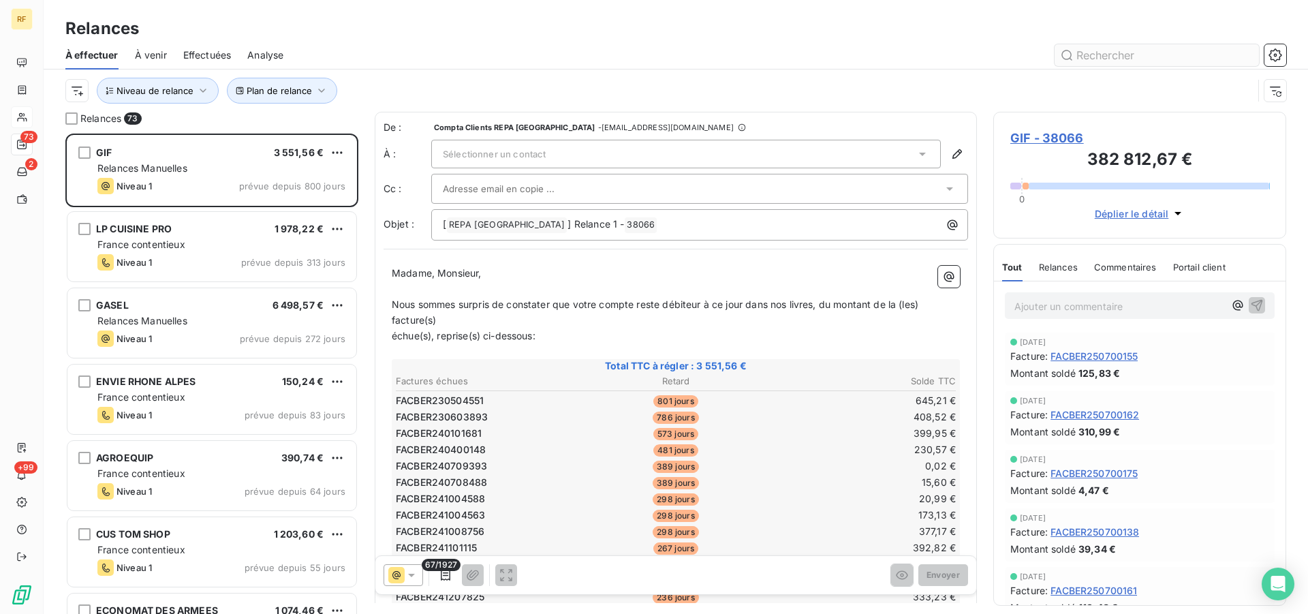
drag, startPoint x: 1166, startPoint y: 43, endPoint x: 1160, endPoint y: 50, distance: 9.7
click at [1165, 45] on div "À effectuer À venir Effectuées Analyse" at bounding box center [676, 55] width 1264 height 29
click at [1160, 52] on input "text" at bounding box center [1157, 55] width 204 height 22
click at [1119, 61] on input "text" at bounding box center [1157, 55] width 204 height 22
type input "91054"
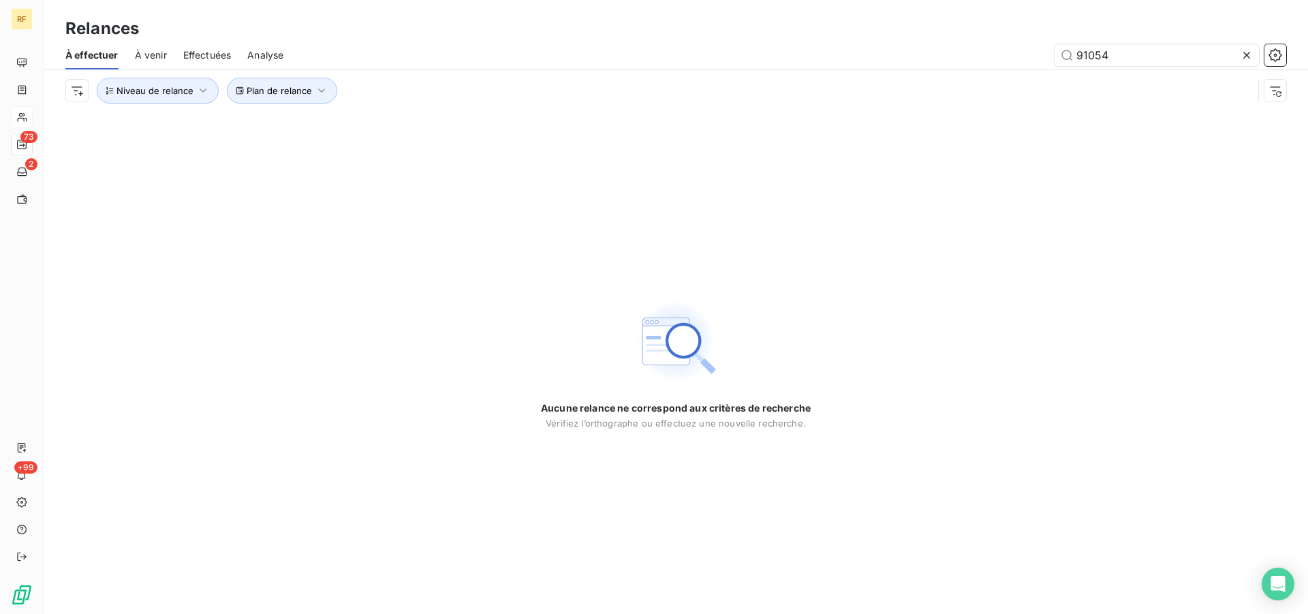
click at [1247, 54] on icon at bounding box center [1246, 55] width 7 height 7
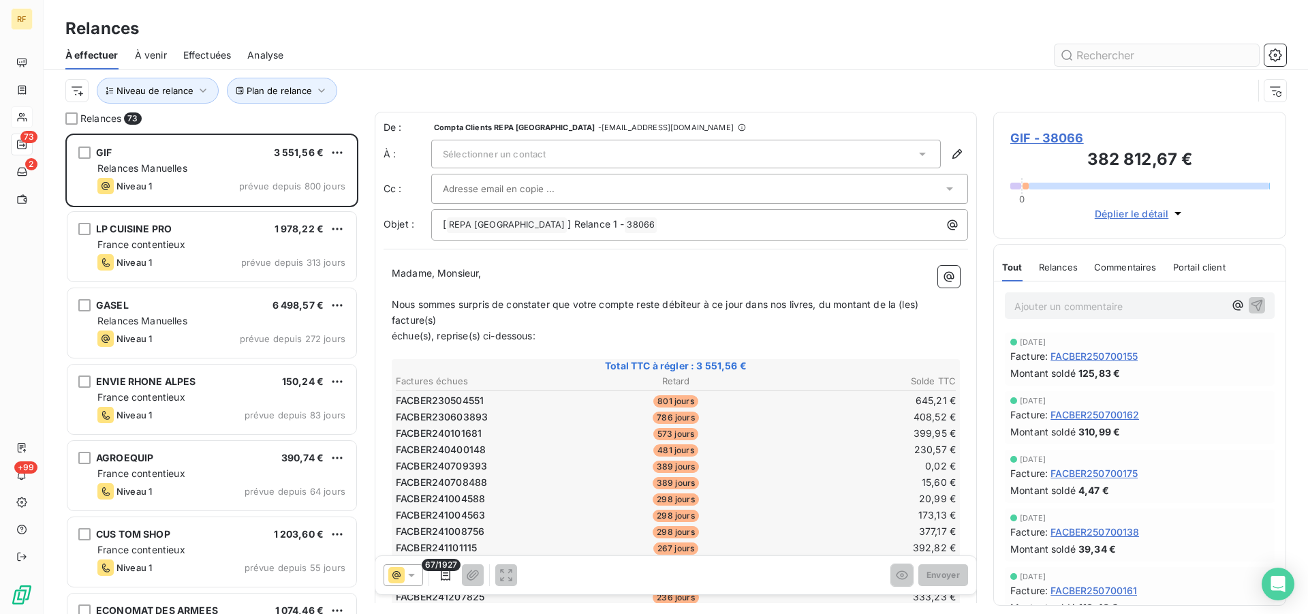
scroll to position [469, 281]
